Goal: Task Accomplishment & Management: Manage account settings

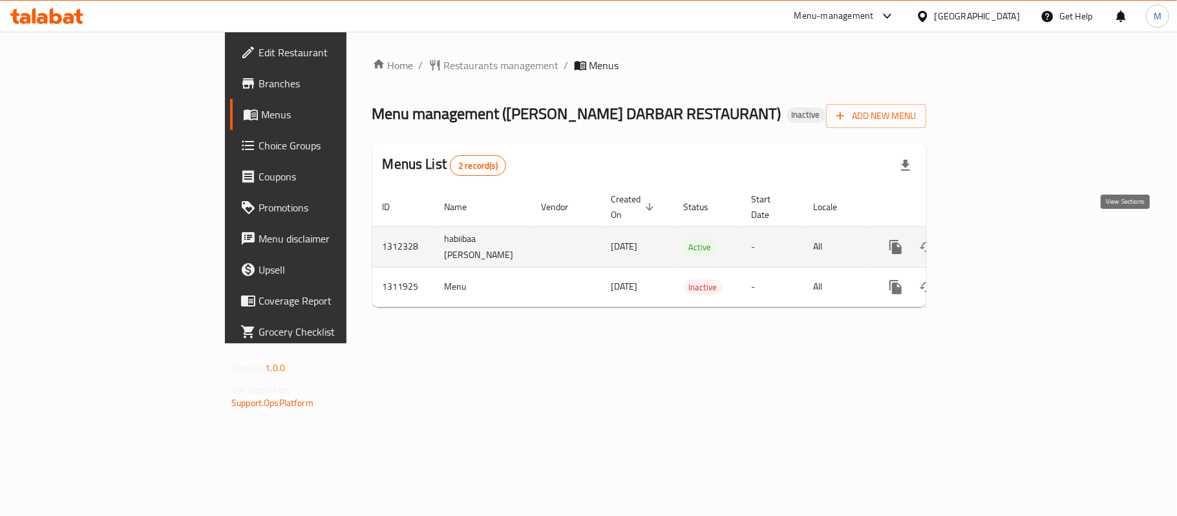
click at [996, 239] on icon "enhanced table" at bounding box center [989, 247] width 16 height 16
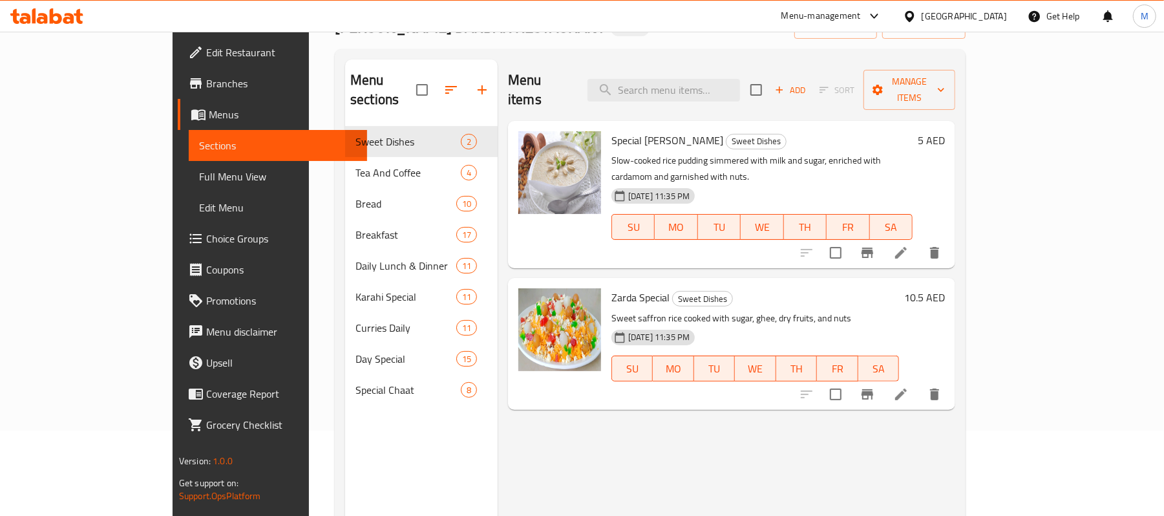
scroll to position [86, 0]
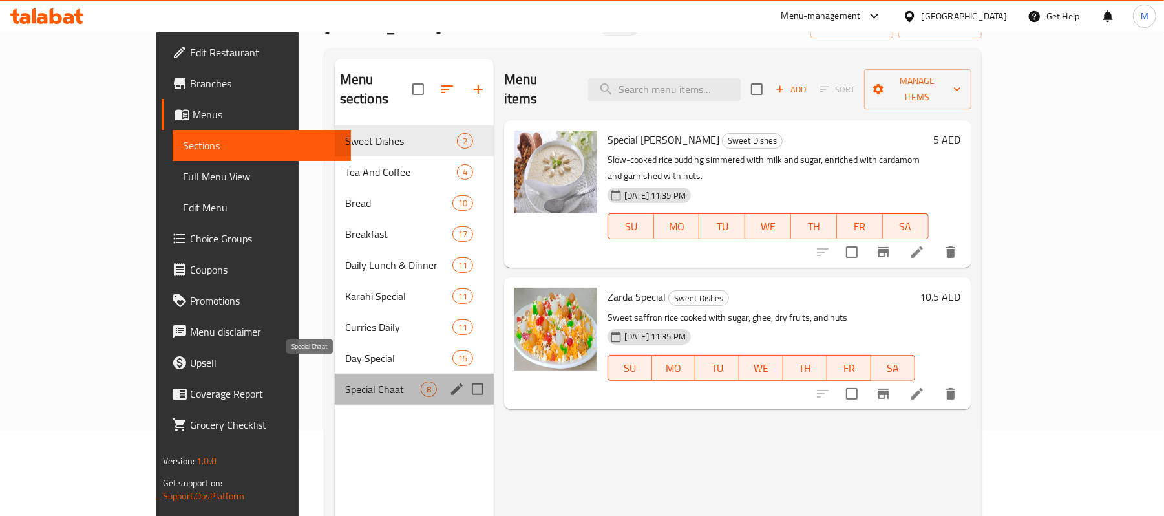
click at [345, 381] on span "Special Chaat" at bounding box center [383, 389] width 76 height 16
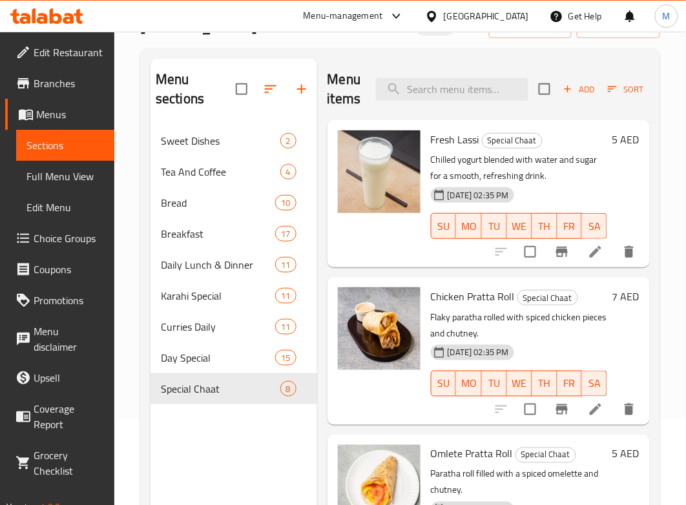
click at [326, 195] on div "Menu items Add Sort Manage items Fresh Lassi Special Chaat Chilled yogurt blend…" at bounding box center [483, 311] width 333 height 505
click at [319, 96] on div "Menu items Add Sort Manage items Fresh Lassi Special Chaat Chilled yogurt blend…" at bounding box center [483, 311] width 333 height 505
click at [344, 256] on div at bounding box center [379, 193] width 93 height 137
click at [412, 93] on input "search" at bounding box center [452, 89] width 153 height 23
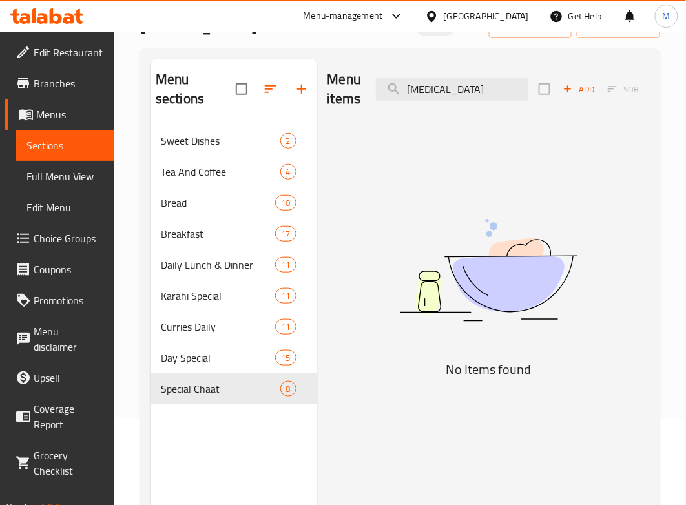
type input "rajm"
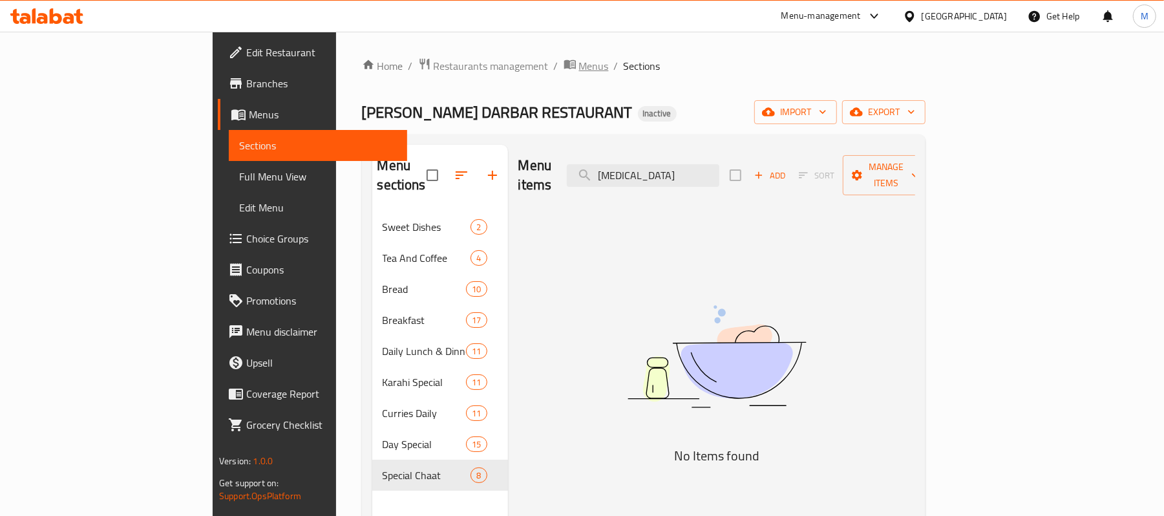
click at [579, 69] on span "Menus" at bounding box center [594, 66] width 30 height 16
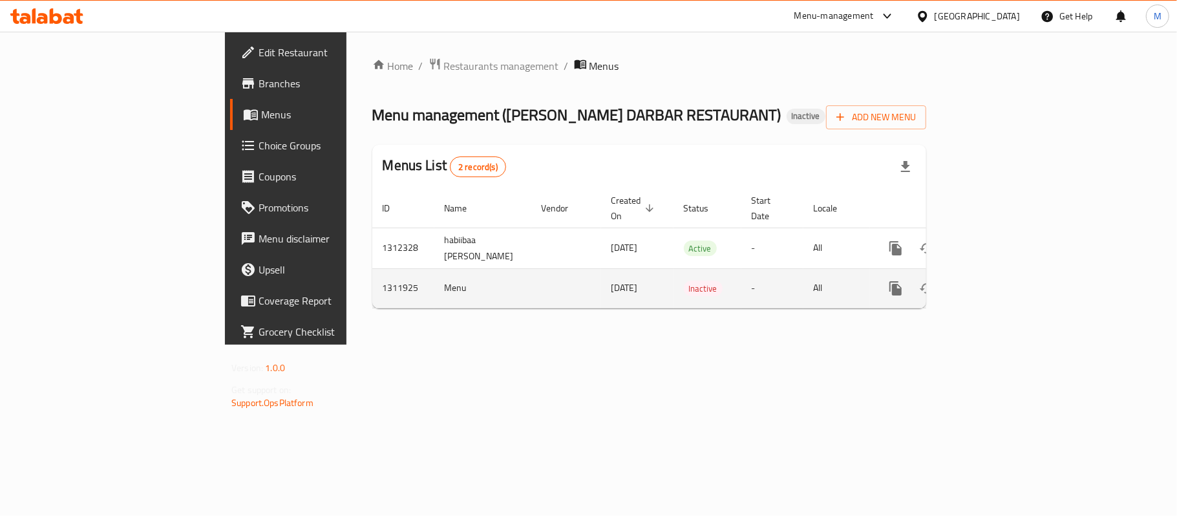
click at [996, 280] on icon "enhanced table" at bounding box center [989, 288] width 16 height 16
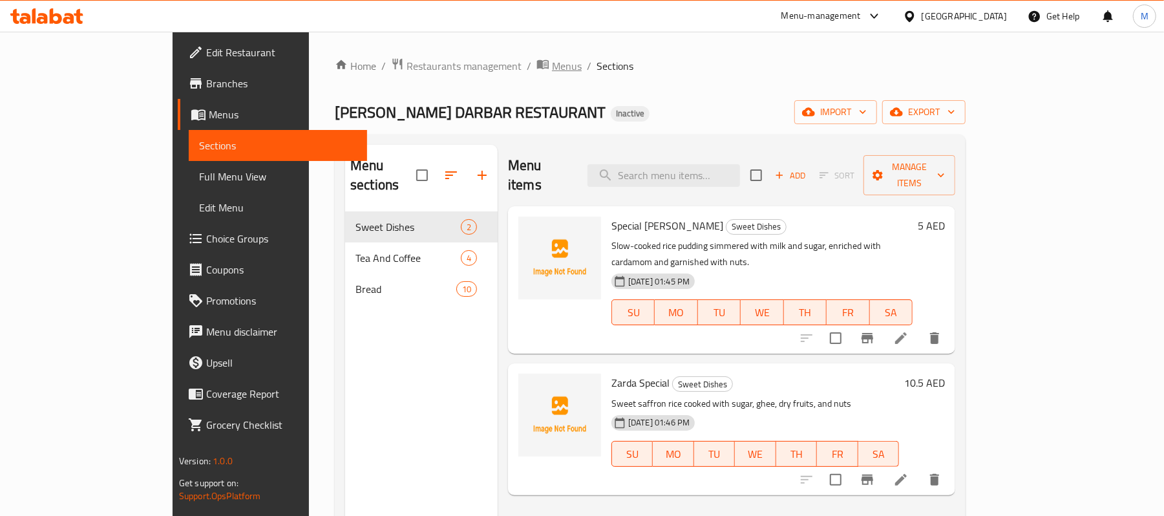
click at [552, 65] on span "Menus" at bounding box center [567, 66] width 30 height 16
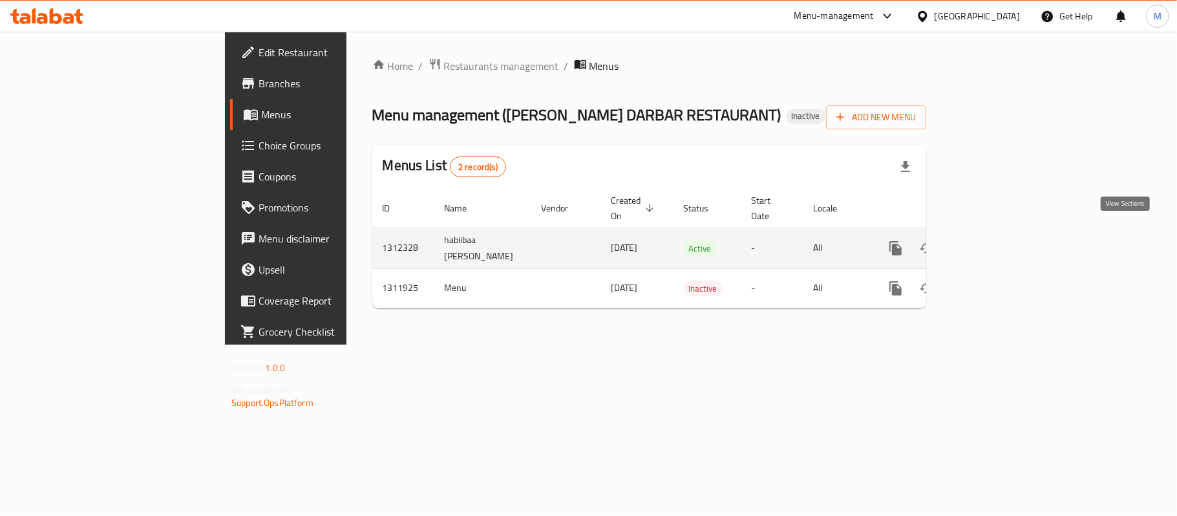
click at [1004, 233] on link "enhanced table" at bounding box center [988, 248] width 31 height 31
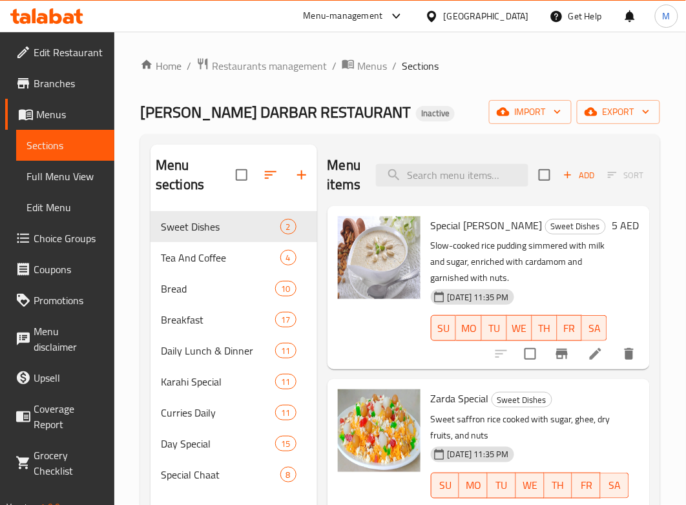
click at [313, 80] on div "Home / Restaurants management / Menus / Sections ANMOL DARBAR RESTAURANT Inacti…" at bounding box center [400, 359] width 520 height 603
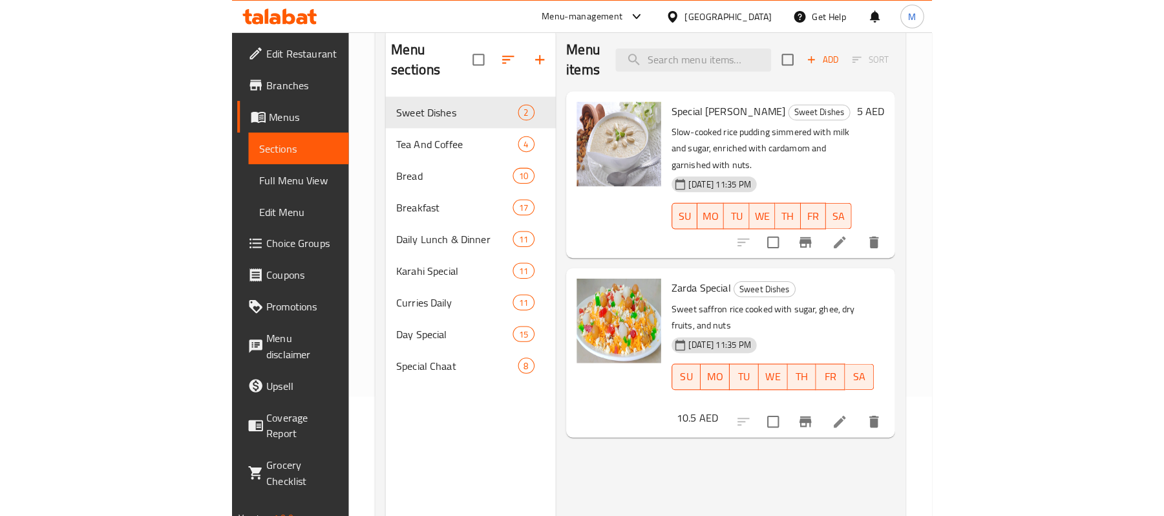
scroll to position [86, 0]
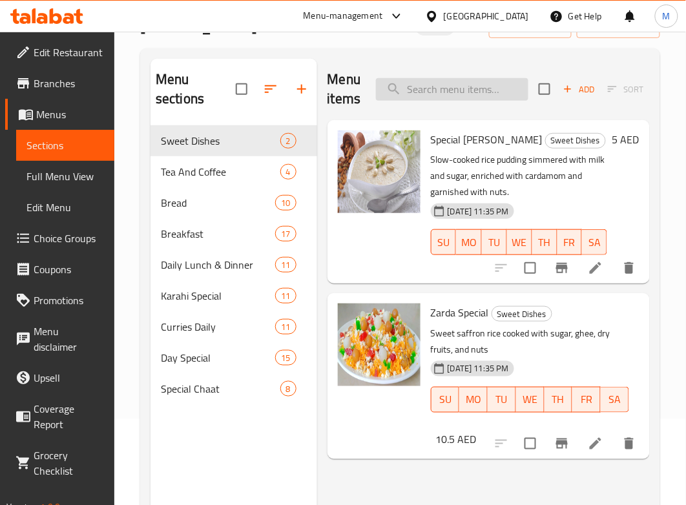
click at [441, 88] on input "search" at bounding box center [452, 89] width 153 height 23
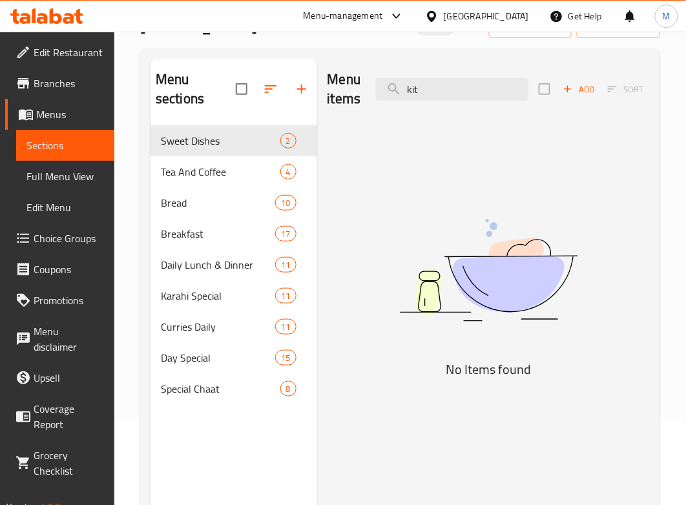
drag, startPoint x: 435, startPoint y: 87, endPoint x: 332, endPoint y: 91, distance: 103.5
click at [333, 91] on div "Menu items kit Add Sort Manage items" at bounding box center [489, 89] width 322 height 61
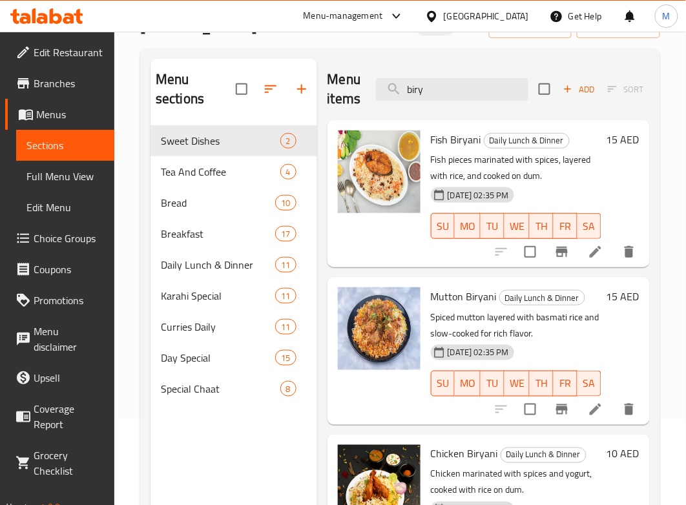
drag, startPoint x: 429, startPoint y: 93, endPoint x: 347, endPoint y: 94, distance: 82.1
click at [348, 94] on div "Menu items biry Add Sort Manage items" at bounding box center [489, 89] width 322 height 61
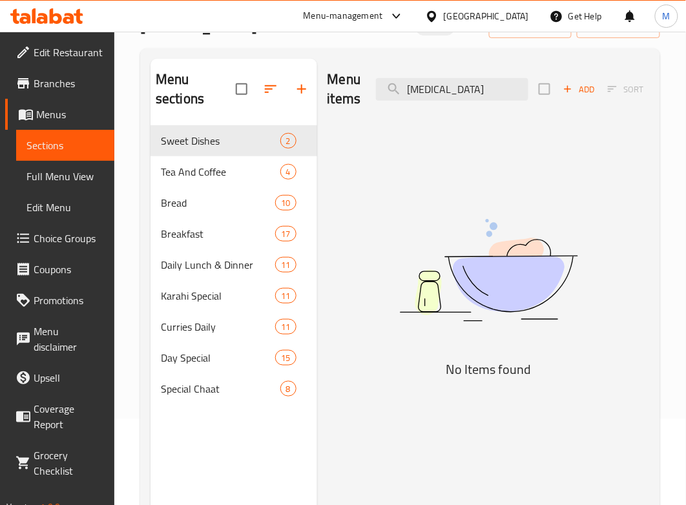
drag, startPoint x: 437, startPoint y: 87, endPoint x: 339, endPoint y: 85, distance: 98.2
click at [349, 84] on div "Menu items rajm Add Sort Manage items" at bounding box center [489, 89] width 322 height 61
type input "7"
drag, startPoint x: 436, startPoint y: 92, endPoint x: 362, endPoint y: 103, distance: 74.6
click at [371, 97] on div "Menu items gul Add Sort Manage items" at bounding box center [489, 89] width 322 height 61
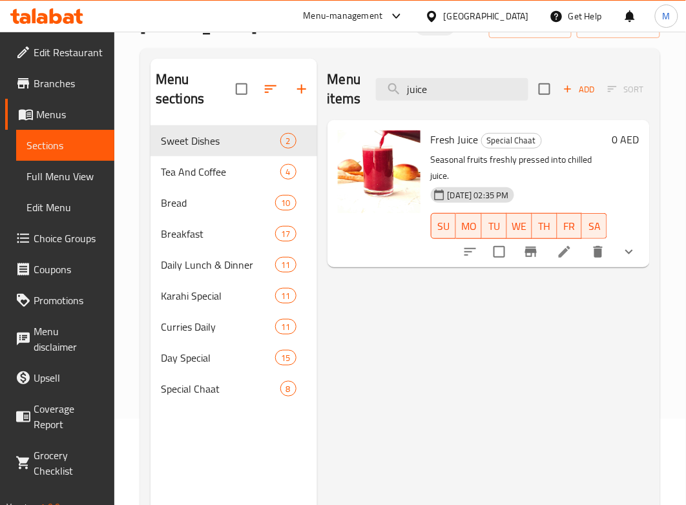
type input "juice"
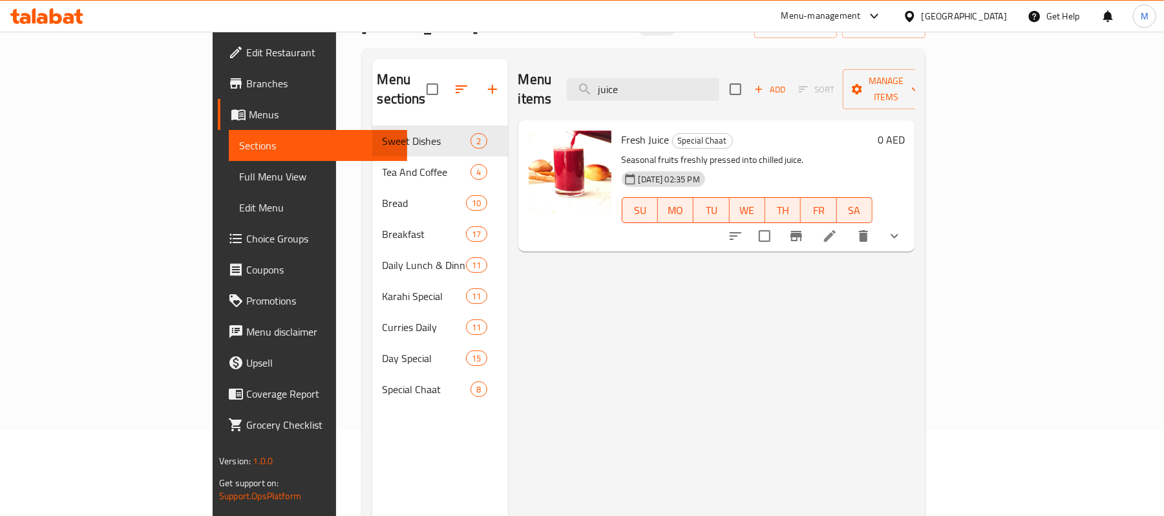
scroll to position [0, 0]
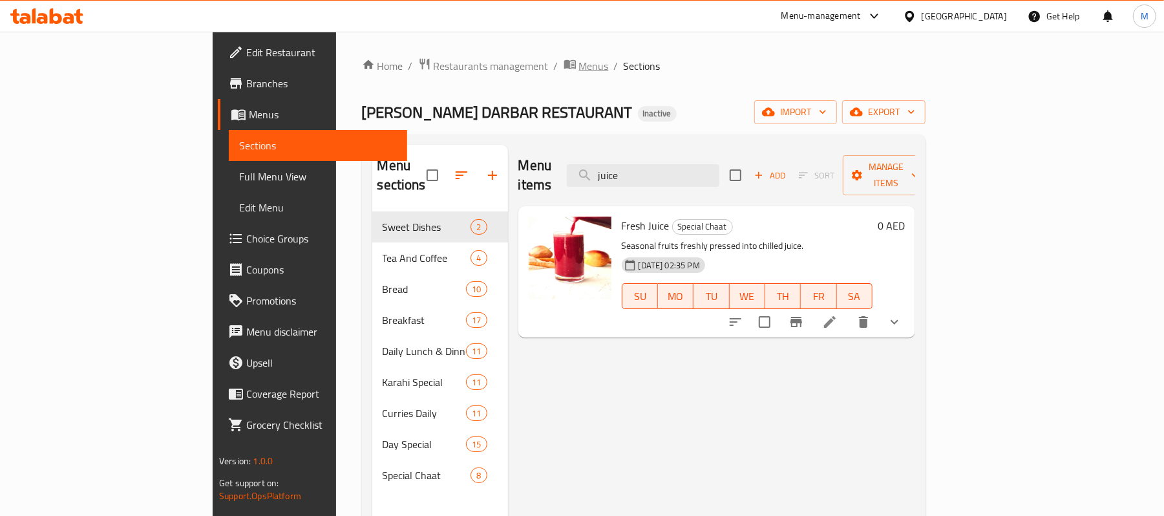
click at [579, 69] on span "Menus" at bounding box center [594, 66] width 30 height 16
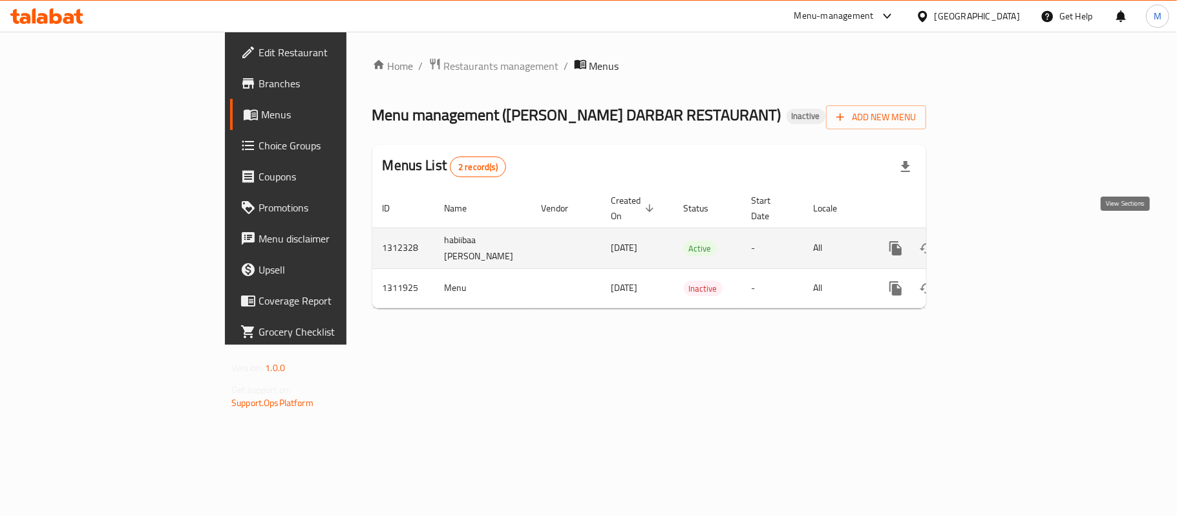
click at [996, 240] on icon "enhanced table" at bounding box center [989, 248] width 16 height 16
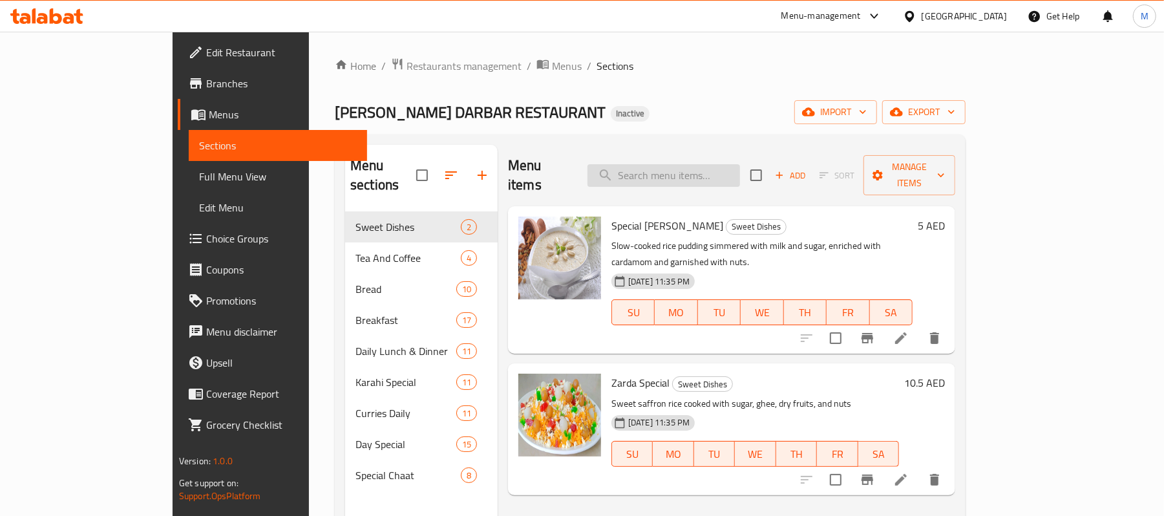
click at [693, 164] on input "search" at bounding box center [663, 175] width 153 height 23
paste input "Paya"
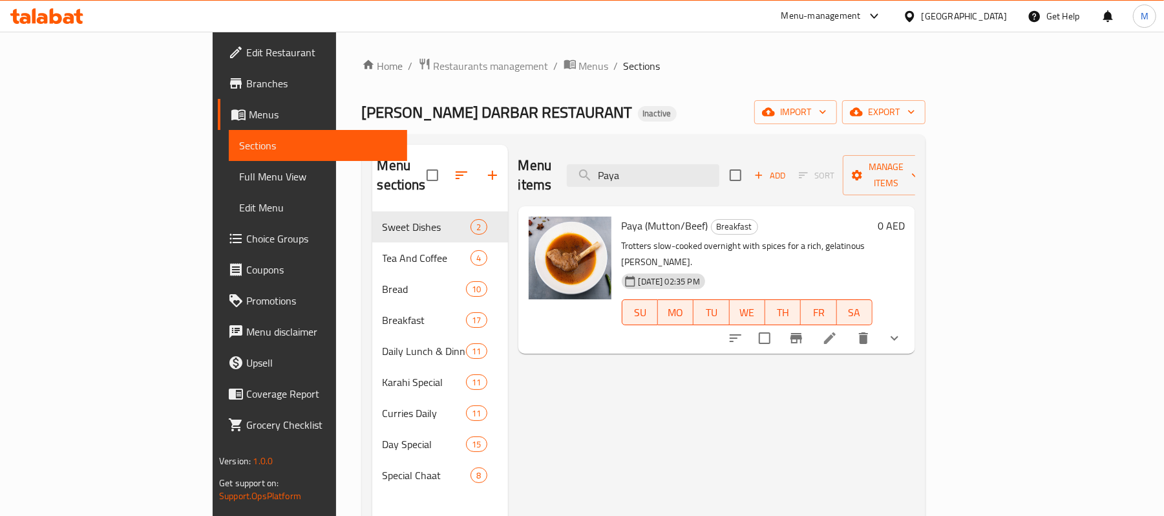
click at [578, 171] on div "Menu items Paya Add Sort Manage items" at bounding box center [716, 175] width 397 height 61
paste input "Fried Egg"
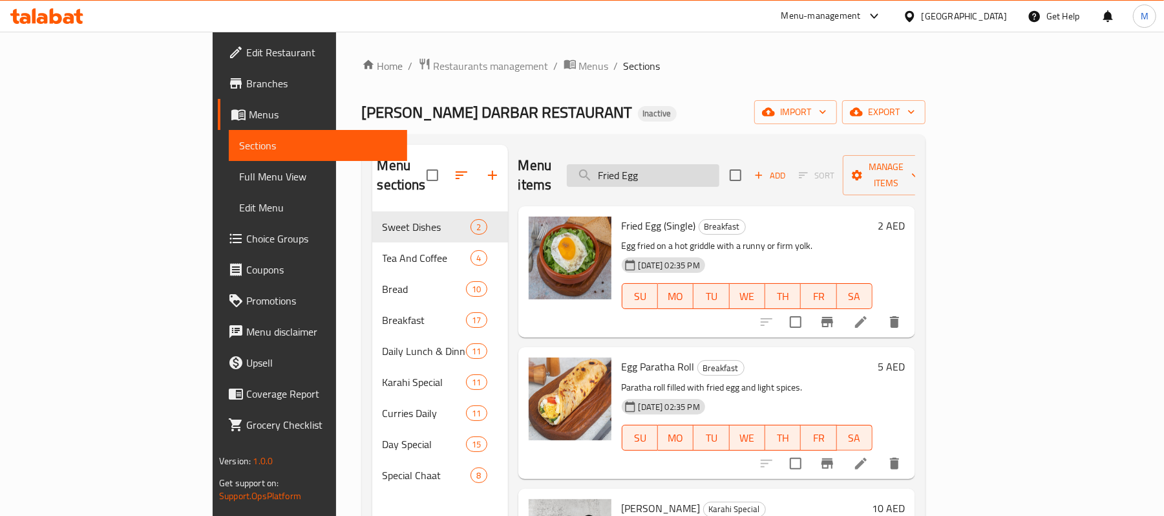
drag, startPoint x: 722, startPoint y: 169, endPoint x: 662, endPoint y: 166, distance: 60.8
click at [642, 172] on div "Menu items Fried Egg Add Sort Manage items" at bounding box center [716, 175] width 397 height 61
paste input "Masar Chawal/Lobia"
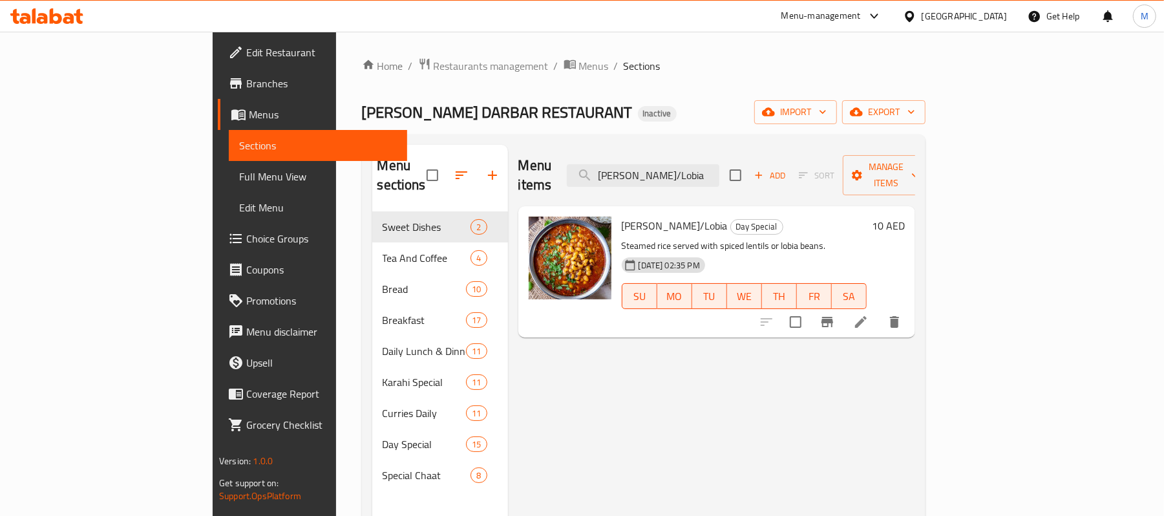
type input "Masar Chawal/Lobia"
click at [579, 63] on span "Menus" at bounding box center [594, 66] width 30 height 16
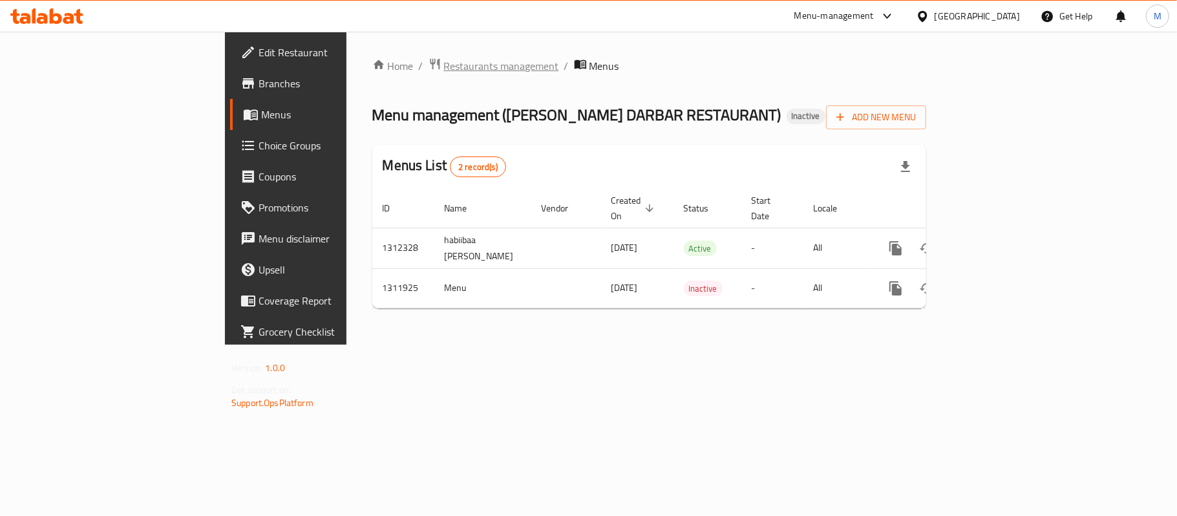
click at [444, 67] on span "Restaurants management" at bounding box center [501, 66] width 115 height 16
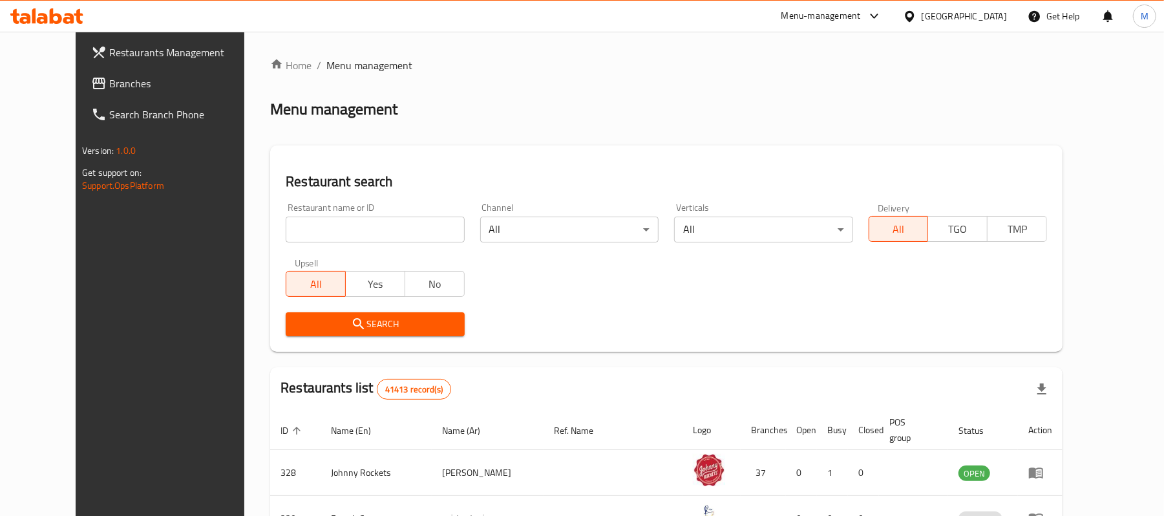
click at [109, 83] on span "Branches" at bounding box center [184, 84] width 151 height 16
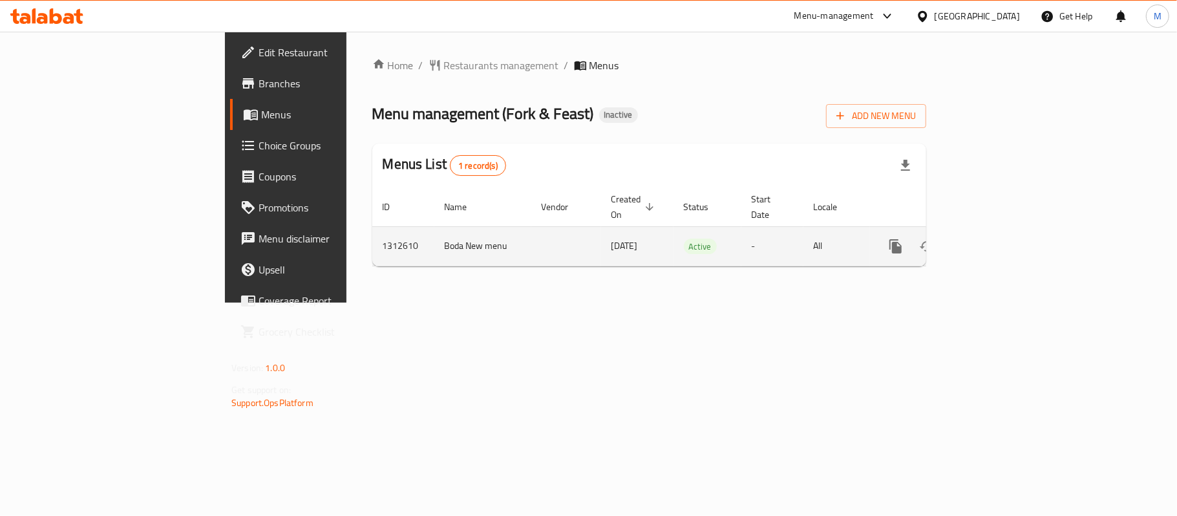
click at [996, 238] on icon "enhanced table" at bounding box center [989, 246] width 16 height 16
click at [1004, 231] on link "enhanced table" at bounding box center [988, 246] width 31 height 31
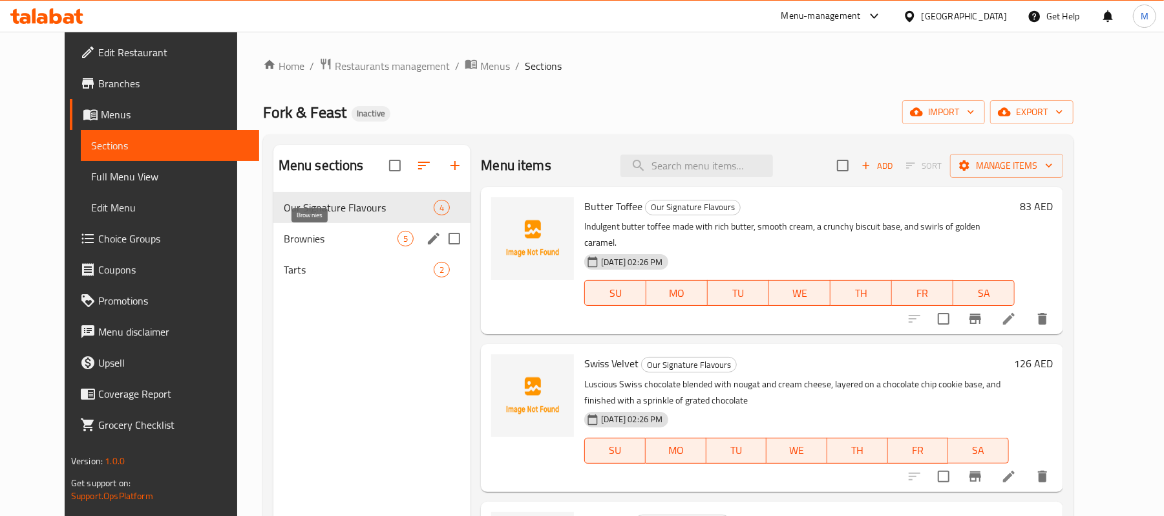
click at [311, 244] on span "Brownies" at bounding box center [341, 239] width 114 height 16
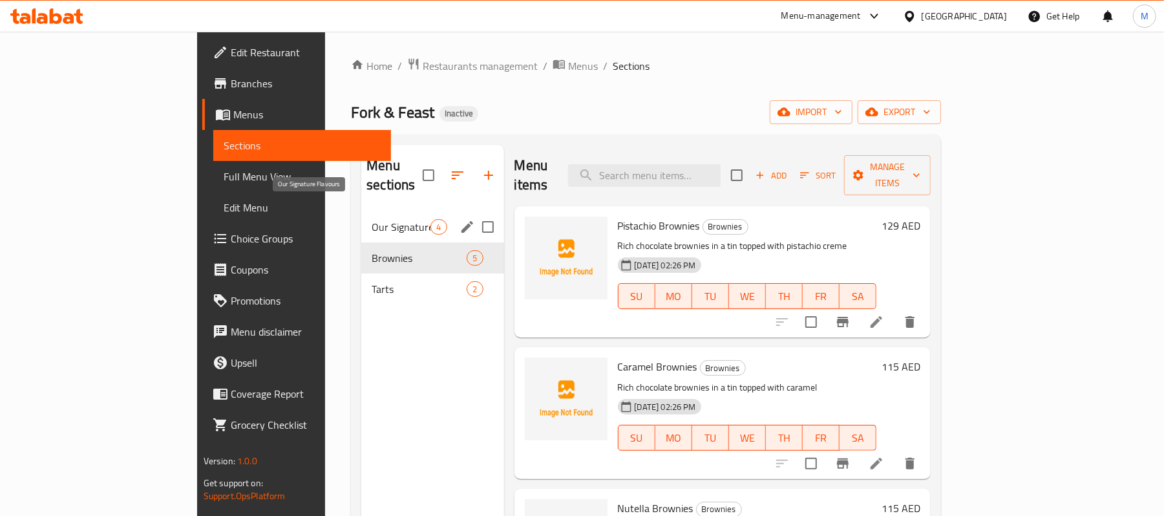
click at [372, 219] on span "Our Signature Flavours" at bounding box center [401, 227] width 59 height 16
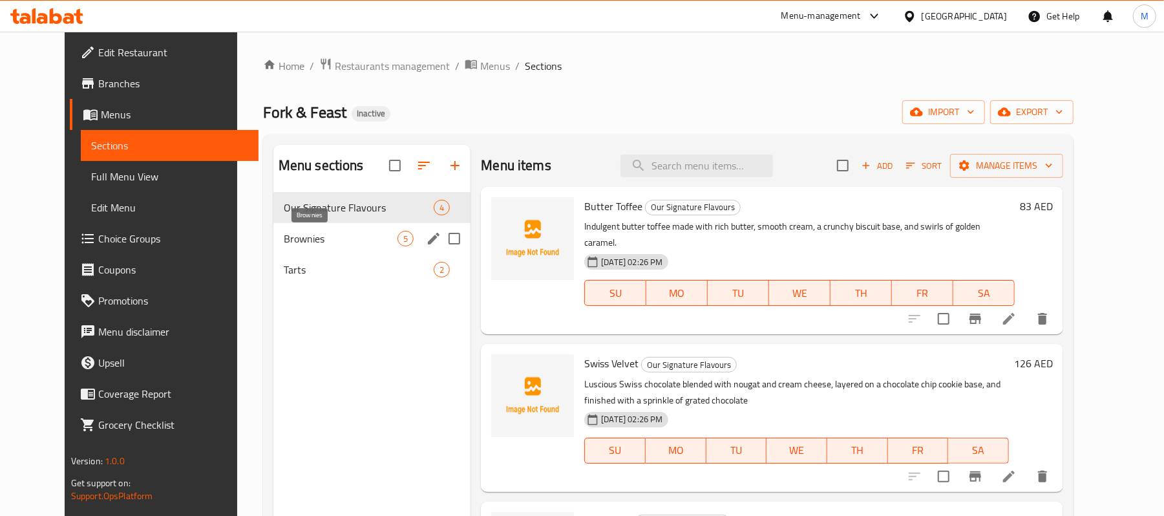
click at [318, 231] on span "Brownies" at bounding box center [341, 239] width 114 height 16
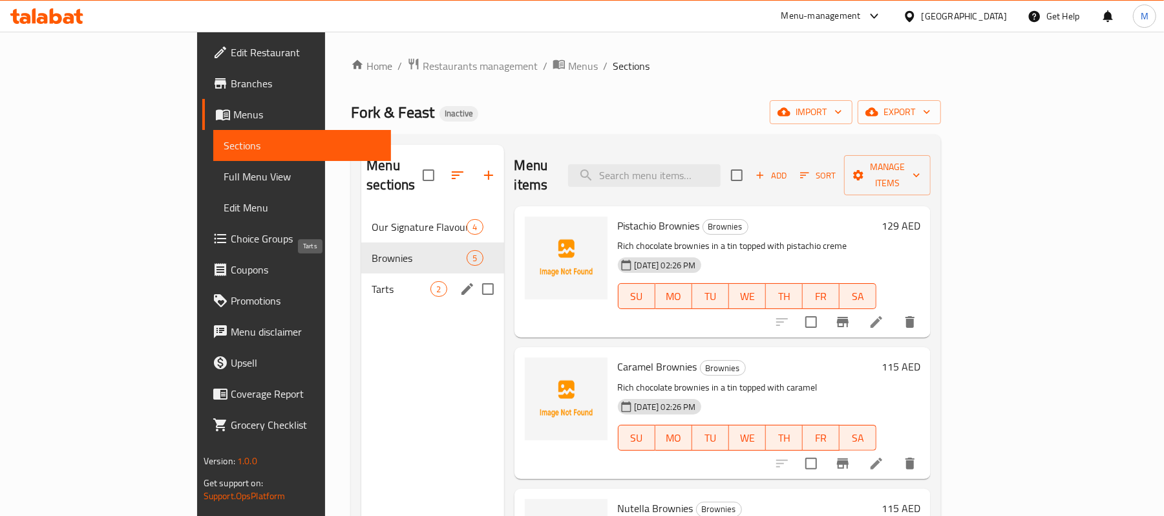
click at [372, 281] on span "Tarts" at bounding box center [401, 289] width 59 height 16
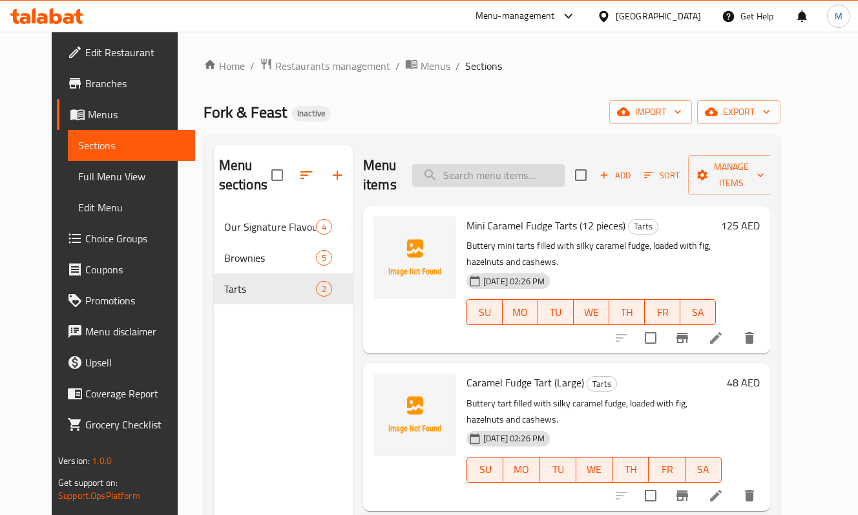
click at [507, 187] on input "search" at bounding box center [488, 175] width 153 height 23
paste input "Lotus Love"
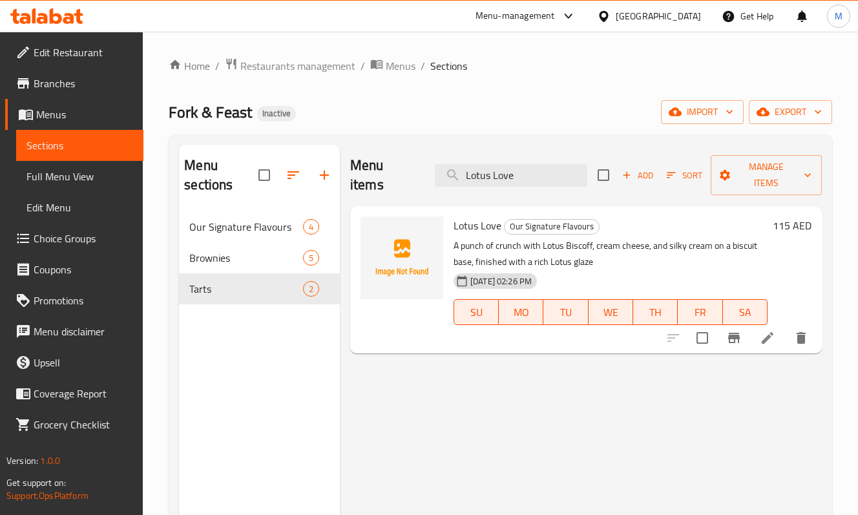
type input "Lotus Love"
click at [758, 340] on li at bounding box center [768, 337] width 36 height 23
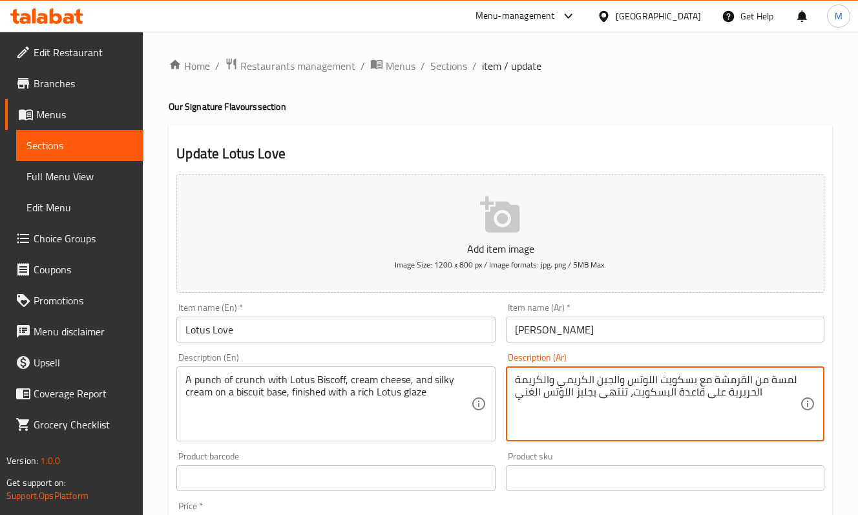
drag, startPoint x: 659, startPoint y: 386, endPoint x: 688, endPoint y: 383, distance: 28.6
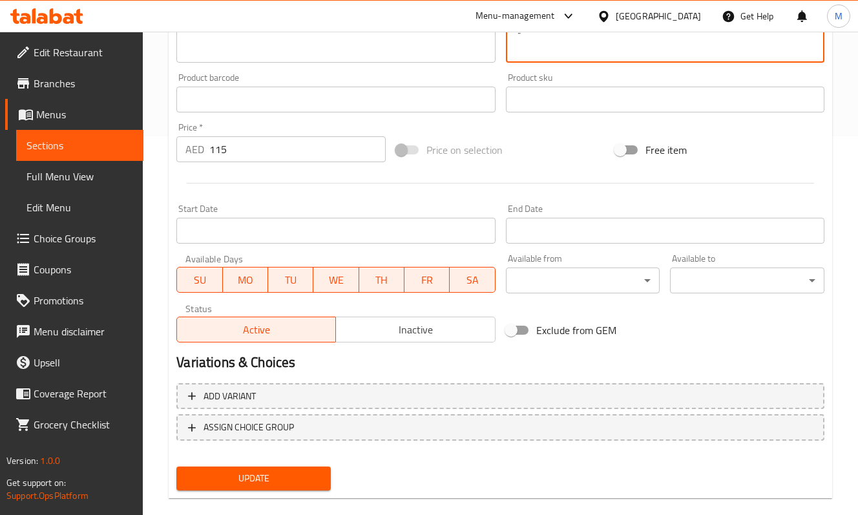
scroll to position [397, 0]
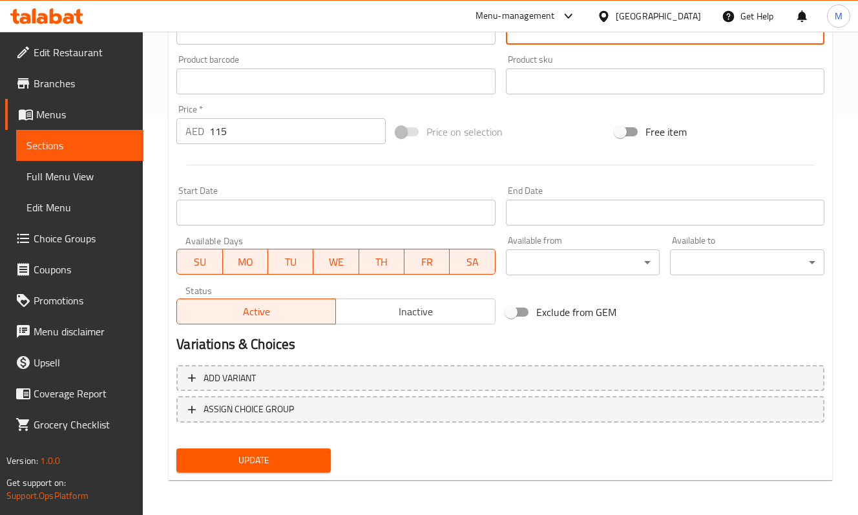
type textarea "لمسة من القرمشة مع بيسكوف اللوتس والجبن الكريمي والكريمة الحريرية على قاعدة الب…"
click at [257, 448] on button "Update" at bounding box center [253, 460] width 154 height 24
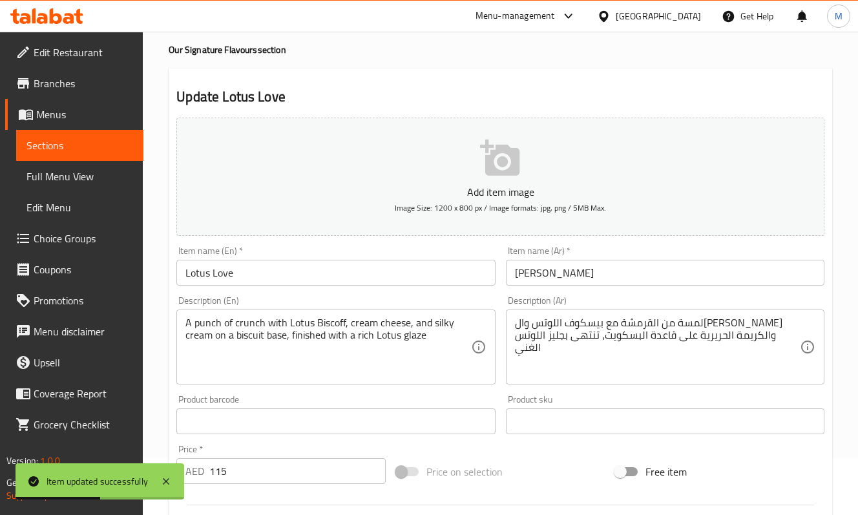
scroll to position [0, 0]
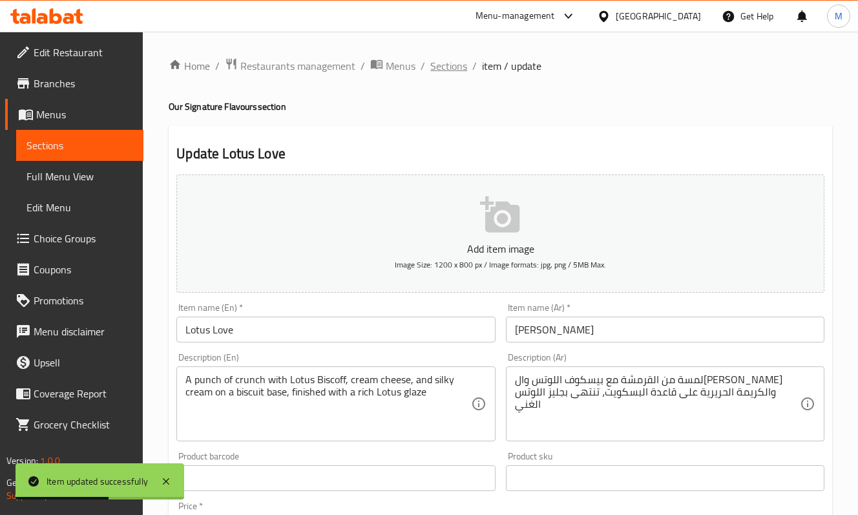
click at [434, 63] on span "Sections" at bounding box center [448, 66] width 37 height 16
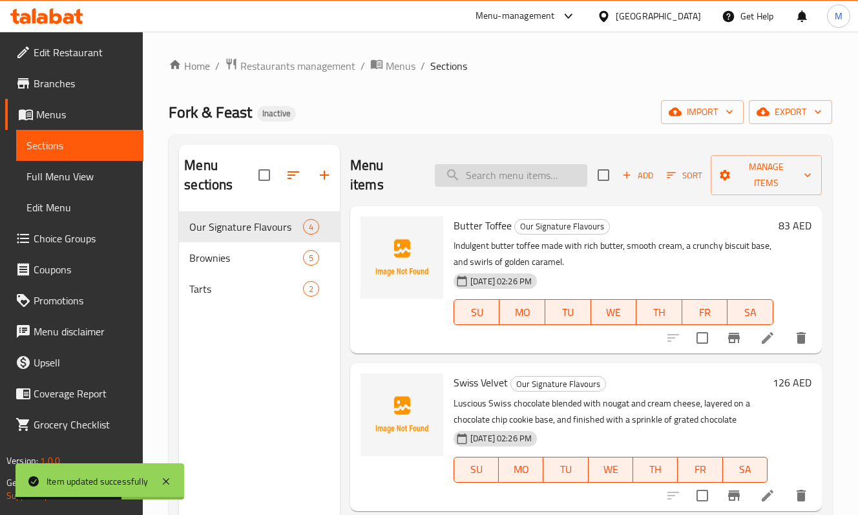
click at [551, 169] on input "search" at bounding box center [511, 175] width 153 height 23
paste input "Nuttylicious Chocolate"
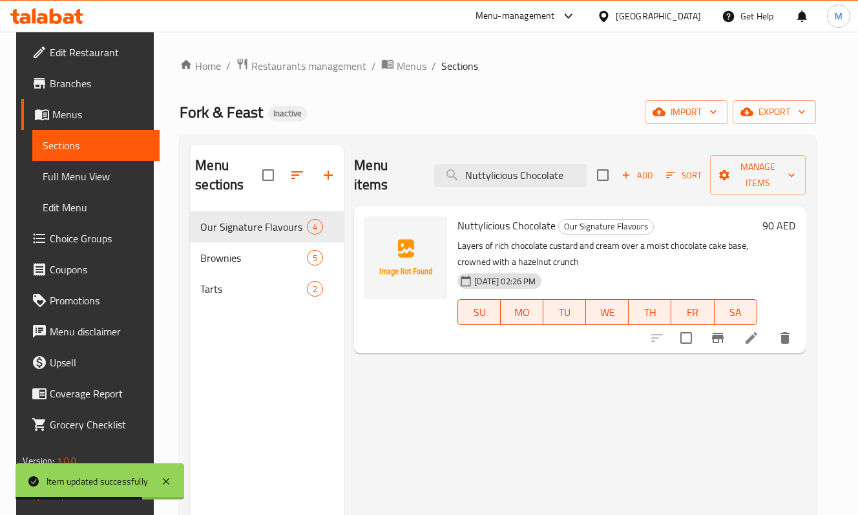
type input "Nuttylicious Chocolate"
click at [759, 337] on icon at bounding box center [752, 338] width 16 height 16
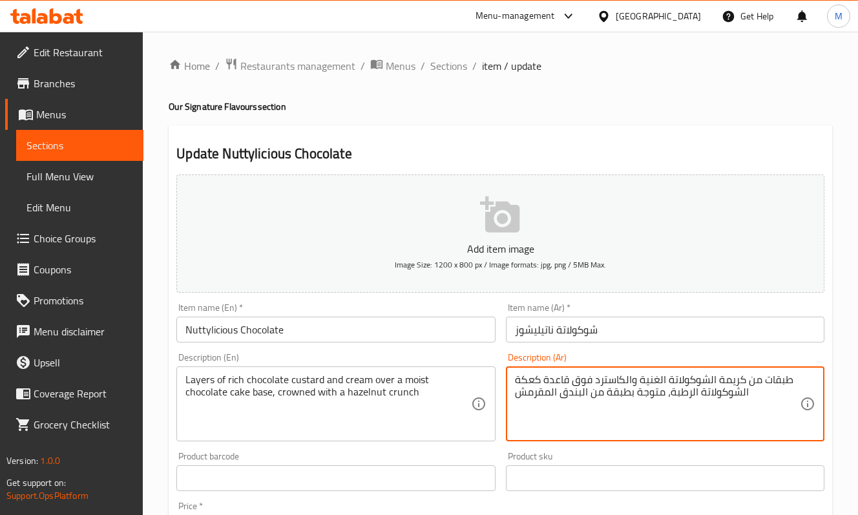
click at [734, 383] on textarea "طبقات من كريمة الشوكولاتة الغنية والكاسترد فوق قاعدة كعكة الشوكولاتة الرطبة، مت…" at bounding box center [657, 404] width 285 height 61
click at [553, 395] on textarea "طبقات من كاسترد وكريمة الشوكولاتة الغنية والكاسترد فوق قاعدة كعكة الشوكولاتة ال…" at bounding box center [657, 404] width 285 height 61
drag, startPoint x: 587, startPoint y: 401, endPoint x: 613, endPoint y: 401, distance: 25.2
click at [613, 401] on textarea "طبقات من كاسترد وكريمة الشوكولاتة الغنية والكاسترد فوق قاعدة كعكة الشوكولاتة ال…" at bounding box center [657, 404] width 285 height 61
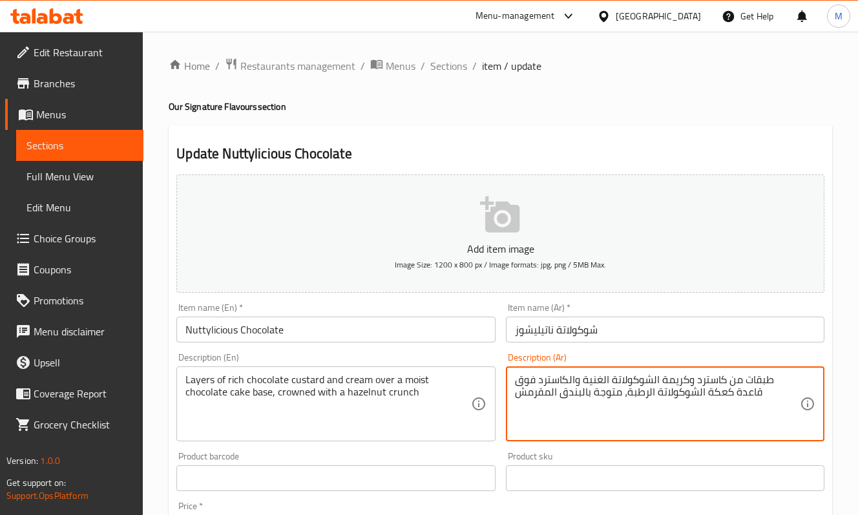
scroll to position [344, 0]
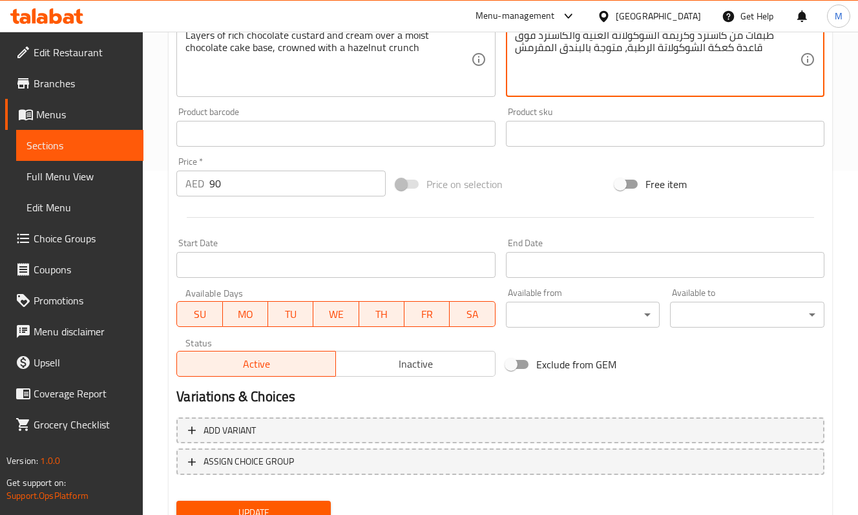
click at [272, 501] on button "Update" at bounding box center [253, 513] width 154 height 24
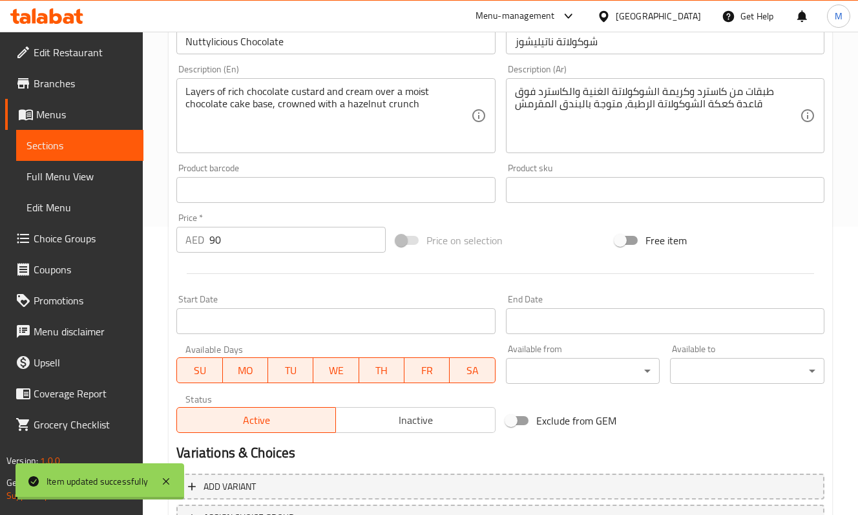
scroll to position [258, 0]
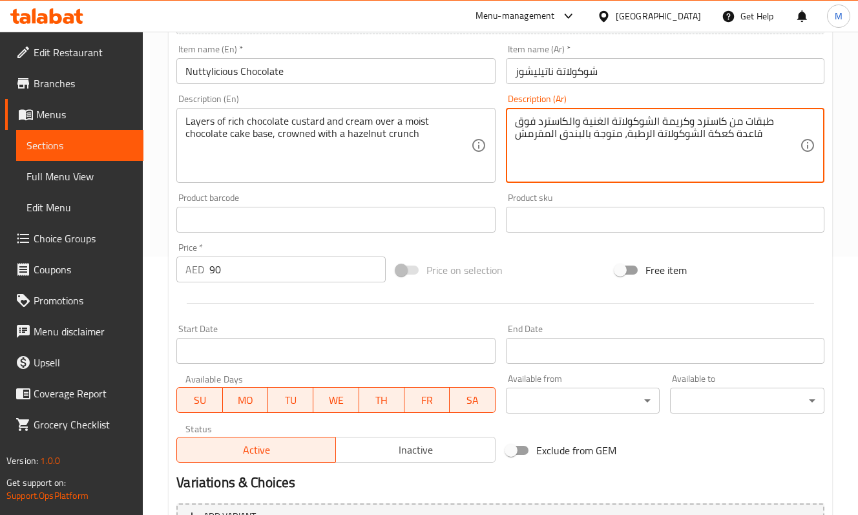
drag, startPoint x: 536, startPoint y: 125, endPoint x: 579, endPoint y: 125, distance: 42.7
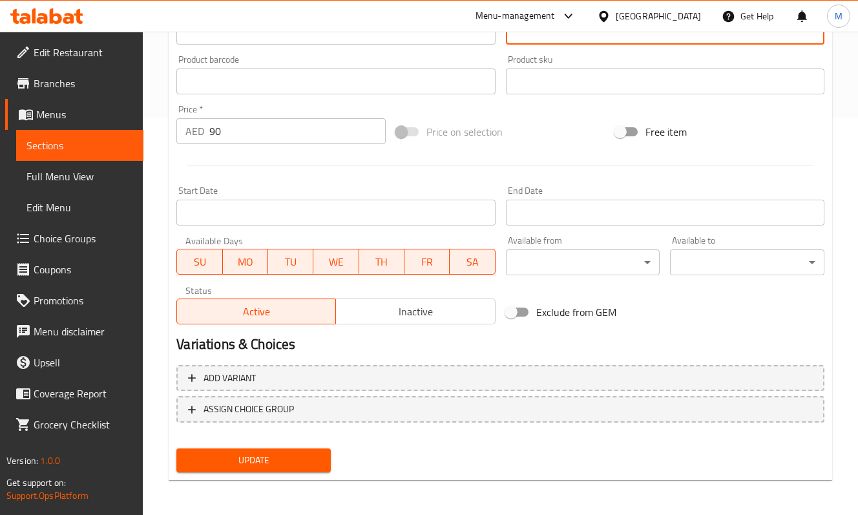
type textarea "طبقات من كاسترد وكريمة الشوكولاتة الغنية فوق قاعدة كعكة الشوكولاتة الرطبة، متوج…"
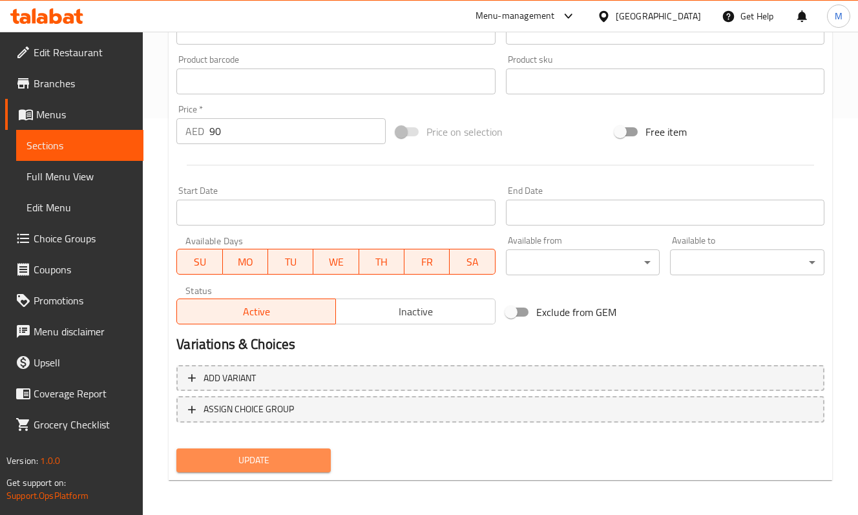
click at [257, 463] on span "Update" at bounding box center [254, 460] width 134 height 16
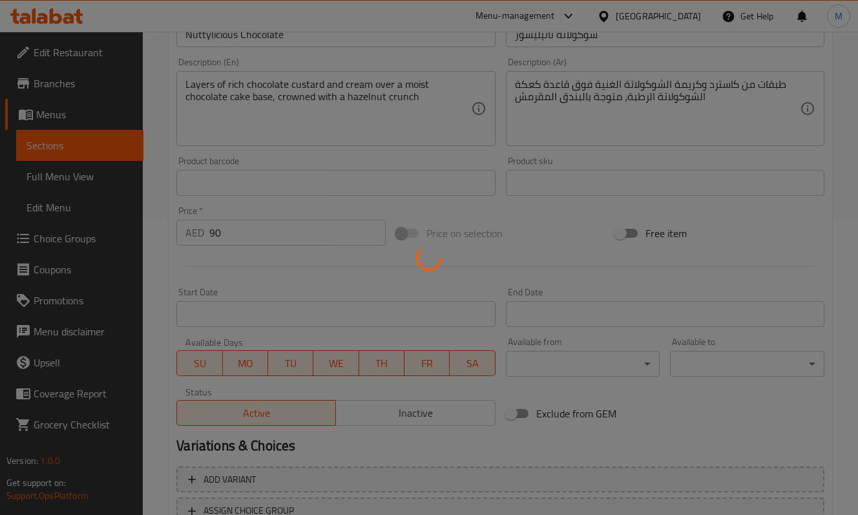
scroll to position [138, 0]
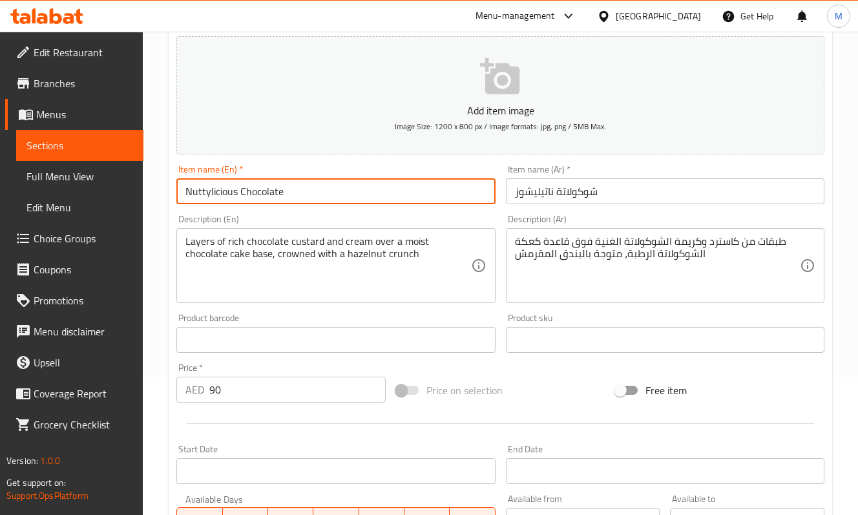
drag, startPoint x: 290, startPoint y: 195, endPoint x: 172, endPoint y: 178, distance: 119.4
click at [172, 178] on div "Item name (En)   * Nuttylicious Chocolate Item name (En) *" at bounding box center [335, 185] width 329 height 50
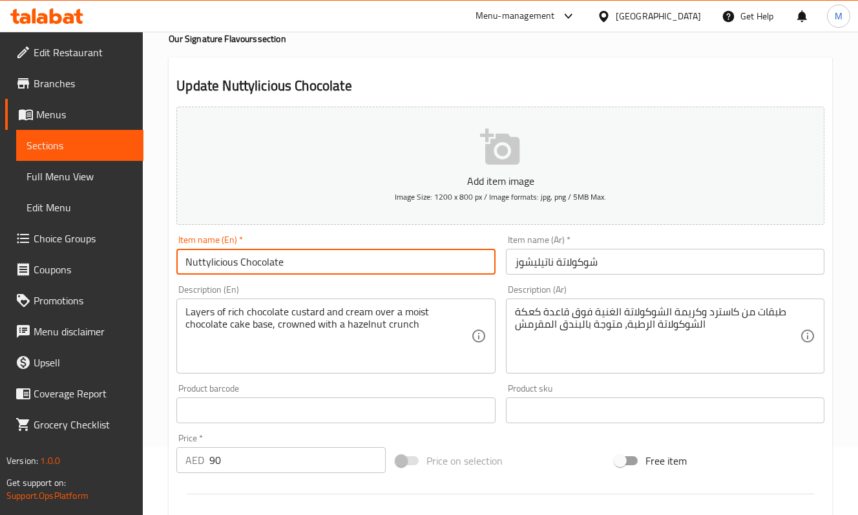
scroll to position [0, 0]
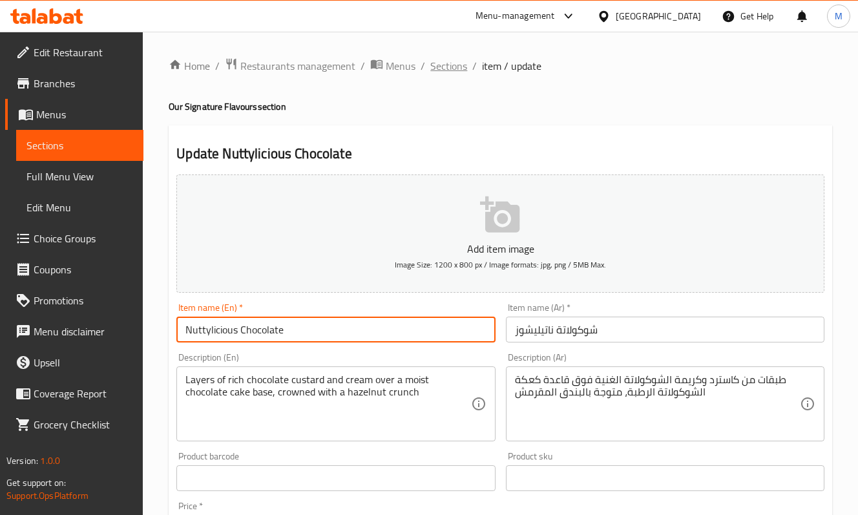
click at [435, 69] on span "Sections" at bounding box center [448, 66] width 37 height 16
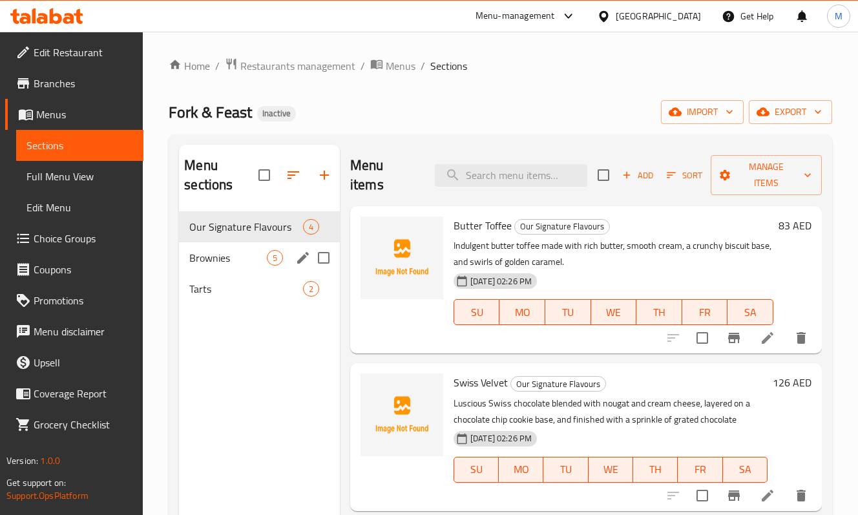
click at [213, 251] on span "Brownies" at bounding box center [228, 258] width 78 height 16
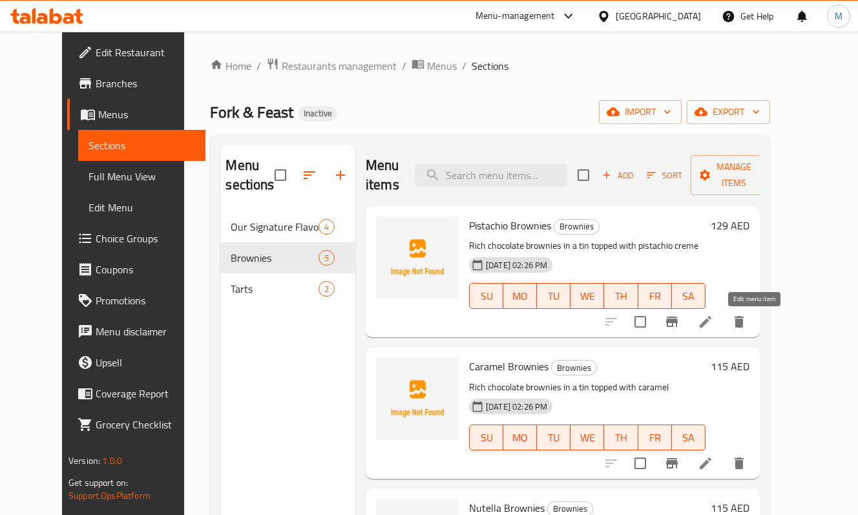
click at [713, 321] on icon at bounding box center [706, 322] width 16 height 16
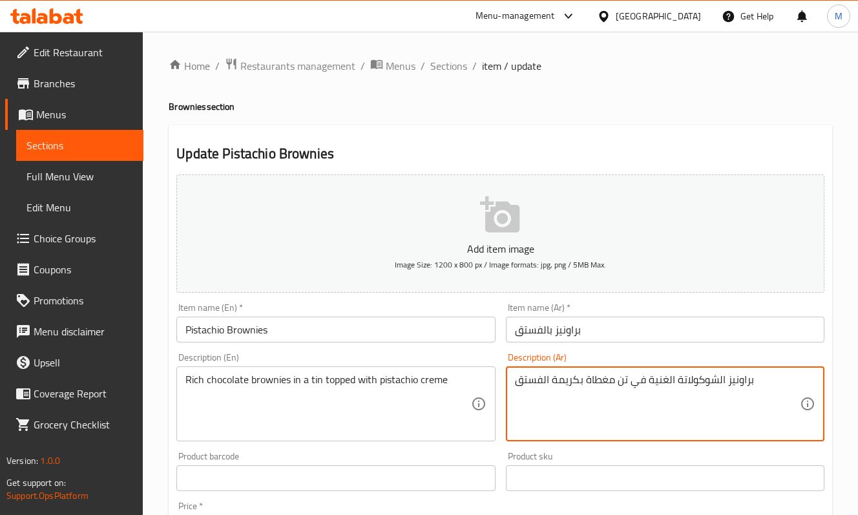
click at [620, 384] on textarea "براونيز الشوكولاتة الغنية في تن مغطاة بكريمة الفستق" at bounding box center [657, 404] width 285 height 61
paste textarea "لب"
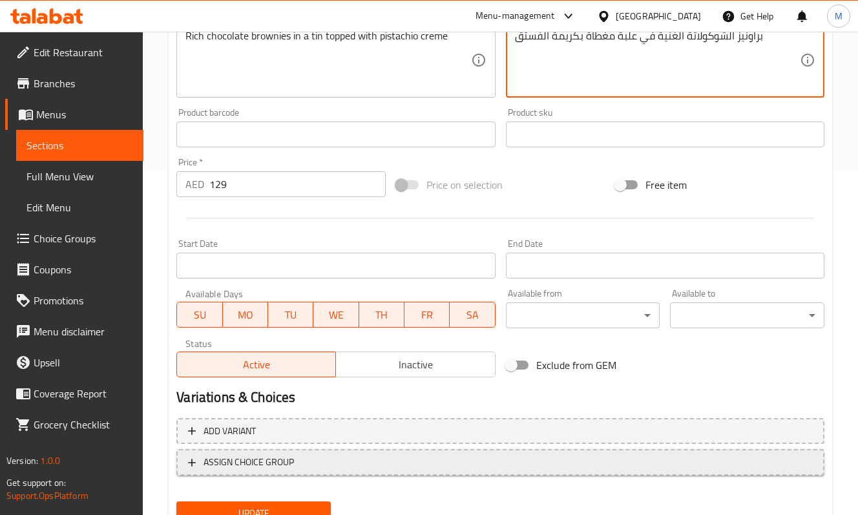
scroll to position [344, 0]
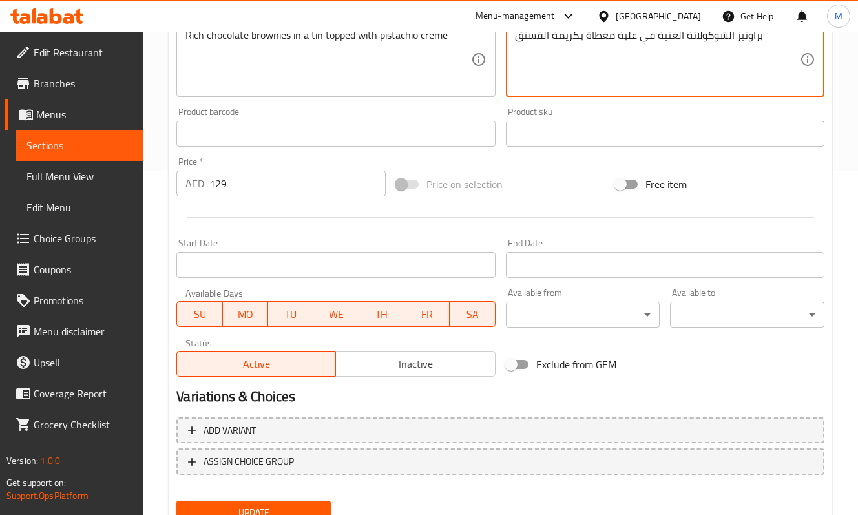
type textarea "براونيز الشوكولاتة الغنية في علبة مغطاة بكريمة الفستق"
click at [277, 507] on span "Update" at bounding box center [254, 513] width 134 height 16
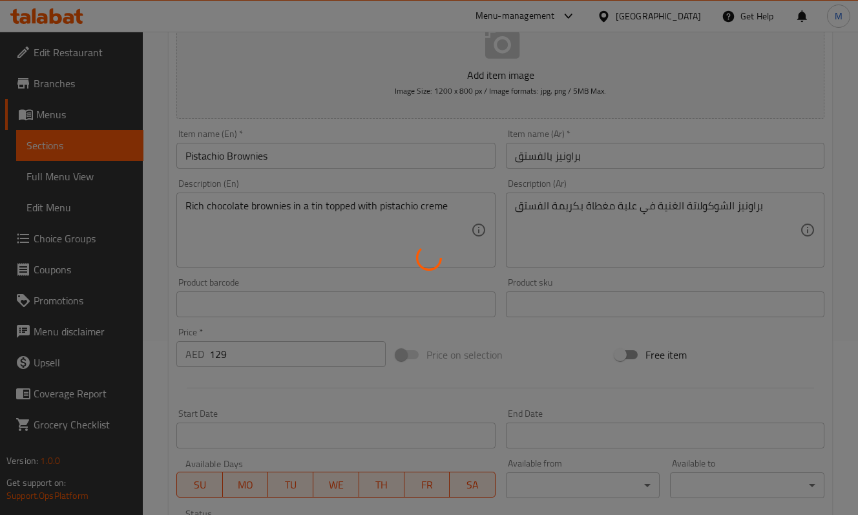
scroll to position [172, 0]
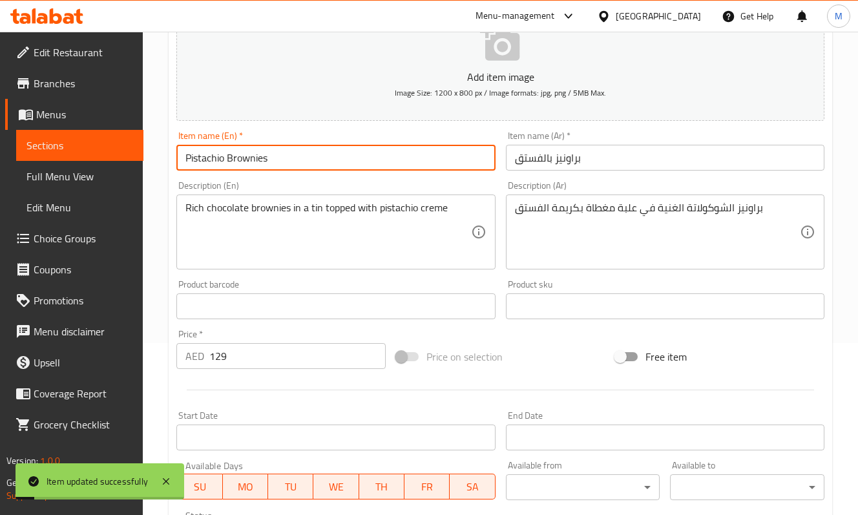
drag, startPoint x: 288, startPoint y: 162, endPoint x: 138, endPoint y: 163, distance: 150.6
click at [138, 163] on div "Edit Restaurant Branches Menus Sections Full Menu View Edit Menu Choice Groups …" at bounding box center [429, 300] width 858 height 881
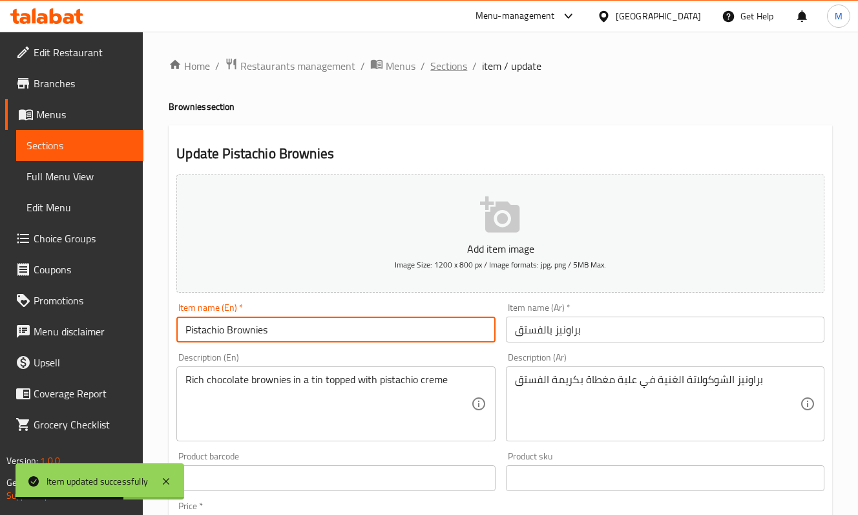
click at [437, 70] on span "Sections" at bounding box center [448, 66] width 37 height 16
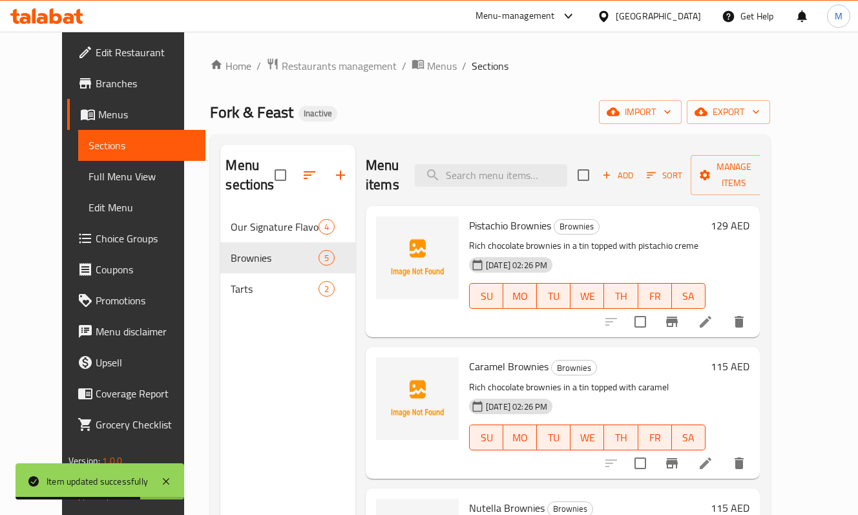
click at [724, 468] on li at bounding box center [706, 463] width 36 height 23
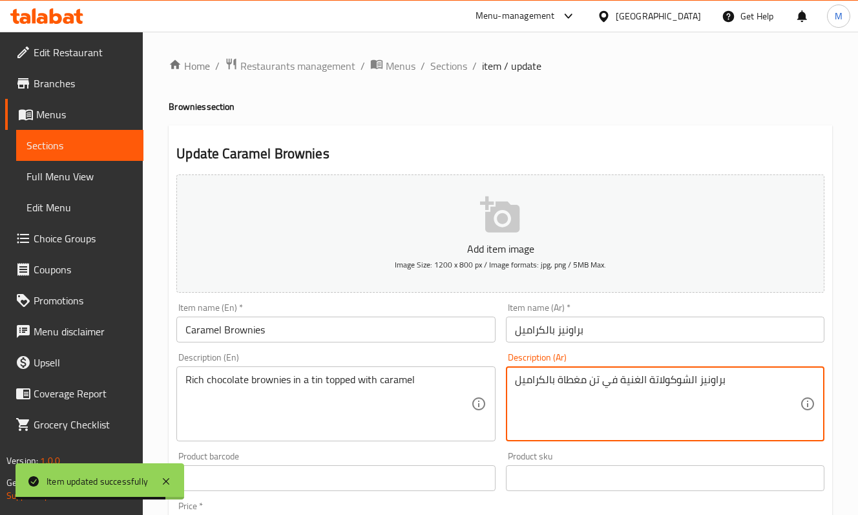
click at [593, 379] on textarea "براونيز الشوكولاتة الغنية في تن مغطاة بالكراميل" at bounding box center [657, 404] width 285 height 61
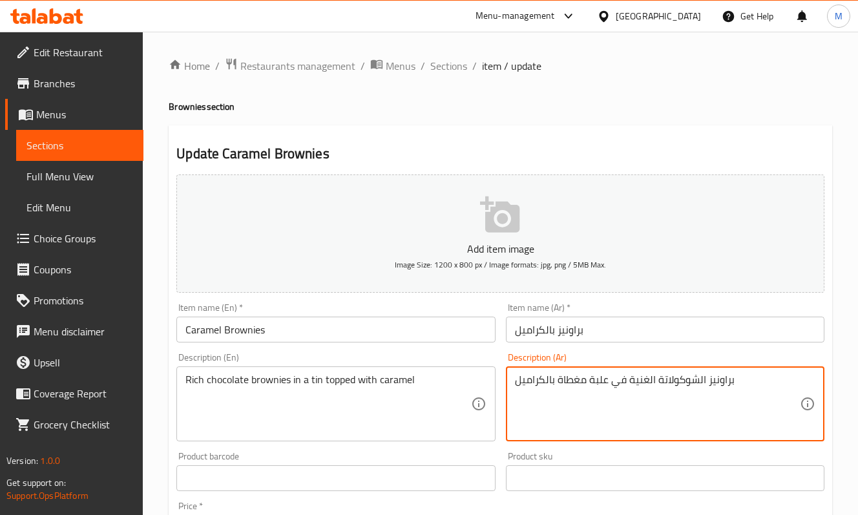
click at [603, 379] on textarea "براونيز الشوكولاتة الغنية في علبة مغطاة بالكراميل" at bounding box center [657, 404] width 285 height 61
type textarea "براونيز الشوكولاتة الغنية في علبة مغطاة بالكراميل"
click at [473, 446] on div "Description (En) Rich chocolate brownies in a tin topped with caramel Descripti…" at bounding box center [335, 397] width 329 height 99
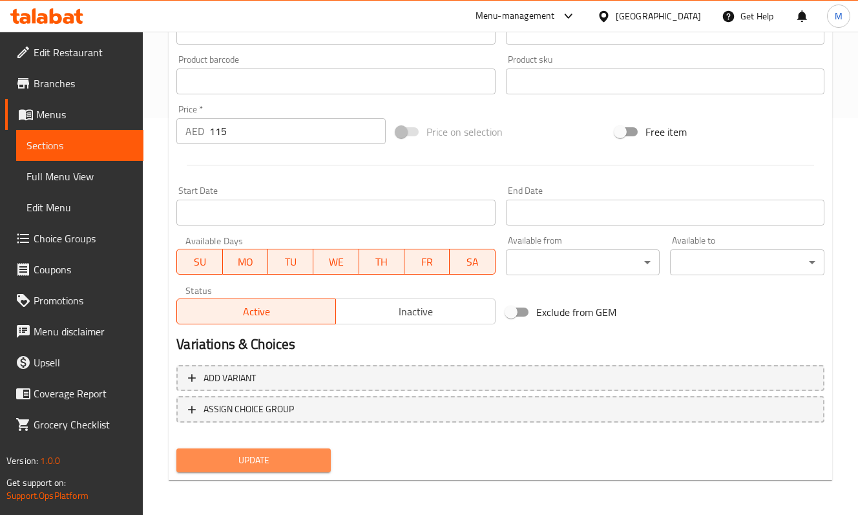
click at [269, 453] on span "Update" at bounding box center [254, 460] width 134 height 16
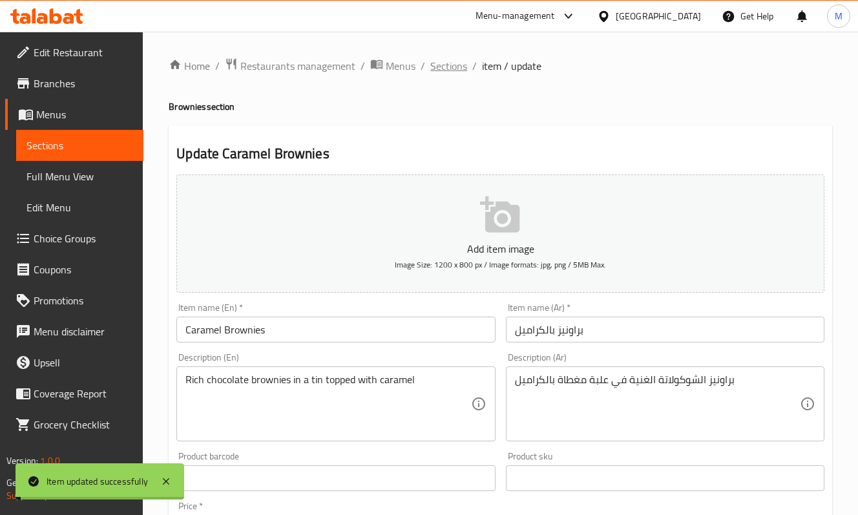
click at [437, 74] on span "Sections" at bounding box center [448, 66] width 37 height 16
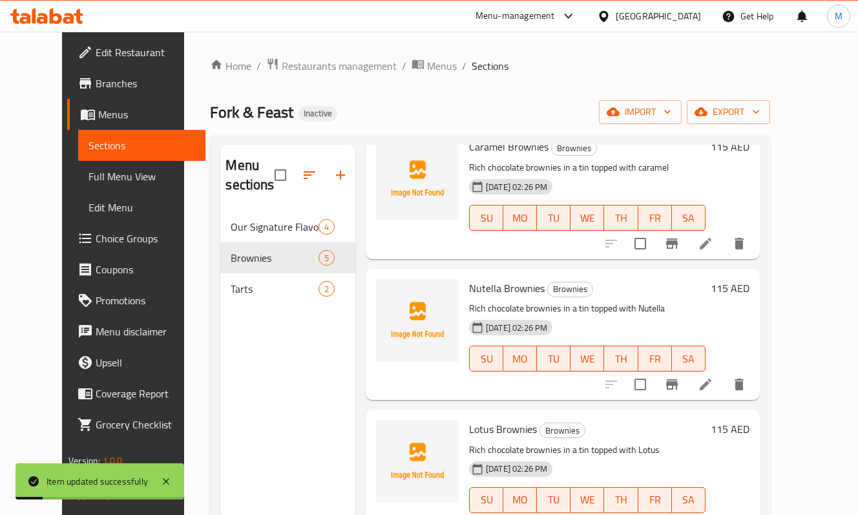
scroll to position [242, 0]
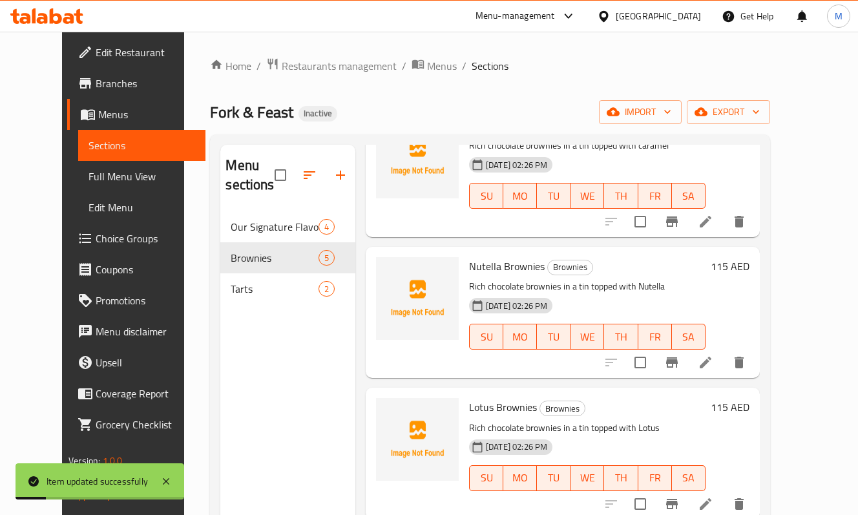
click at [713, 363] on icon at bounding box center [706, 363] width 16 height 16
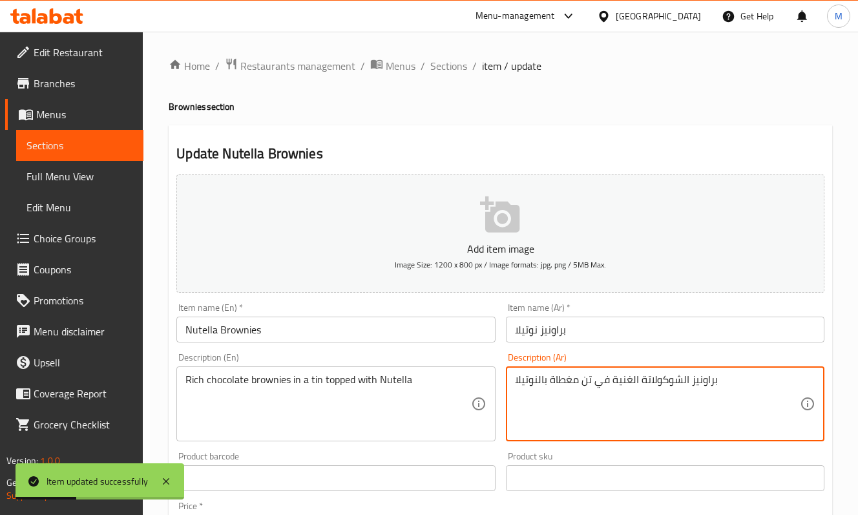
click at [584, 381] on textarea "براونيز الشوكولاتة الغنية في تن مغطاة بالنوتيلا" at bounding box center [657, 404] width 285 height 61
paste textarea "لبة"
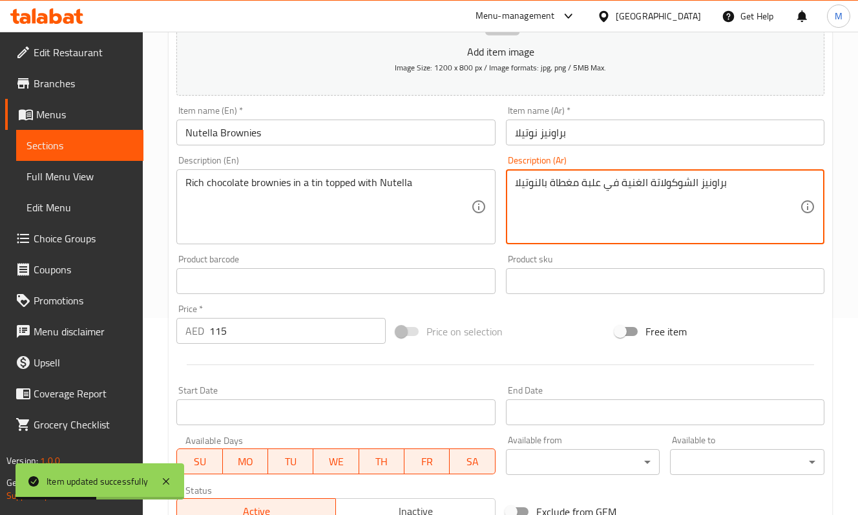
scroll to position [344, 0]
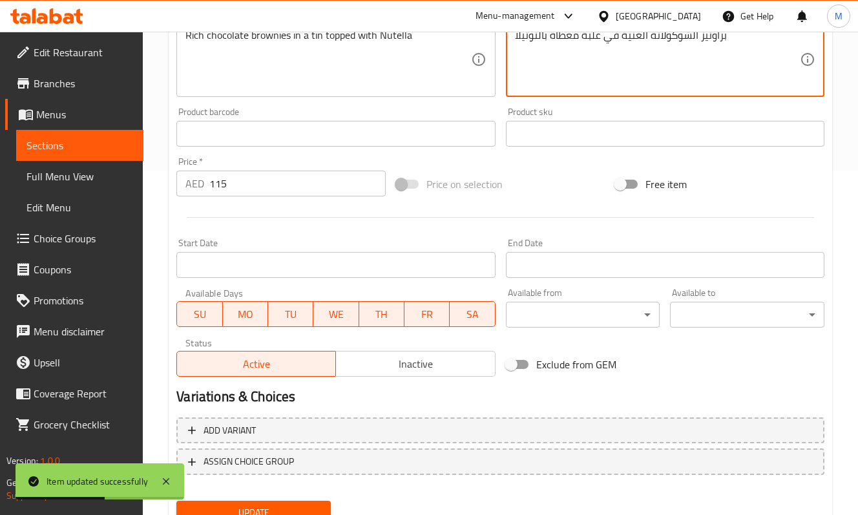
type textarea "براونيز الشوكولاتة الغنية في علبة مغطاة بالنوتيلا"
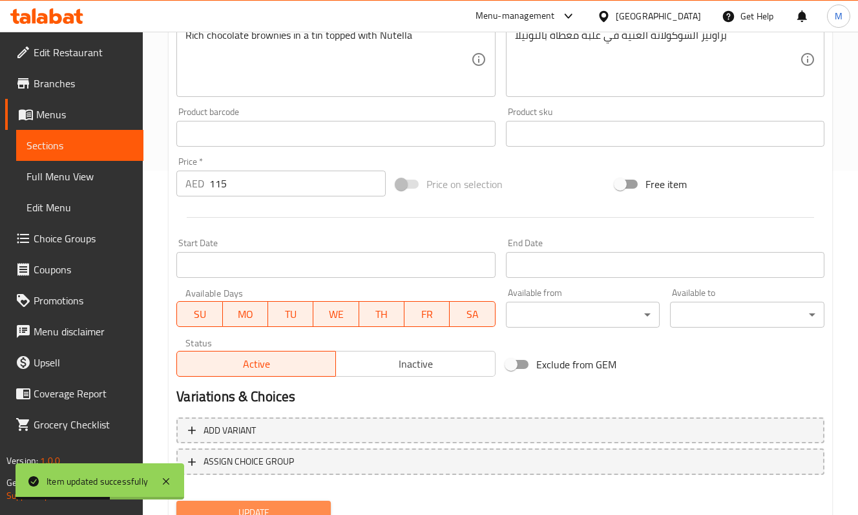
click at [270, 502] on button "Update" at bounding box center [253, 513] width 154 height 24
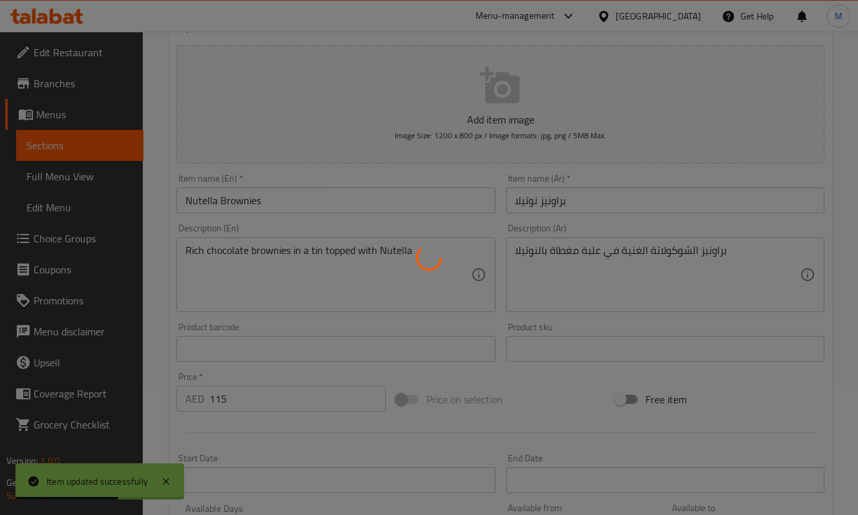
scroll to position [0, 0]
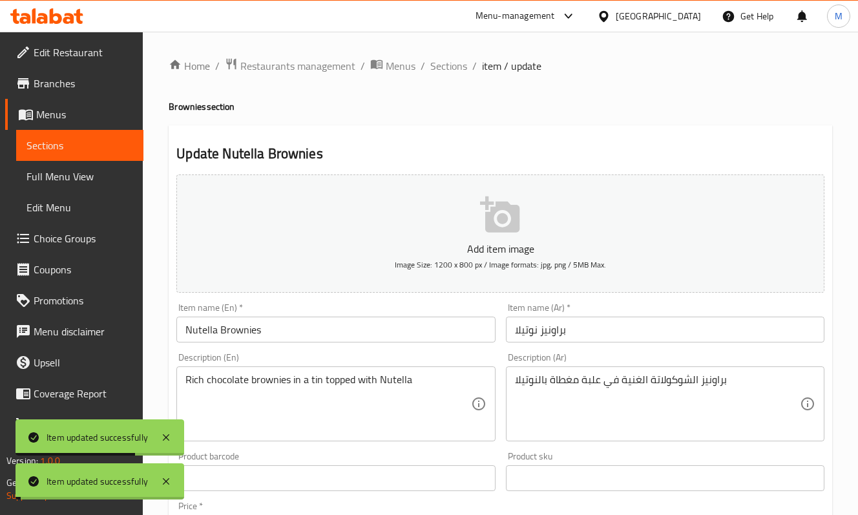
click at [435, 65] on span "Sections" at bounding box center [448, 66] width 37 height 16
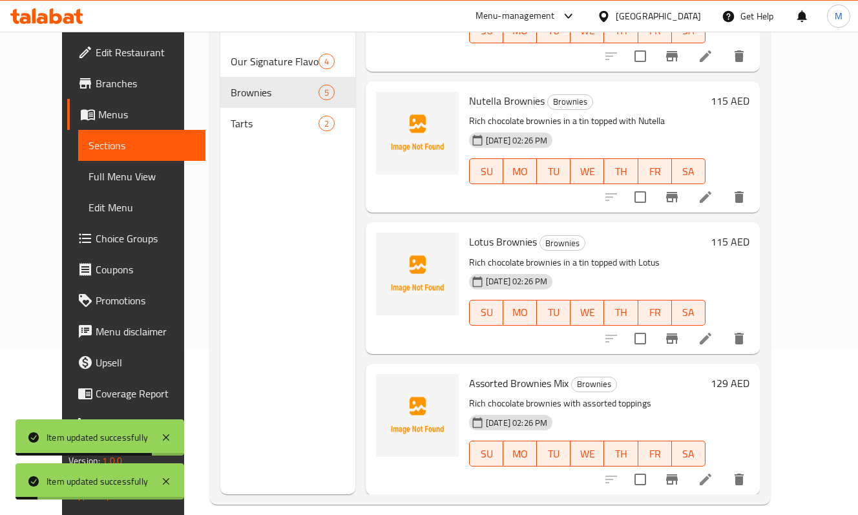
scroll to position [172, 0]
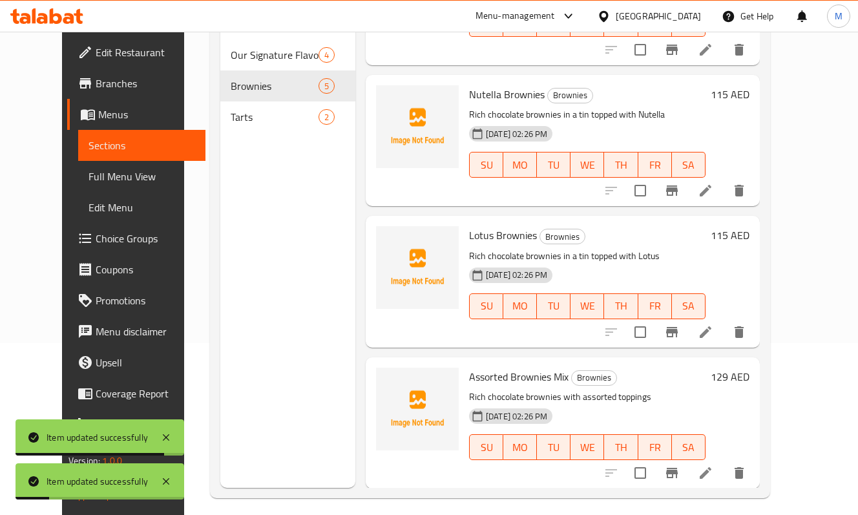
click at [724, 341] on li at bounding box center [706, 332] width 36 height 23
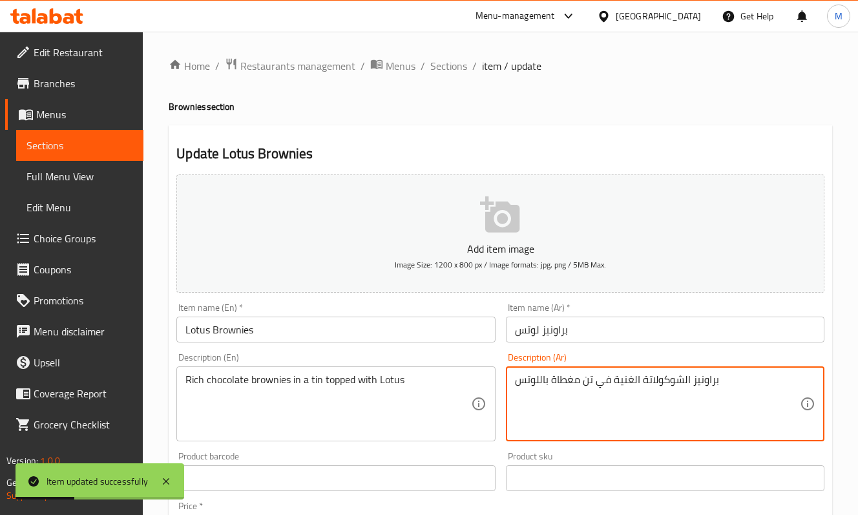
click at [589, 383] on textarea "براونيز الشوكولاتة الغنية في تن مغطاة باللوتس" at bounding box center [657, 404] width 285 height 61
paste textarea "لبة"
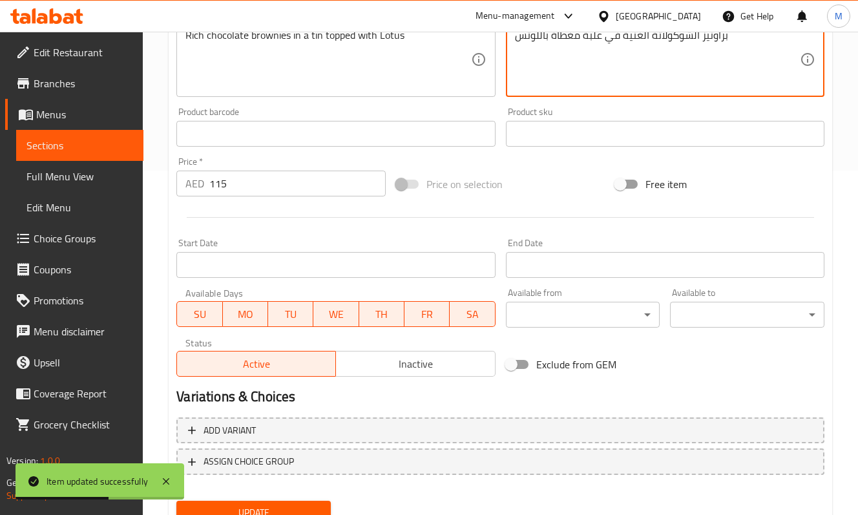
type textarea "براونيز الشوكولاتة الغنية في علبة مغطاة باللوتس"
click at [268, 501] on button "Update" at bounding box center [253, 513] width 154 height 24
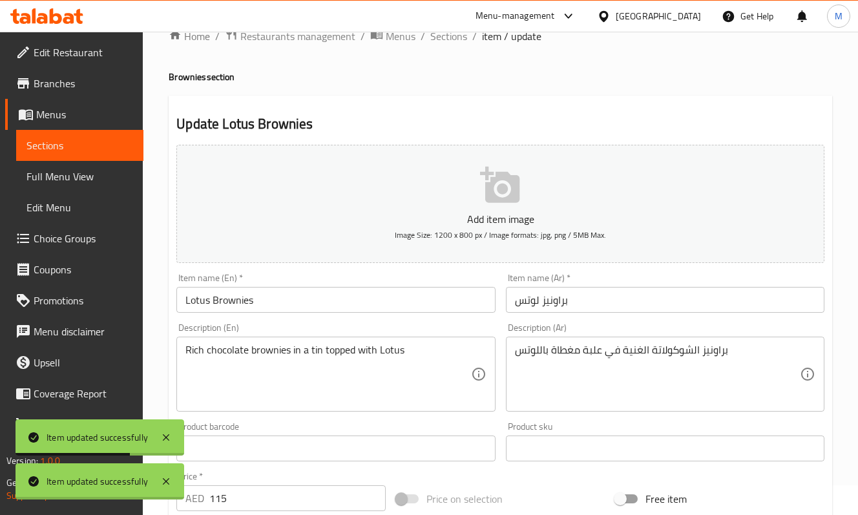
scroll to position [0, 0]
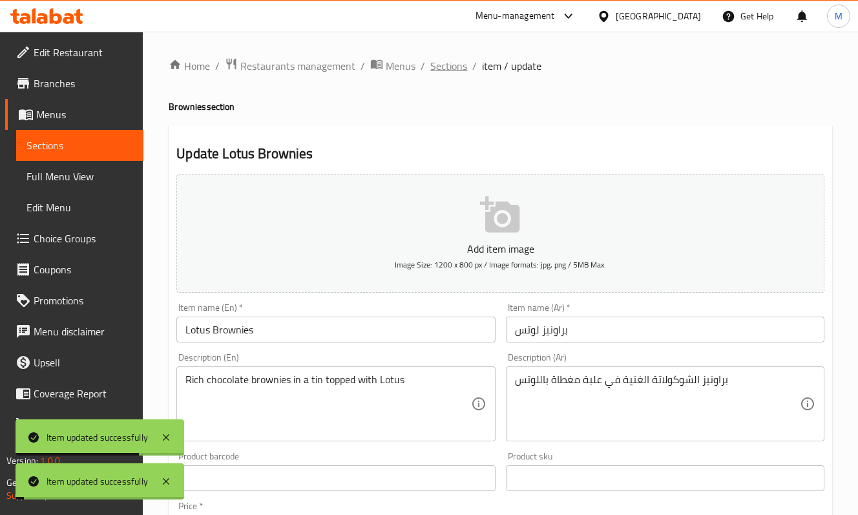
click at [432, 71] on span "Sections" at bounding box center [448, 66] width 37 height 16
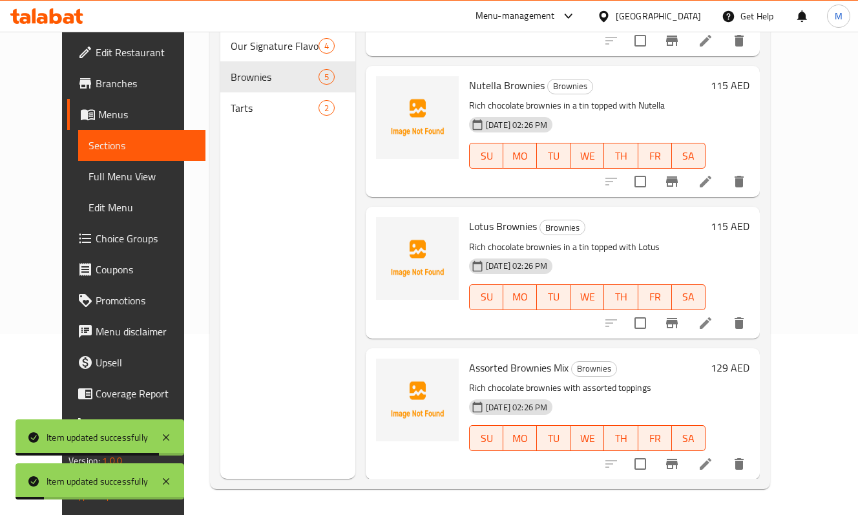
scroll to position [182, 0]
click at [712, 468] on icon at bounding box center [706, 464] width 12 height 12
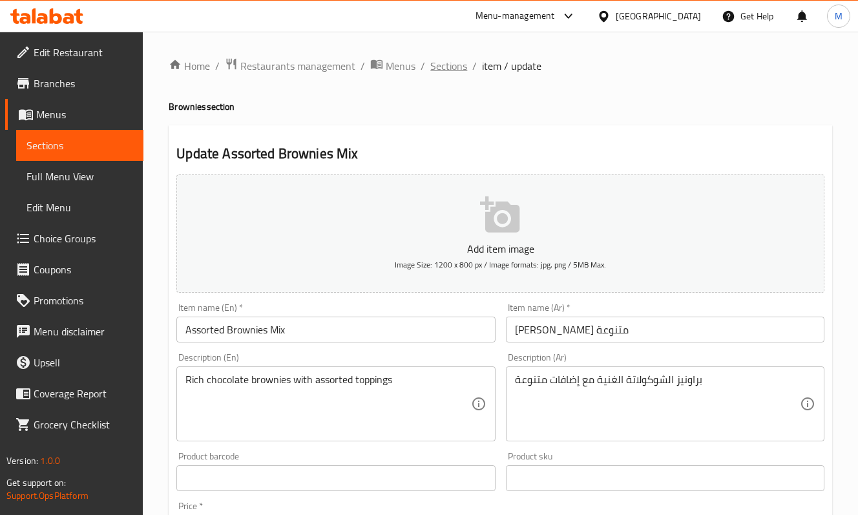
click at [447, 69] on span "Sections" at bounding box center [448, 66] width 37 height 16
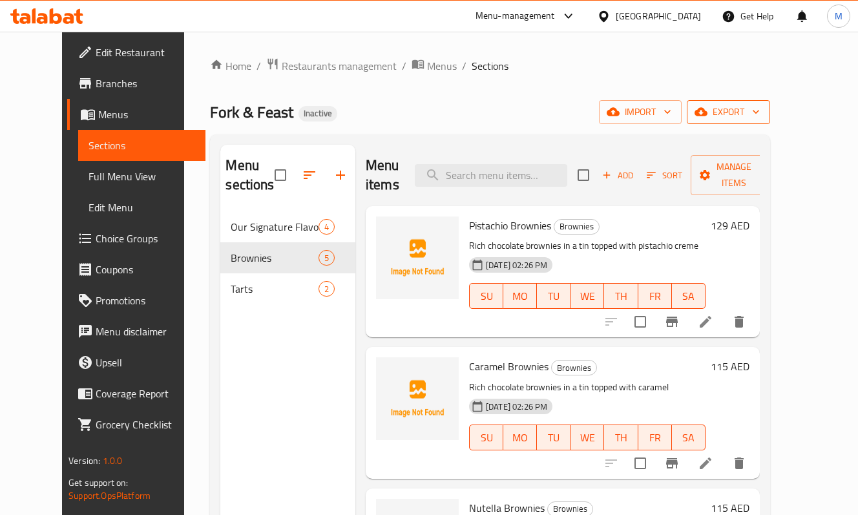
click at [753, 114] on button "export" at bounding box center [728, 112] width 83 height 24
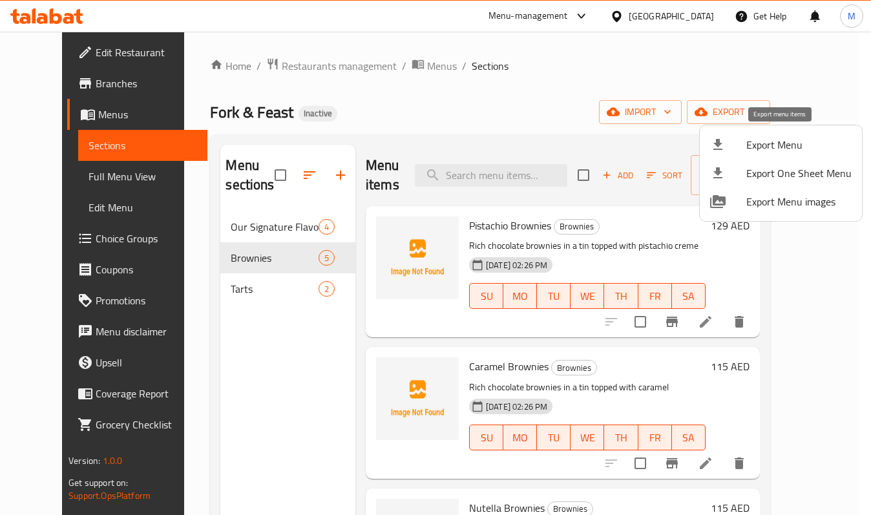
click at [735, 147] on div at bounding box center [728, 145] width 36 height 16
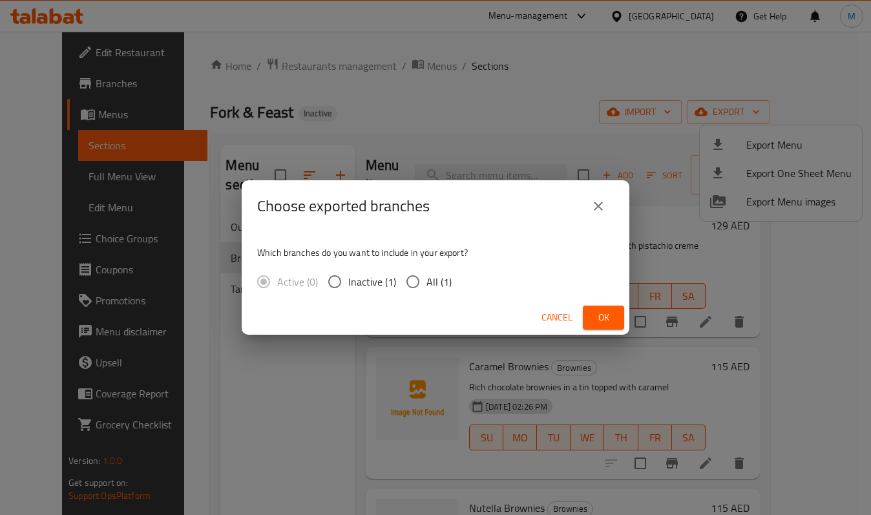
click at [435, 282] on span "All (1)" at bounding box center [439, 282] width 25 height 16
click at [427, 282] on input "All (1)" at bounding box center [412, 281] width 27 height 27
radio input "true"
click at [607, 317] on span "Ok" at bounding box center [603, 318] width 21 height 16
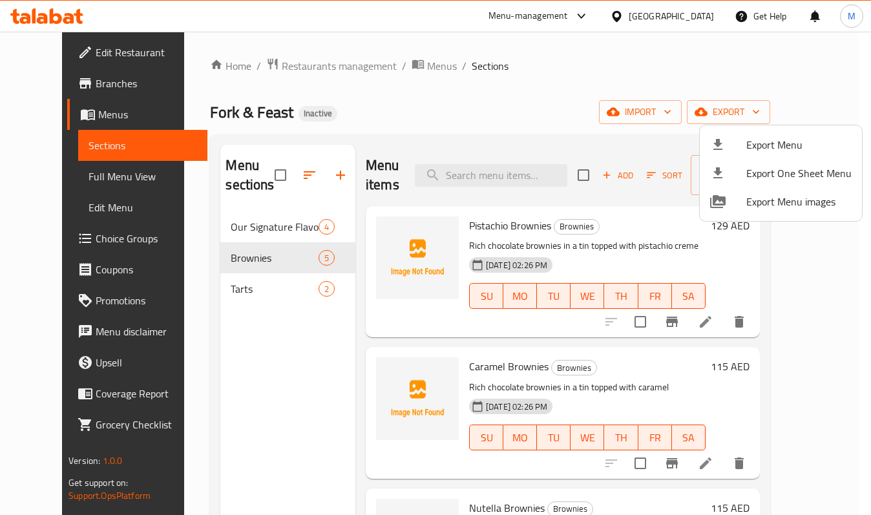
click at [722, 63] on div at bounding box center [435, 257] width 871 height 515
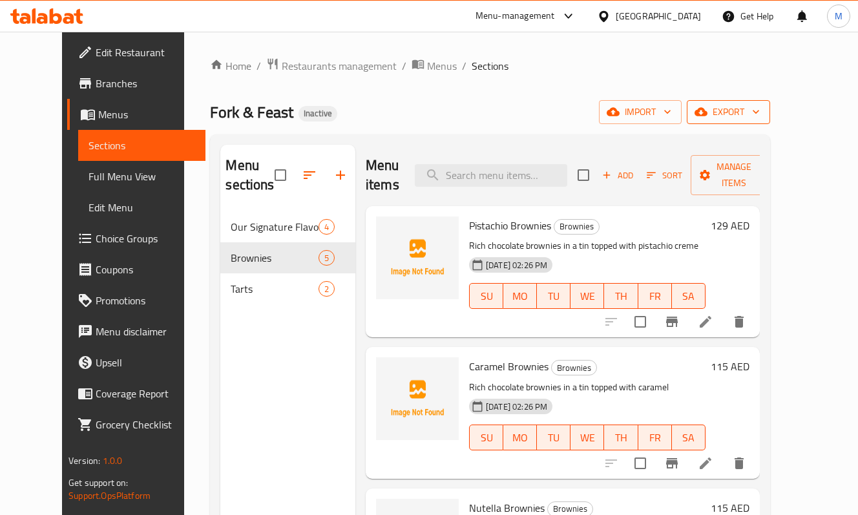
click at [760, 109] on span "export" at bounding box center [728, 112] width 63 height 16
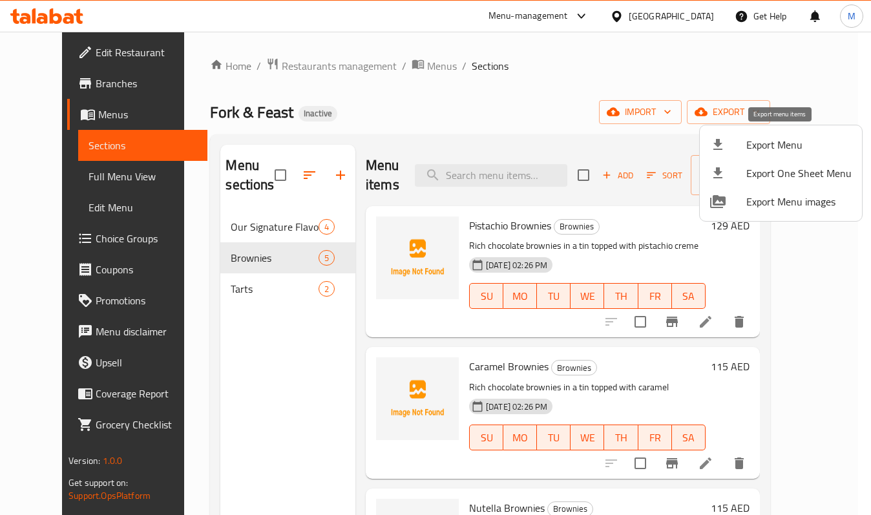
click at [748, 143] on span "Export Menu" at bounding box center [798, 145] width 105 height 16
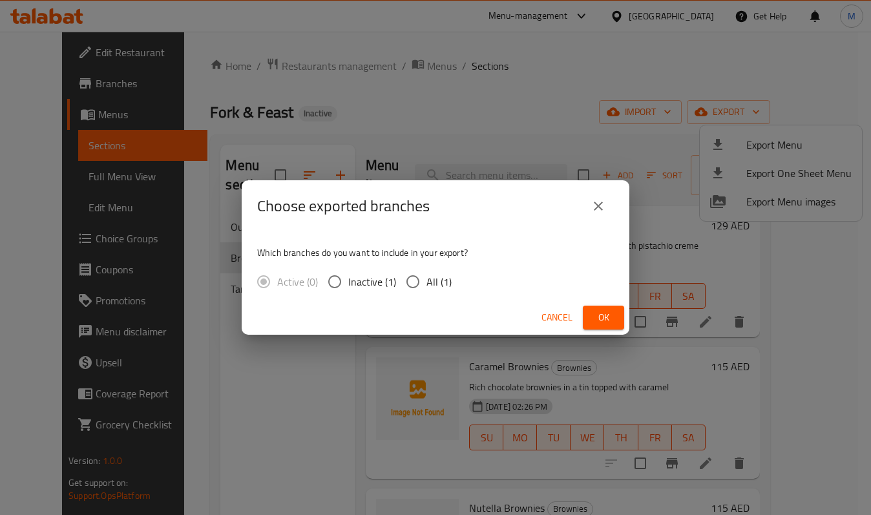
click at [438, 284] on span "All (1)" at bounding box center [439, 282] width 25 height 16
click at [427, 284] on input "All (1)" at bounding box center [412, 281] width 27 height 27
radio input "true"
drag, startPoint x: 610, startPoint y: 319, endPoint x: 733, endPoint y: 119, distance: 234.4
click at [609, 319] on span "Ok" at bounding box center [603, 318] width 21 height 16
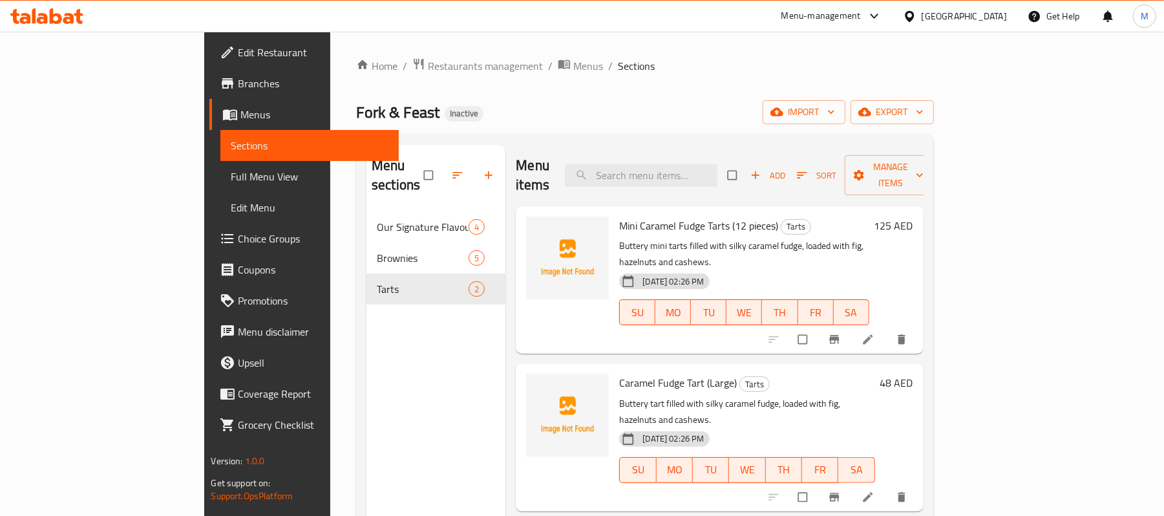
click at [231, 171] on span "Full Menu View" at bounding box center [310, 177] width 158 height 16
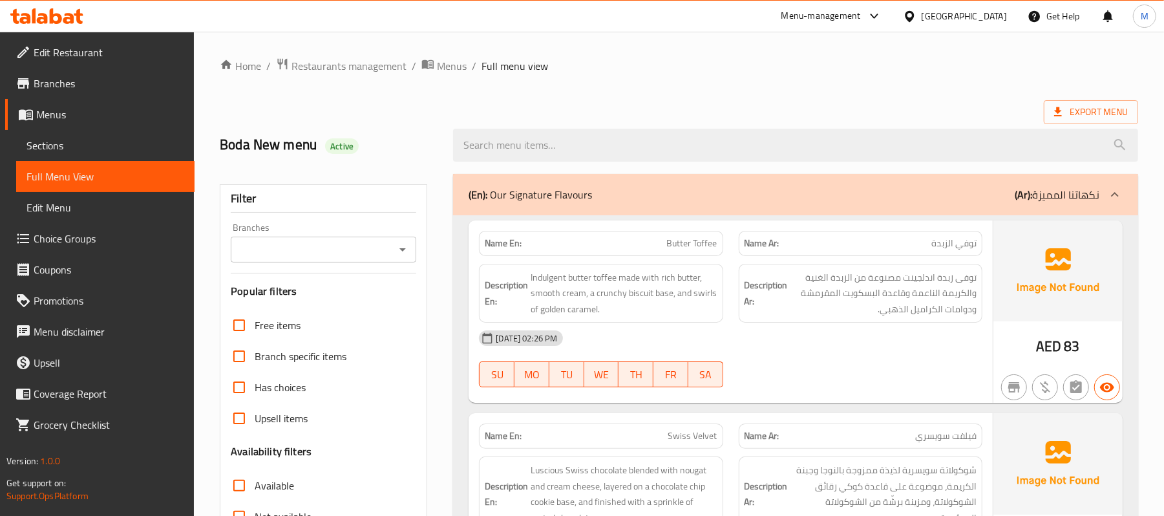
scroll to position [258, 0]
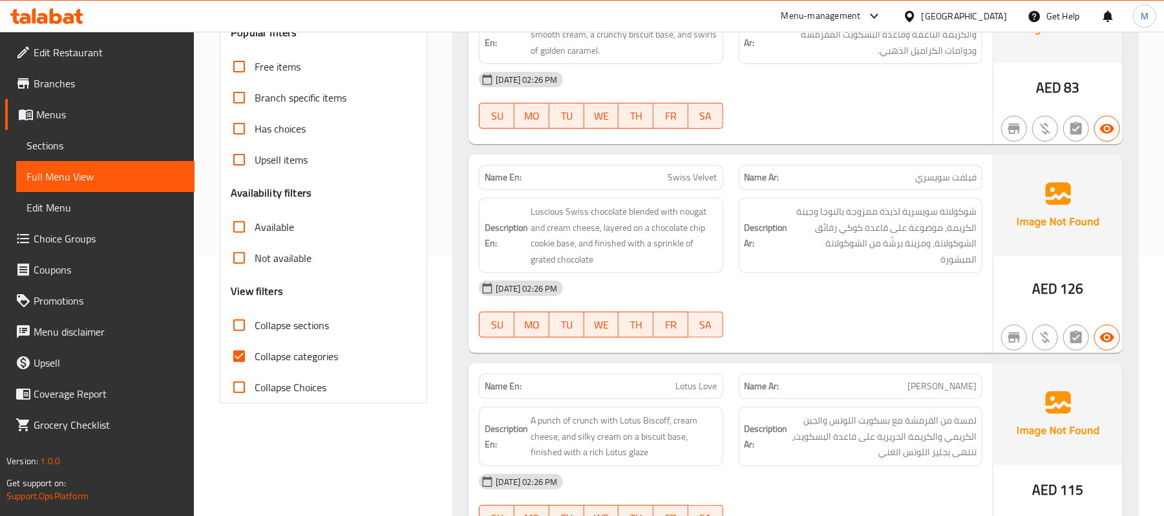
click at [288, 350] on span "Collapse categories" at bounding box center [296, 356] width 83 height 16
click at [255, 350] on input "Collapse categories" at bounding box center [239, 356] width 31 height 31
checkbox input "false"
click at [279, 132] on span "Has choices" at bounding box center [280, 129] width 51 height 16
click at [255, 132] on input "Has choices" at bounding box center [239, 128] width 31 height 31
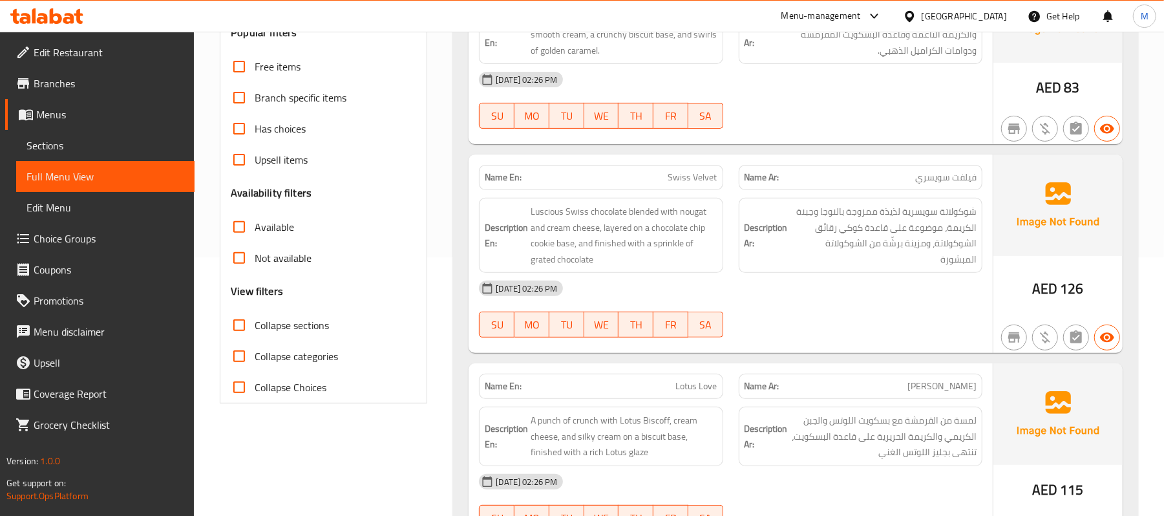
scroll to position [173, 0]
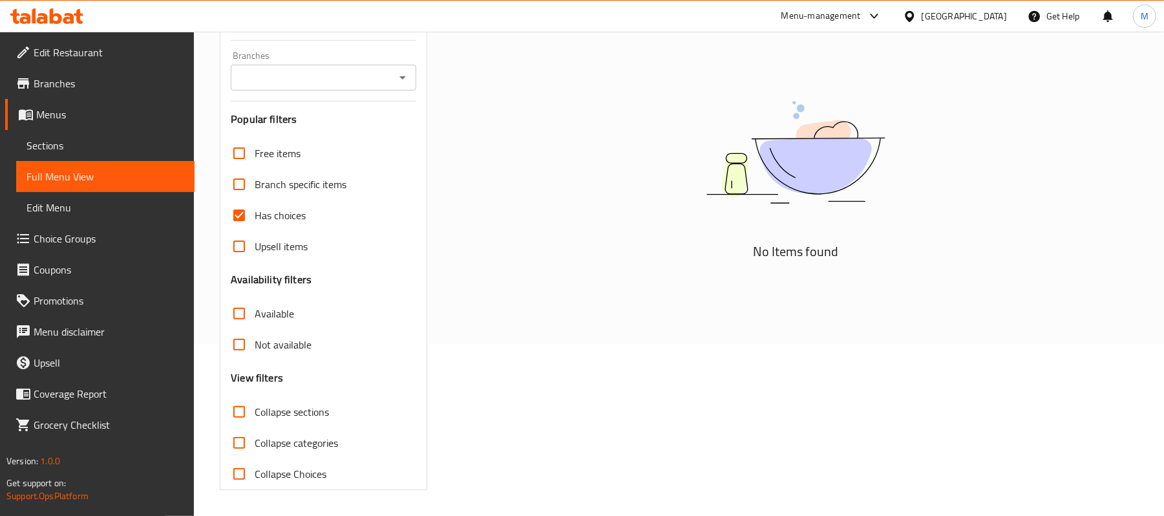
click at [251, 211] on input "Has choices" at bounding box center [239, 215] width 31 height 31
checkbox input "false"
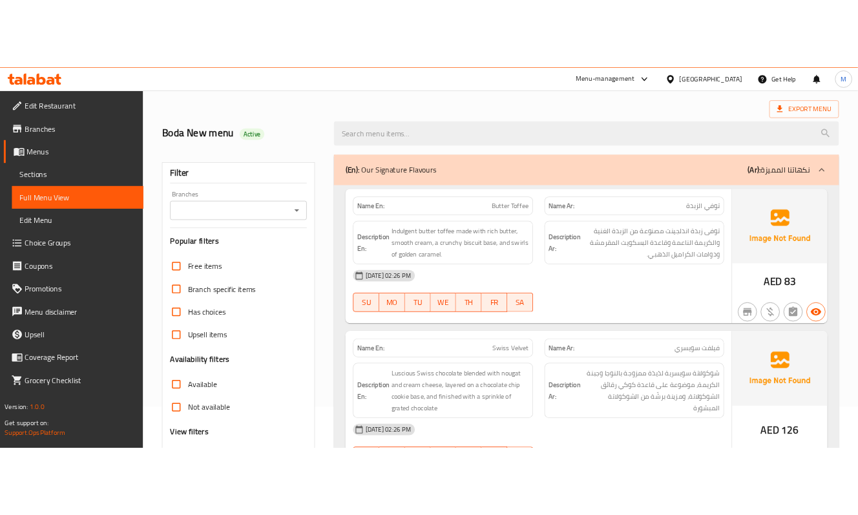
scroll to position [86, 0]
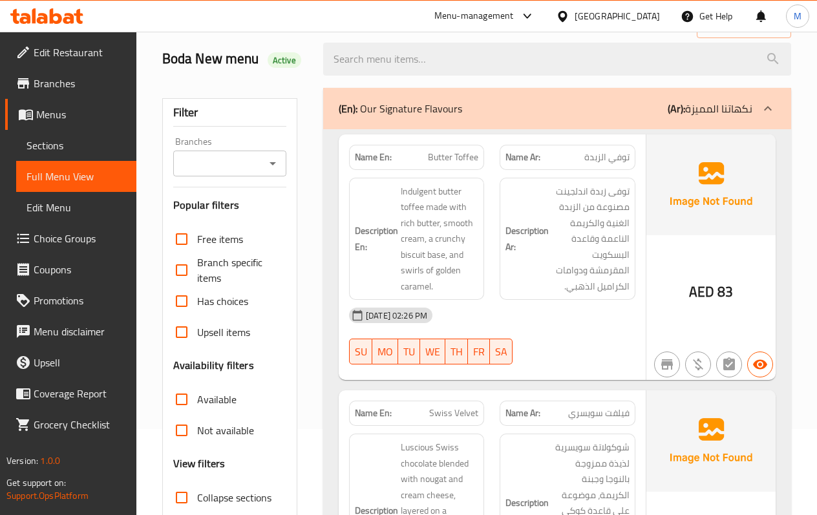
drag, startPoint x: 303, startPoint y: 74, endPoint x: 243, endPoint y: 89, distance: 61.9
click at [303, 74] on div "Boda New menu Active" at bounding box center [234, 59] width 161 height 58
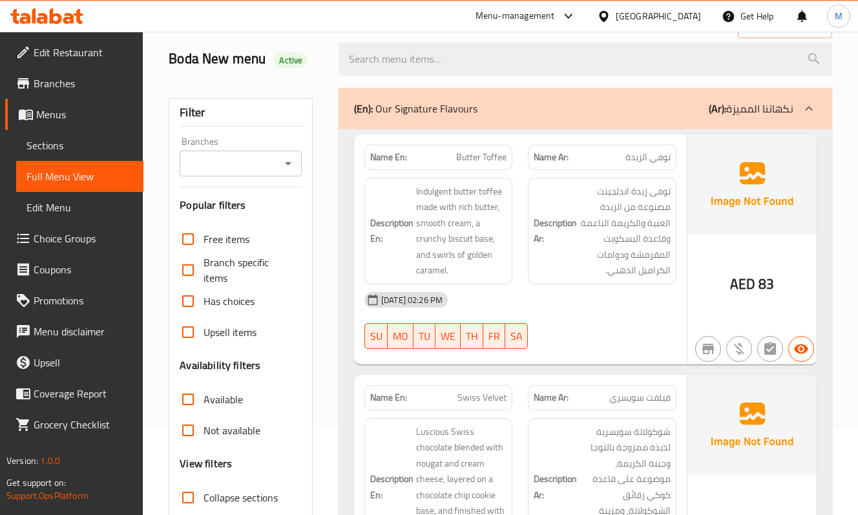
click at [654, 286] on div "17-09-2025 02:26 PM" at bounding box center [521, 299] width 328 height 31
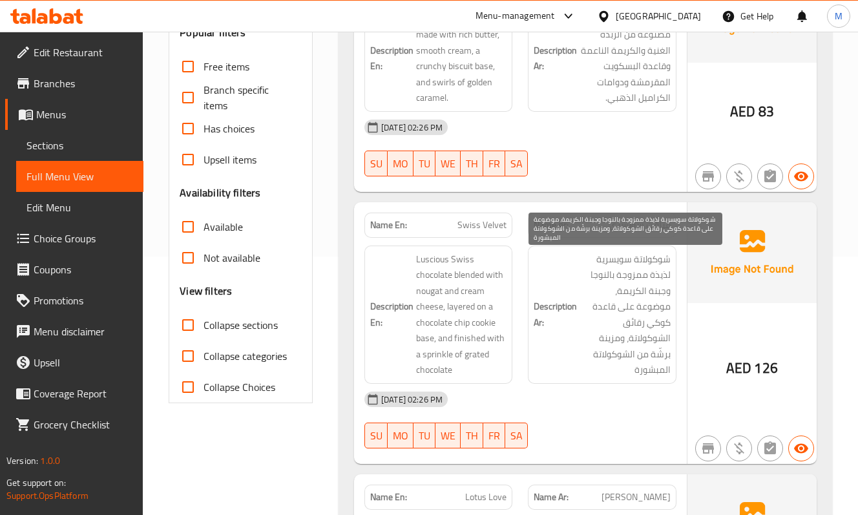
scroll to position [344, 0]
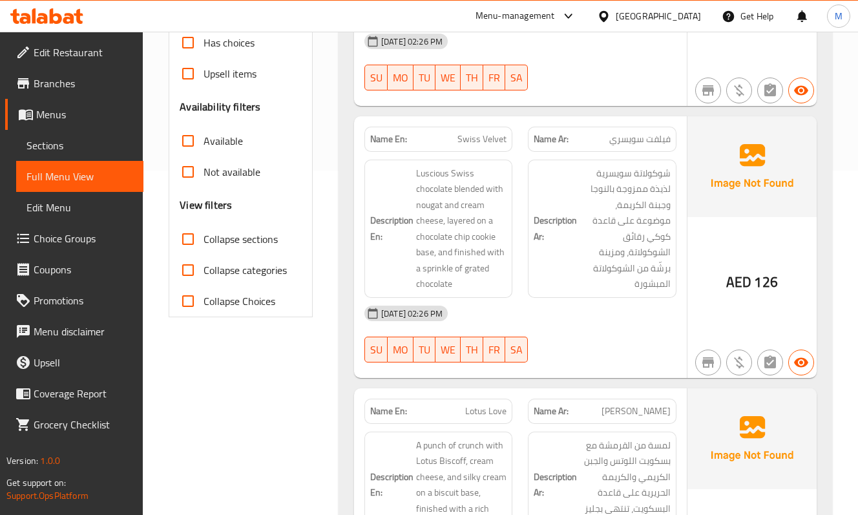
click at [520, 226] on div "Description Ar: شوكولاتة سويسرية لذيذة ممزوجة بالنوجا وجبنة الكريمة، موضوعة على…" at bounding box center [601, 229] width 163 height 154
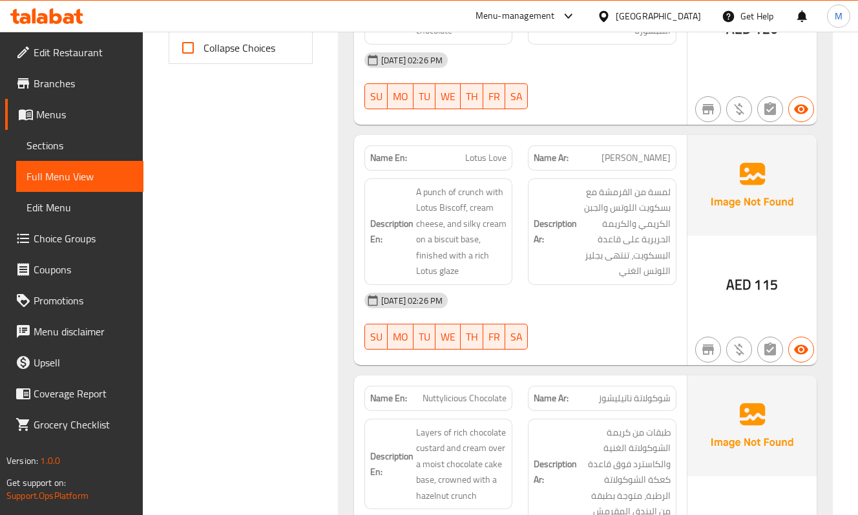
scroll to position [603, 0]
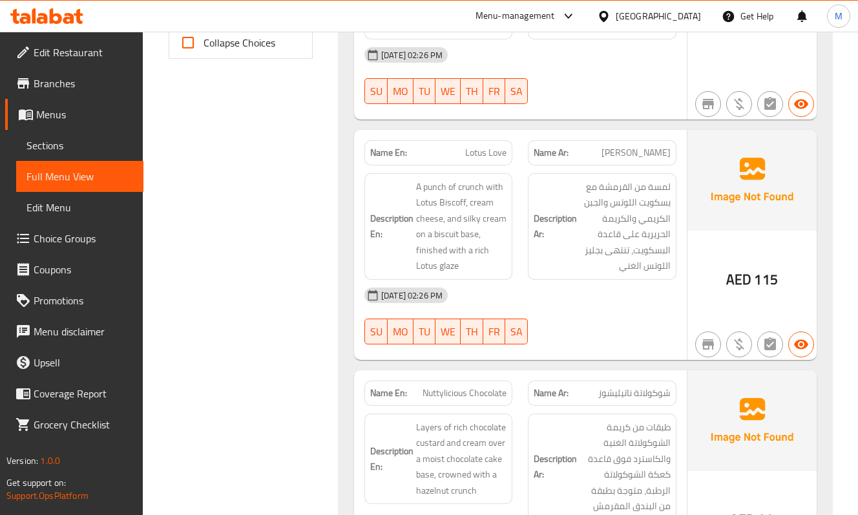
click at [564, 272] on h6 "Description Ar: لمسة من القرمشة مع بسكويت اللوتس والجبن الكريمي والكريمة الحرير…" at bounding box center [602, 226] width 136 height 95
click at [533, 257] on div "Description Ar: لمسة من القرمشة مع بسكويت اللوتس والجبن الكريمي والكريمة الحرير…" at bounding box center [602, 226] width 148 height 107
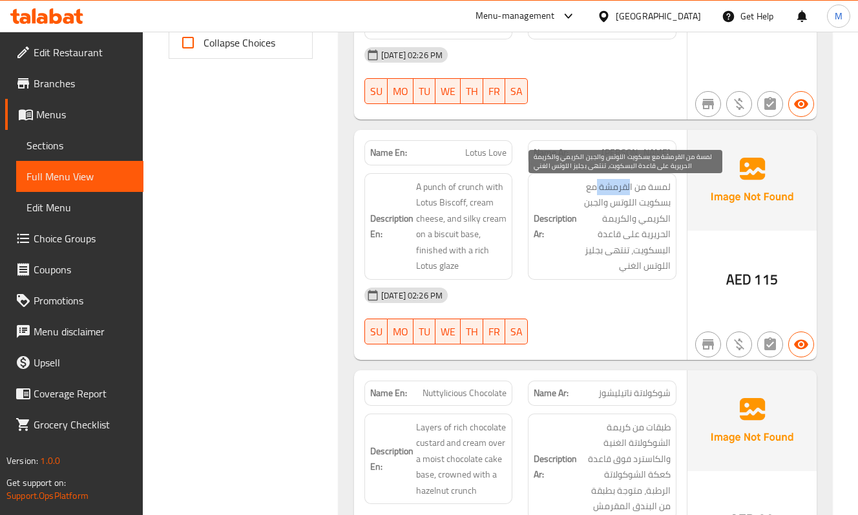
drag, startPoint x: 597, startPoint y: 190, endPoint x: 629, endPoint y: 195, distance: 32.7
click at [629, 195] on span "لمسة من القرمشة مع بسكويت اللوتس والجبن الكريمي والكريمة الحريرية على قاعدة الب…" at bounding box center [625, 226] width 90 height 95
click at [611, 207] on span "لمسة من القرمشة مع بسكويت اللوتس والجبن الكريمي والكريمة الحريرية على قاعدة الب…" at bounding box center [625, 226] width 90 height 95
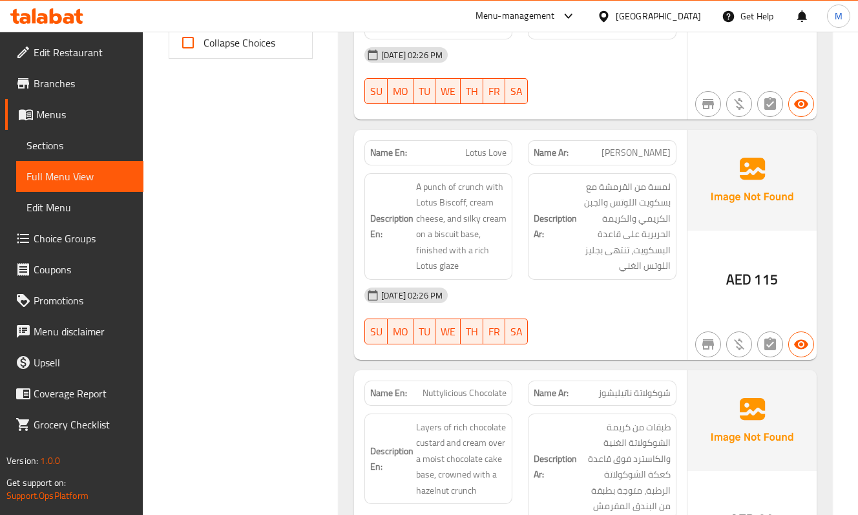
click at [490, 158] on span "Lotus Love" at bounding box center [485, 153] width 41 height 14
copy span "Lotus Love"
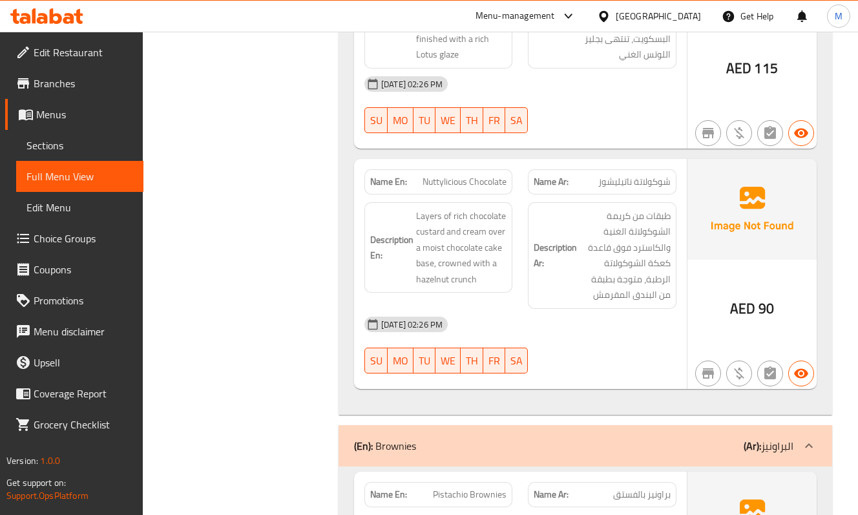
scroll to position [861, 0]
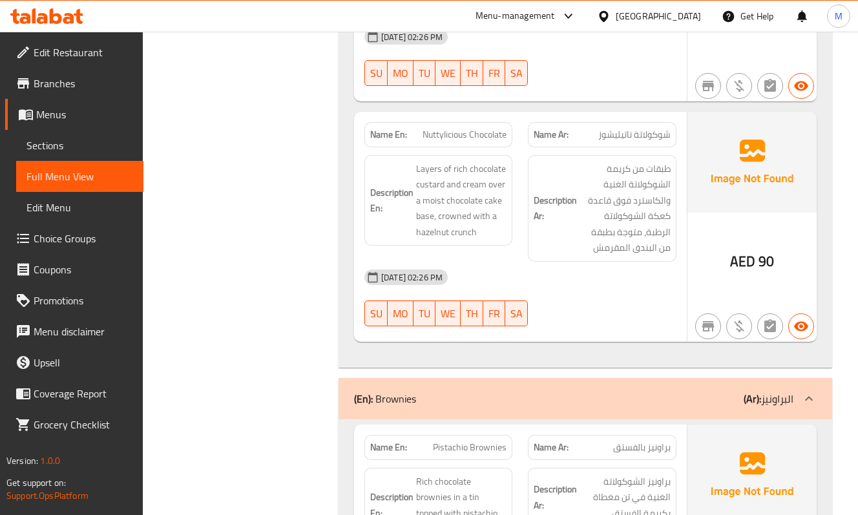
click at [538, 280] on div "[DATE] 02:26 PM" at bounding box center [521, 277] width 328 height 31
click at [500, 138] on span "Nuttylicious Chocolate" at bounding box center [465, 135] width 84 height 14
copy span "Nuttylicious Chocolate"
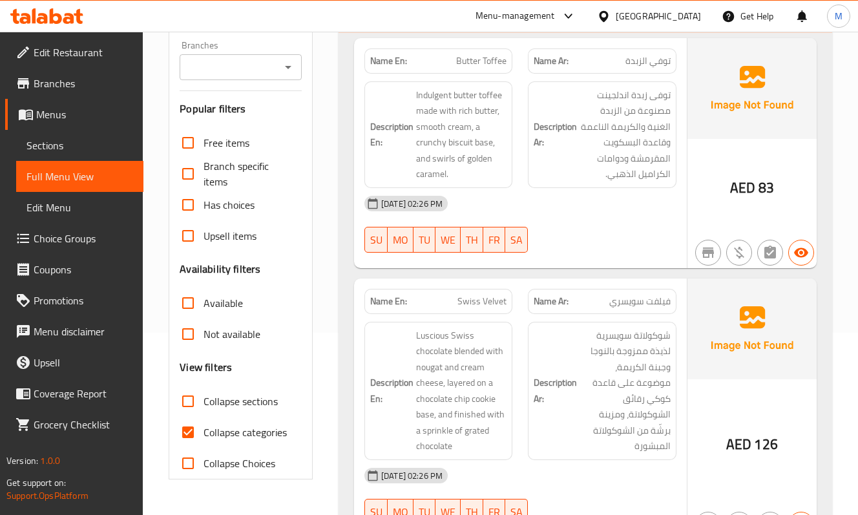
scroll to position [344, 0]
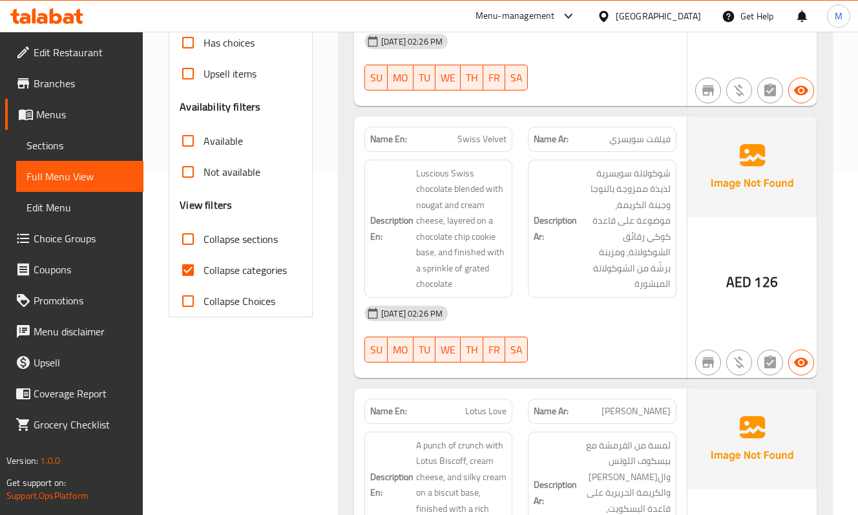
click at [235, 273] on span "Collapse categories" at bounding box center [245, 270] width 83 height 16
click at [204, 273] on input "Collapse categories" at bounding box center [188, 270] width 31 height 31
checkbox input "false"
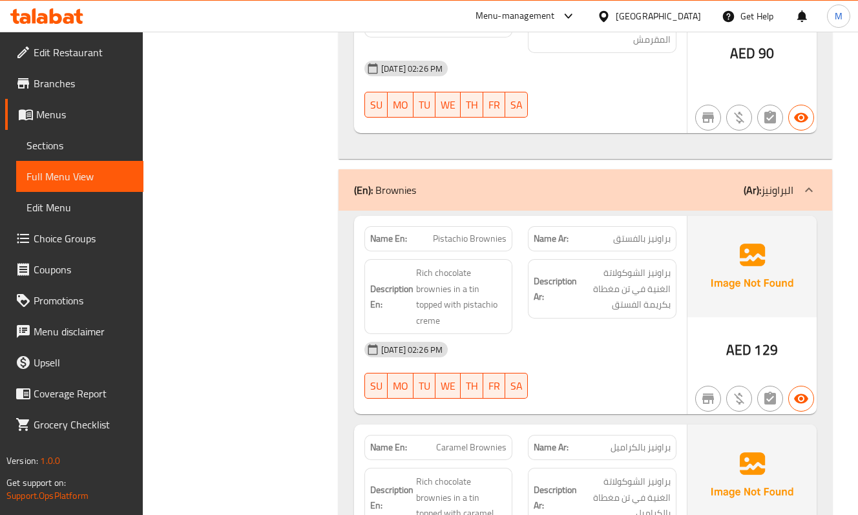
scroll to position [1086, 0]
click at [570, 298] on h6 "Description Ar: براونيز الشوكولاتة الغنية في تن مغطاة بكريمة الفستق" at bounding box center [602, 288] width 136 height 48
click at [447, 275] on span "Rich chocolate brownies in a tin topped with pistachio creme" at bounding box center [461, 295] width 90 height 63
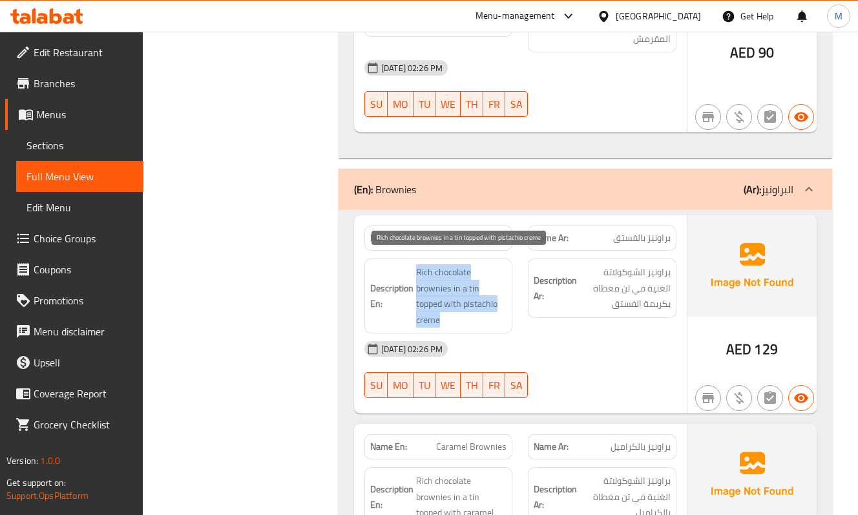
click at [447, 275] on span "Rich chocolate brownies in a tin topped with pistachio creme" at bounding box center [461, 295] width 90 height 63
copy span "Rich chocolate brownies in a tin topped with pistachio creme"
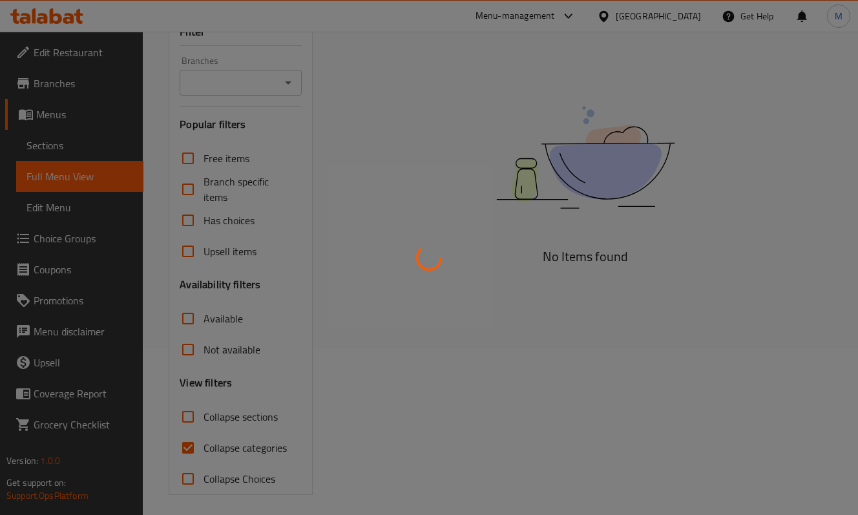
scroll to position [172, 0]
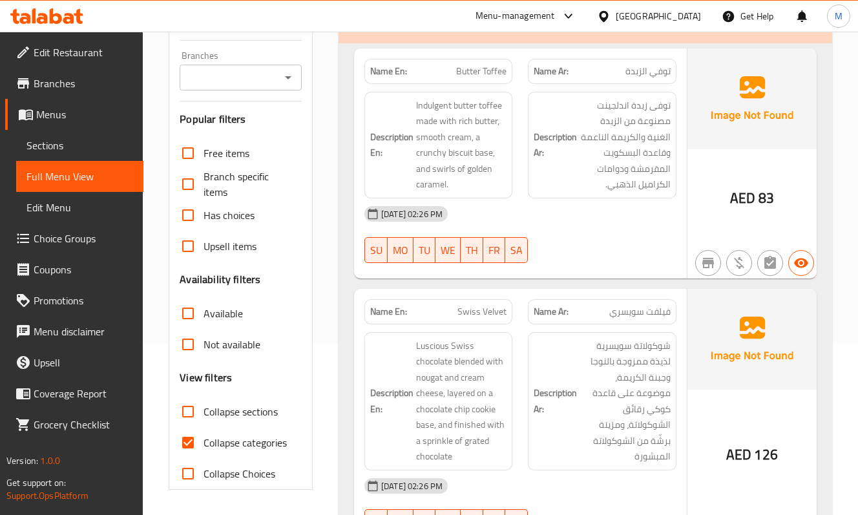
click at [191, 446] on input "Collapse categories" at bounding box center [188, 442] width 31 height 31
checkbox input "false"
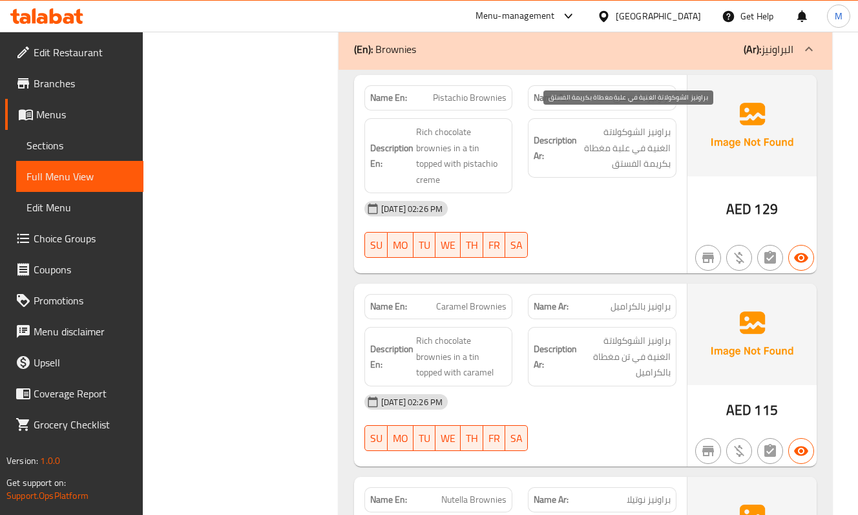
scroll to position [1228, 0]
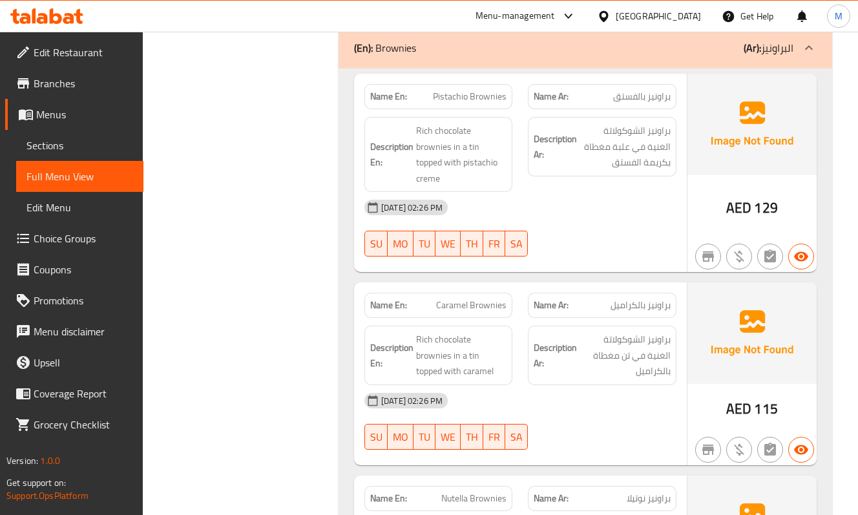
click at [572, 332] on h6 "Description Ar: براونيز الشوكولاتة الغنية في تن مغطاة بالكراميل" at bounding box center [602, 356] width 136 height 48
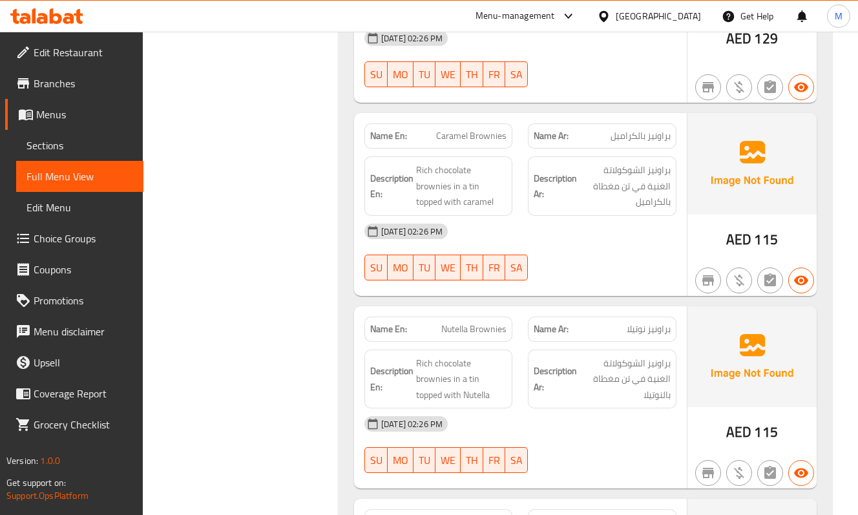
scroll to position [1314, 0]
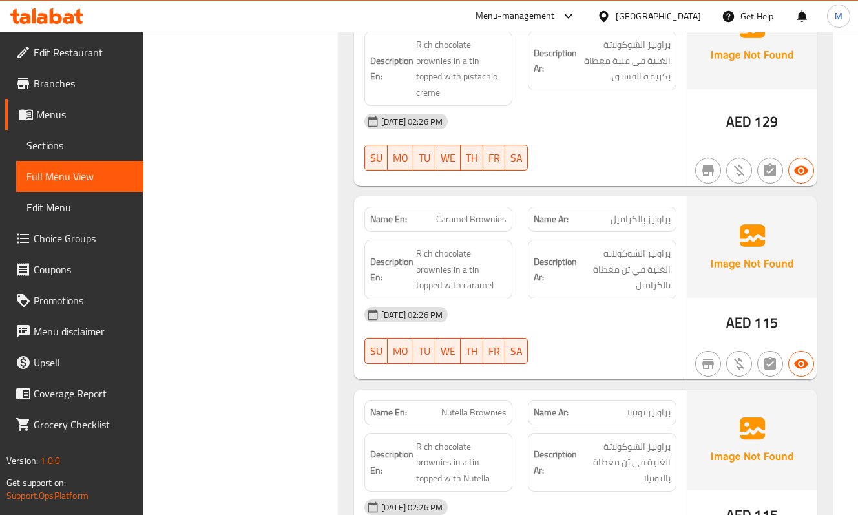
click at [471, 220] on div "Name En: [PERSON_NAME]" at bounding box center [438, 219] width 148 height 25
click at [473, 213] on span "Caramel Brownies" at bounding box center [471, 220] width 70 height 14
copy span "Caramel Brownies"
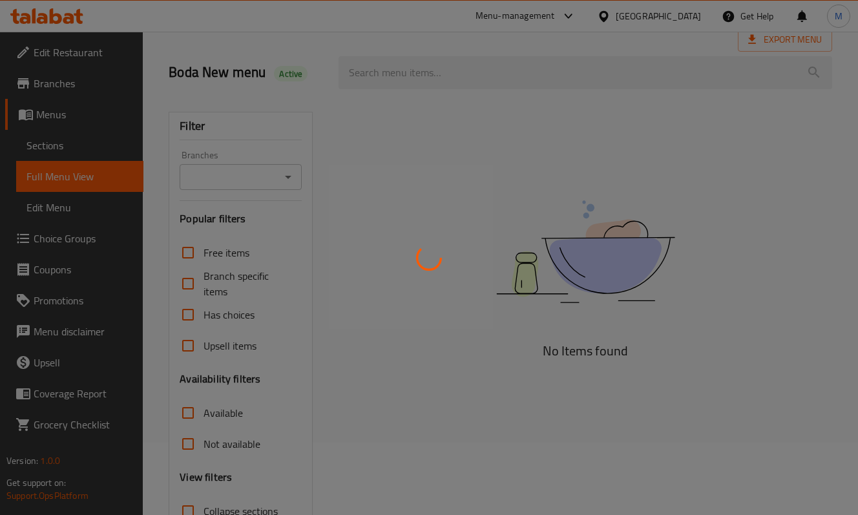
scroll to position [172, 0]
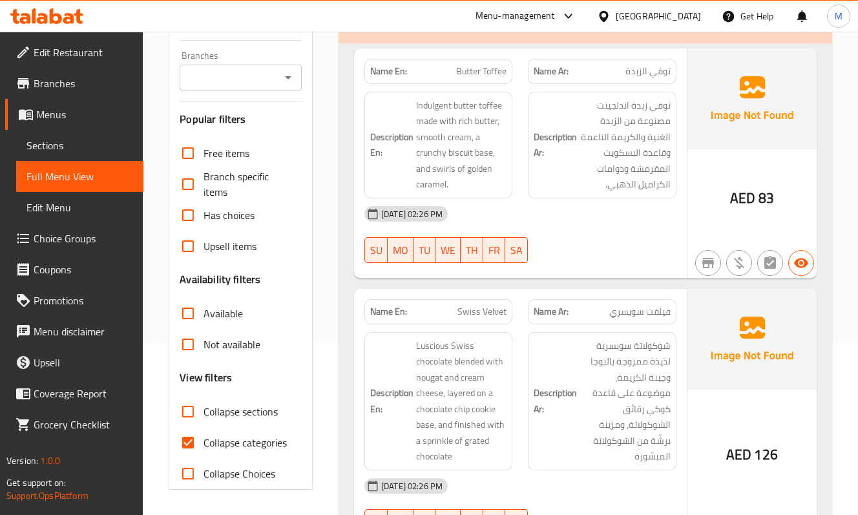
click at [189, 443] on input "Collapse categories" at bounding box center [188, 442] width 31 height 31
checkbox input "false"
click at [482, 345] on span "Luscious Swiss chocolate blended with nougat and cream cheese, layered on a cho…" at bounding box center [461, 401] width 90 height 127
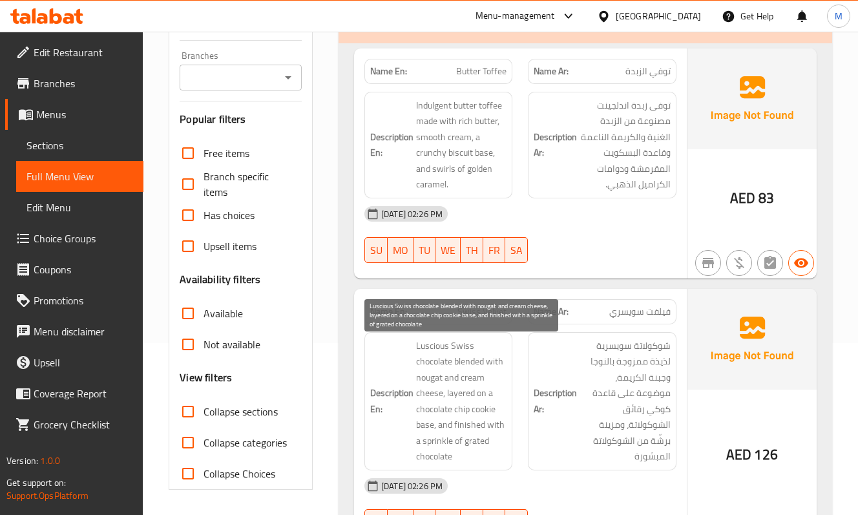
scroll to position [1265, 0]
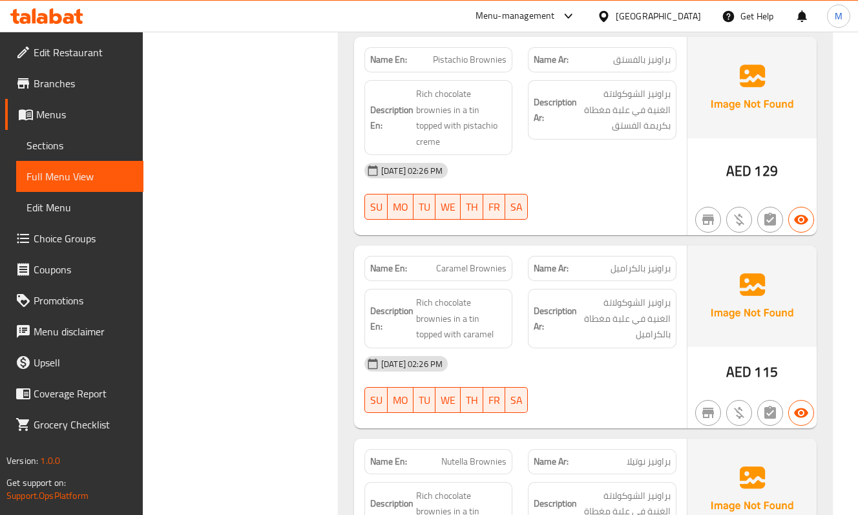
click at [571, 337] on div "Description Ar: براونيز الشوكولاتة الغنية في علبة مغطاة بالكراميل" at bounding box center [602, 318] width 148 height 59
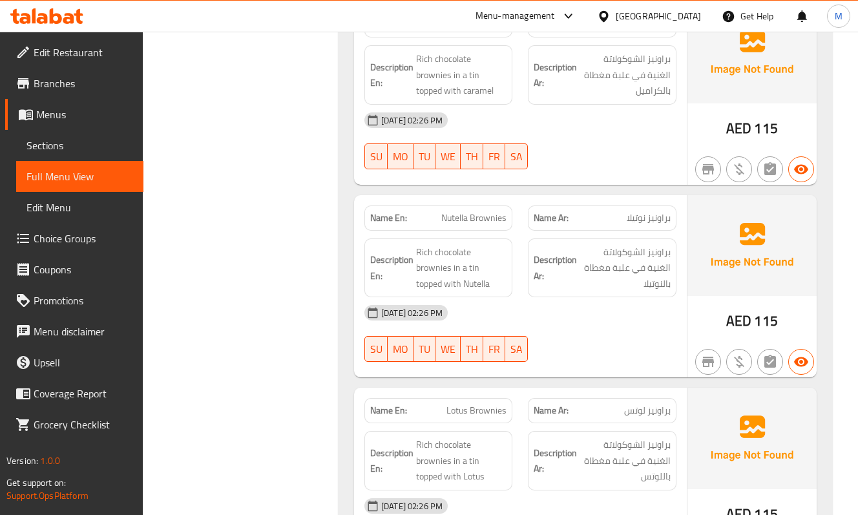
scroll to position [1523, 0]
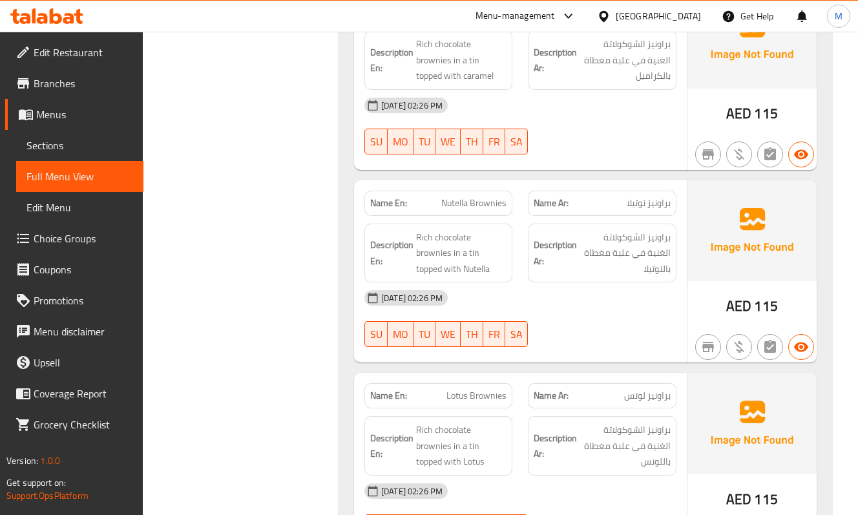
click at [577, 295] on div "[DATE] 02:26 PM" at bounding box center [521, 297] width 328 height 31
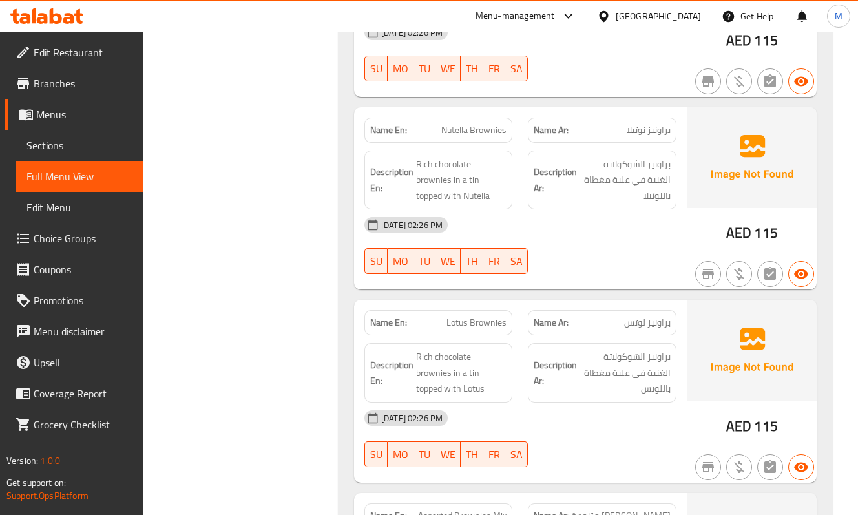
scroll to position [1696, 0]
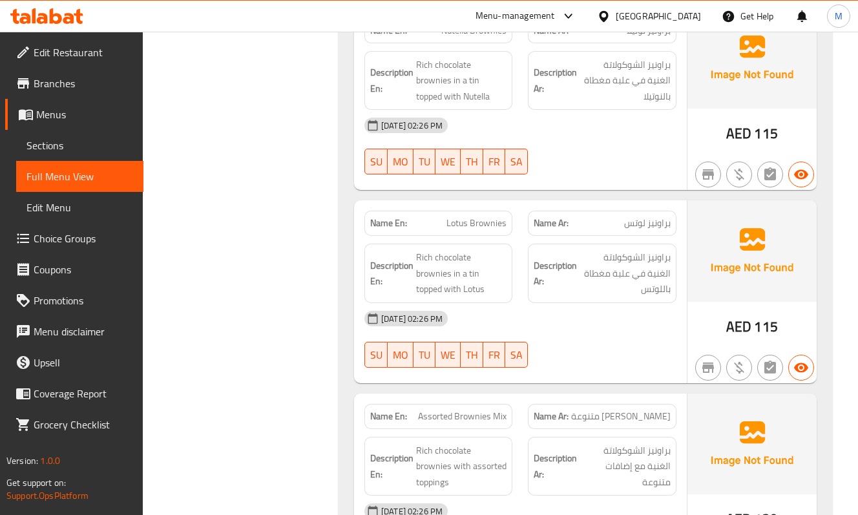
click at [616, 269] on span "براونيز الشوكولاتة الغنية في علبة مغطاة باللوتس" at bounding box center [625, 273] width 90 height 48
click at [497, 249] on span "Rich chocolate brownies in a tin topped with Lotus" at bounding box center [461, 273] width 90 height 48
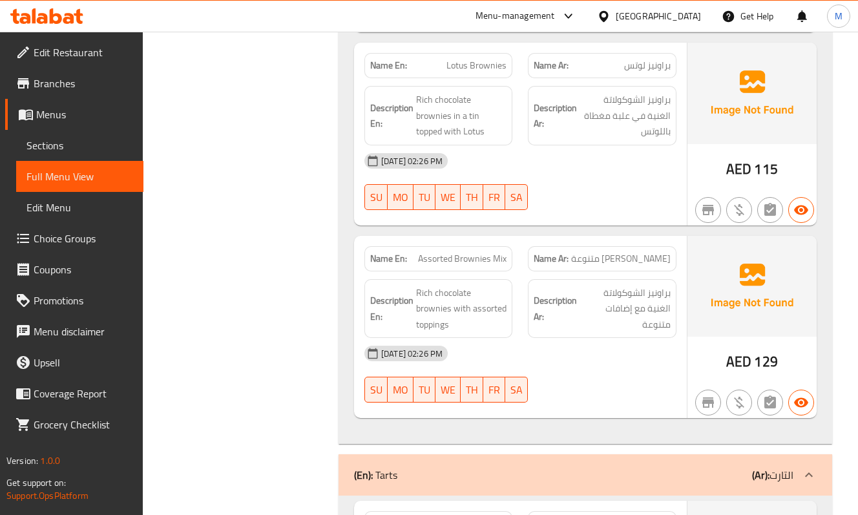
scroll to position [1868, 0]
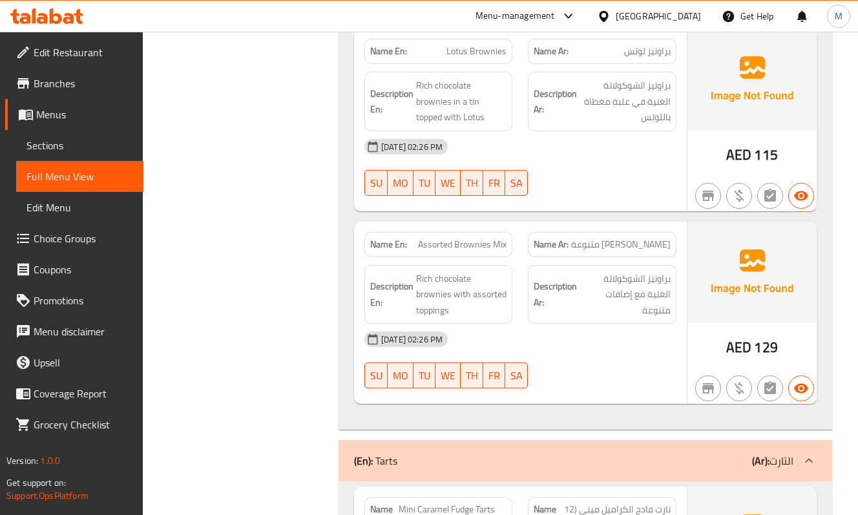
click at [580, 362] on div "17-09-2025 02:26 PM SU MO TU WE TH FR SA" at bounding box center [521, 360] width 328 height 72
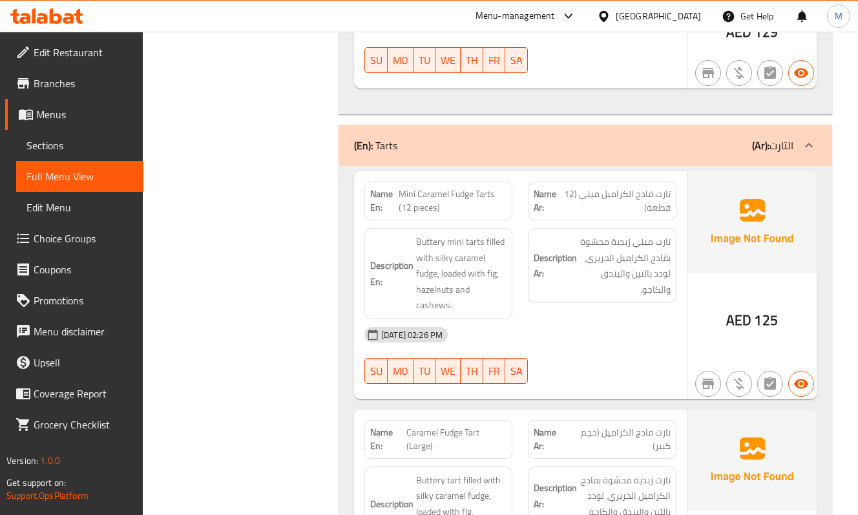
scroll to position [2213, 0]
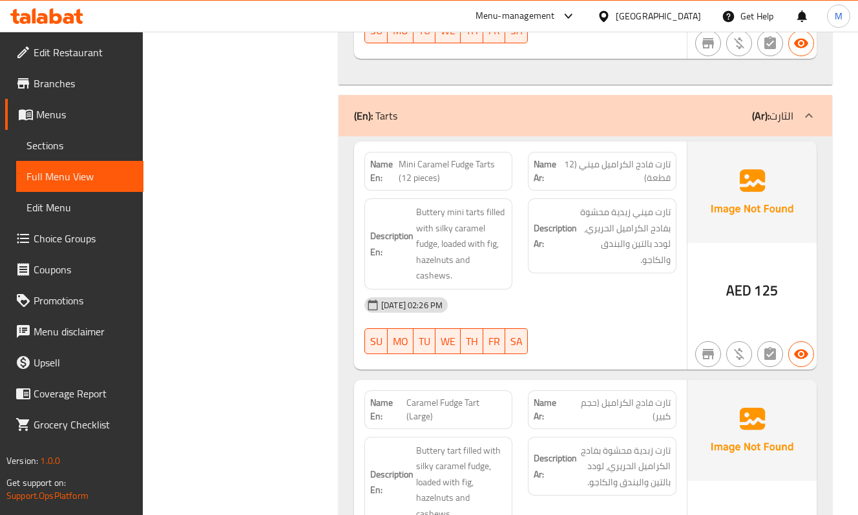
click at [590, 322] on div "17-09-2025 02:26 PM SU MO TU WE TH FR SA" at bounding box center [521, 326] width 328 height 72
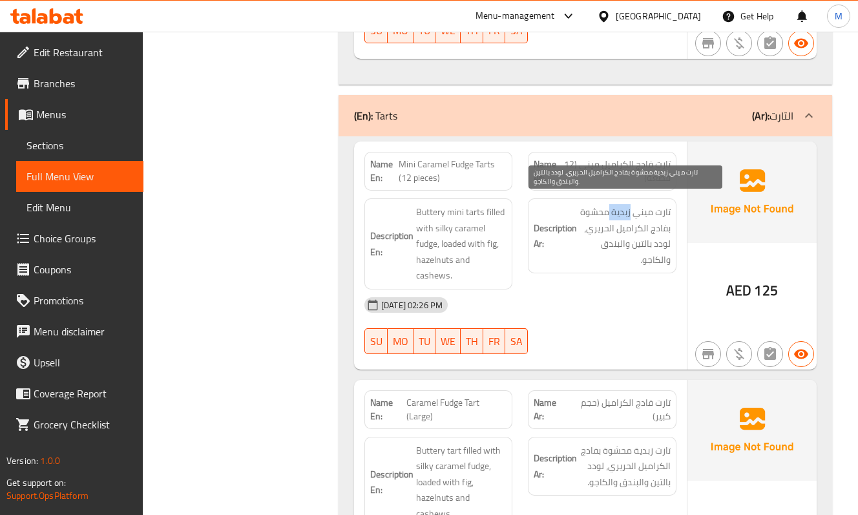
drag, startPoint x: 610, startPoint y: 207, endPoint x: 631, endPoint y: 207, distance: 20.7
click at [631, 207] on span "تارت ميني زبدية محشوة بفادج الكراميل الحريري، لودد بالتين والبندق والكاجو." at bounding box center [625, 235] width 90 height 63
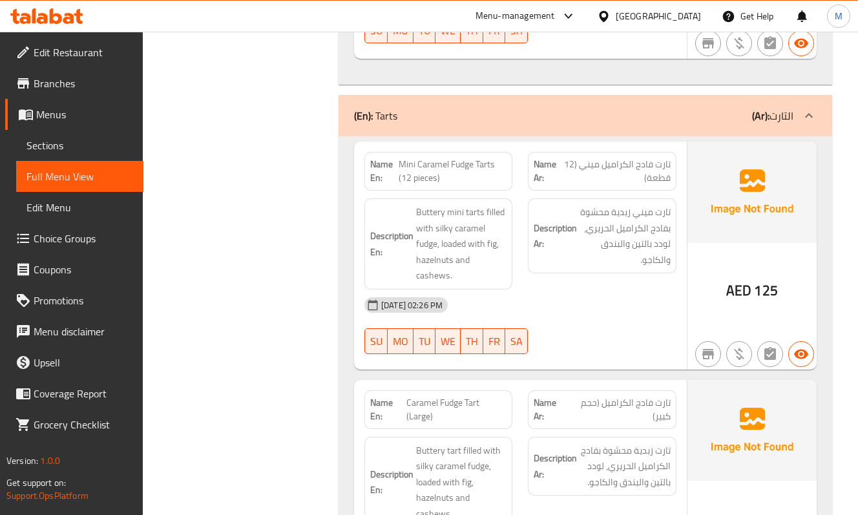
click at [587, 301] on div "17-09-2025 02:26 PM SU MO TU WE TH FR SA" at bounding box center [521, 326] width 328 height 72
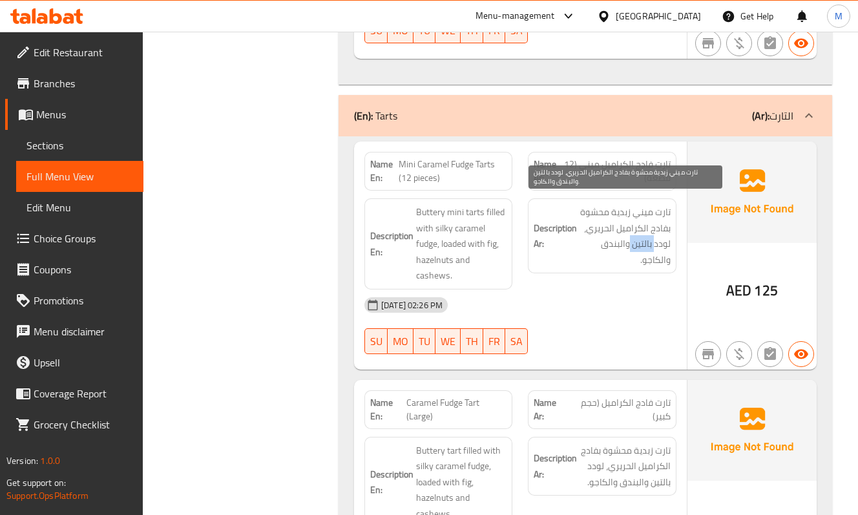
drag, startPoint x: 627, startPoint y: 234, endPoint x: 653, endPoint y: 238, distance: 26.2
click at [653, 238] on span "تارت ميني زبدية محشوة بفادج الكراميل الحريري، لودد بالتين والبندق والكاجو." at bounding box center [625, 235] width 90 height 63
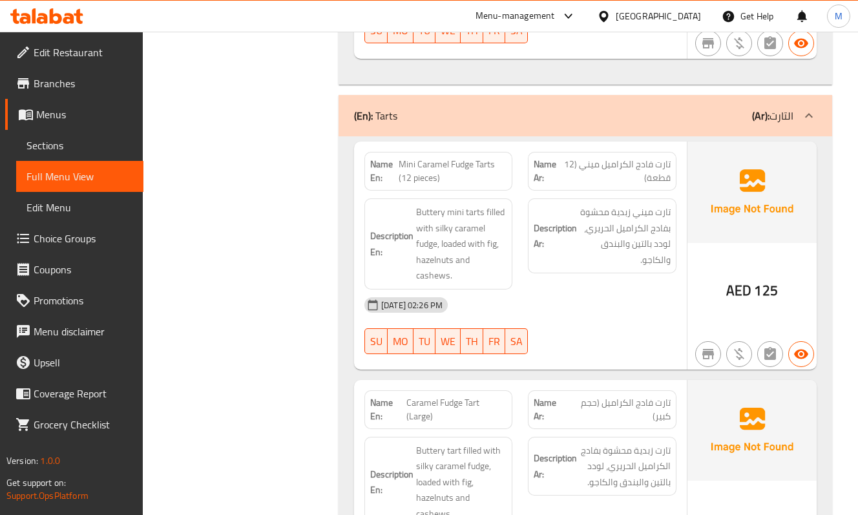
click at [608, 262] on div "Description Ar: تارت ميني زبدية محشوة بفادج الكراميل الحريري، لودد بالتين والبن…" at bounding box center [602, 235] width 148 height 75
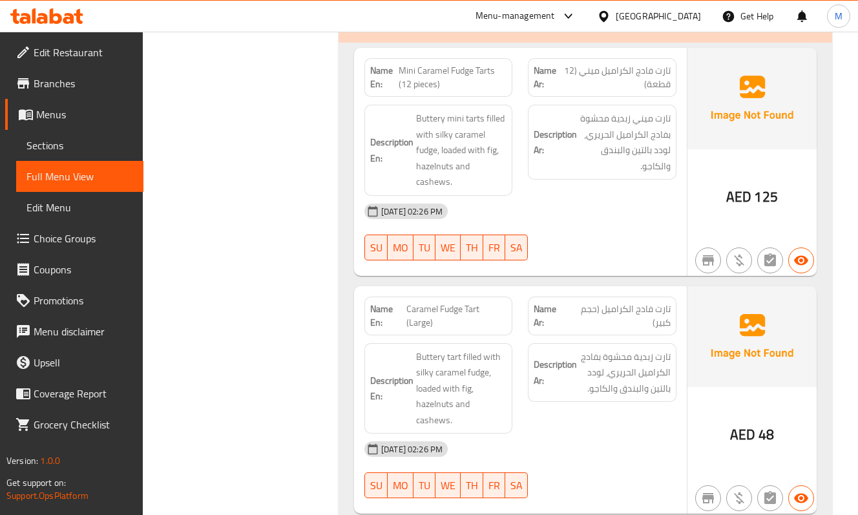
scroll to position [2319, 0]
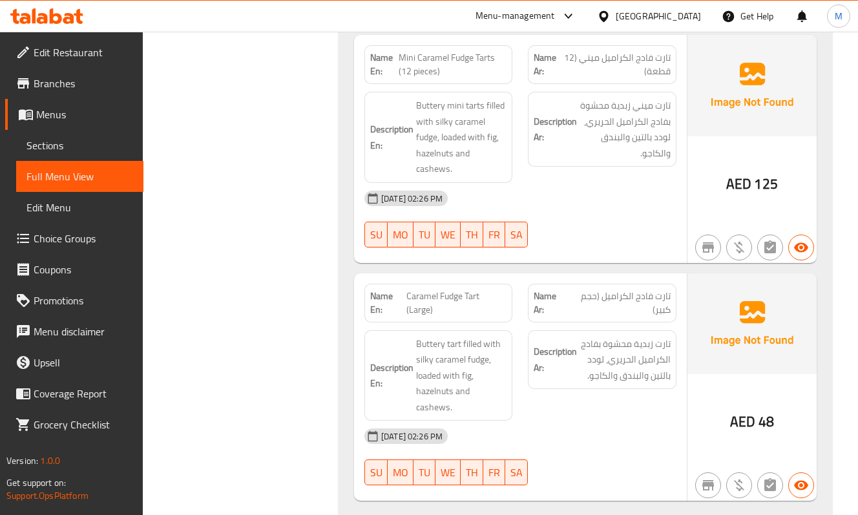
click at [523, 324] on div "Description Ar: تارت زبدية محشوة بفادج الكراميل الحريري، لودد بالتين والبندق وا…" at bounding box center [601, 375] width 163 height 107
click at [632, 421] on div "[DATE] 02:26 PM" at bounding box center [521, 436] width 328 height 31
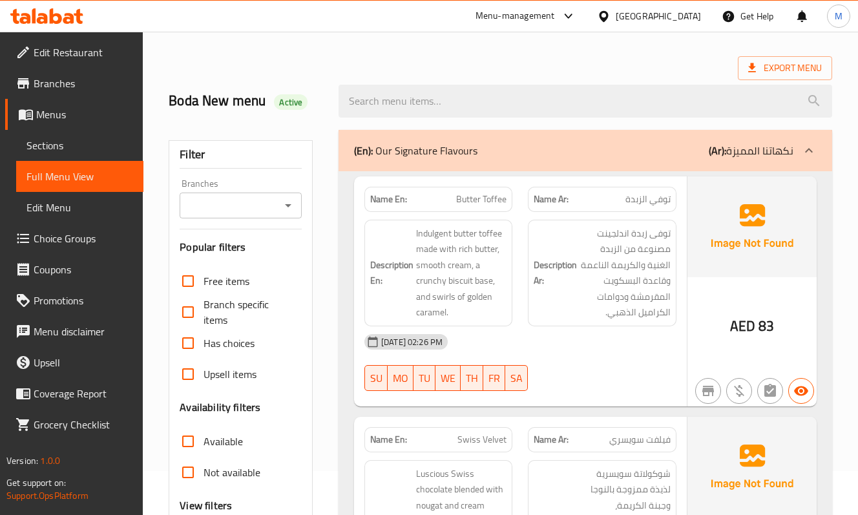
scroll to position [86, 0]
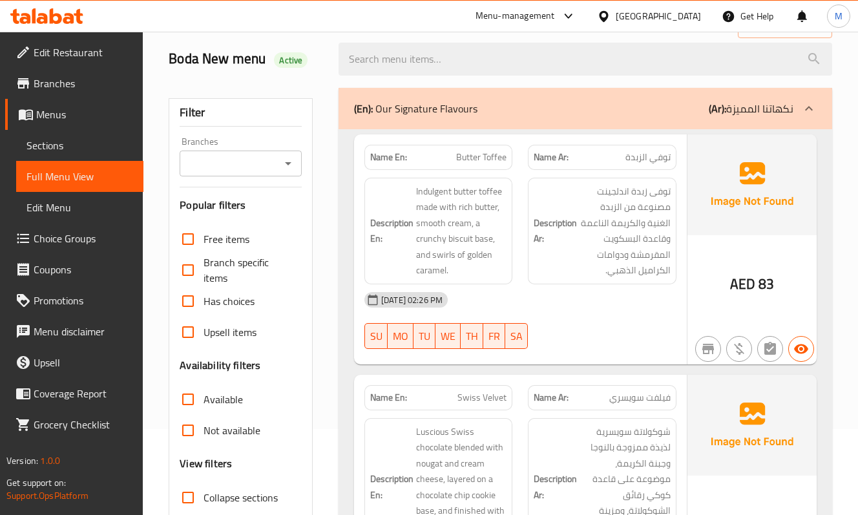
click at [628, 290] on div "[DATE] 02:26 PM" at bounding box center [521, 299] width 328 height 31
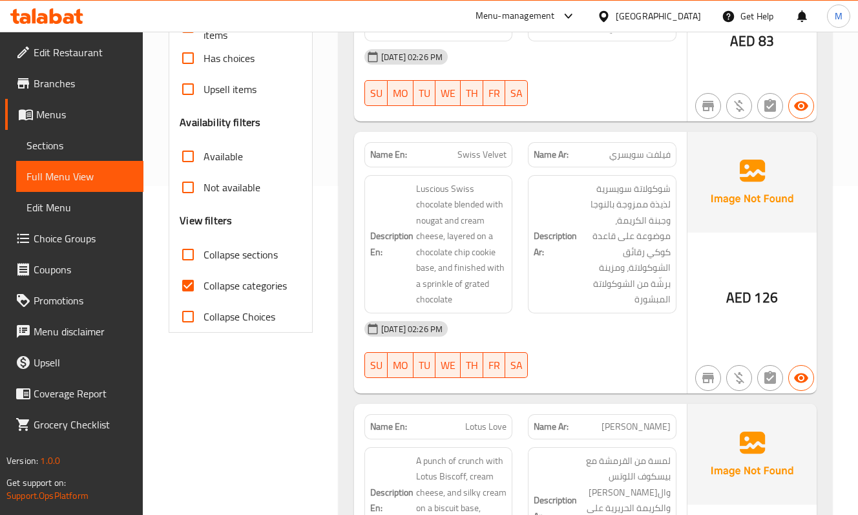
scroll to position [344, 0]
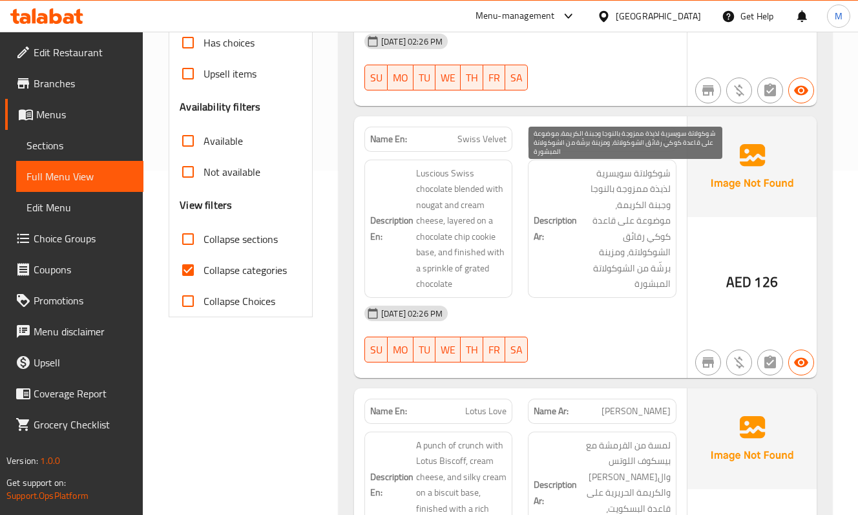
click at [595, 278] on span "شوكولاتة سويسرية لذيذة ممزوجة بالنوجا وجبنة الكريمة، موضوعة على قاعدة كوكي رقائ…" at bounding box center [625, 228] width 90 height 127
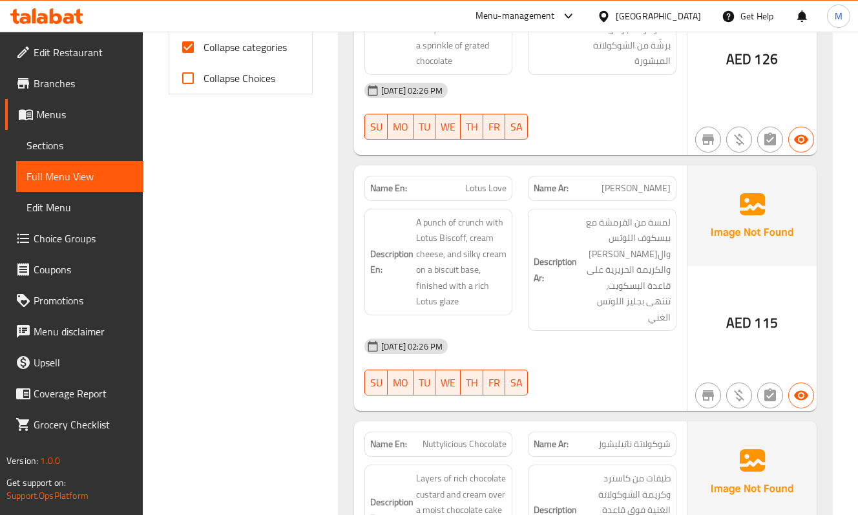
scroll to position [603, 0]
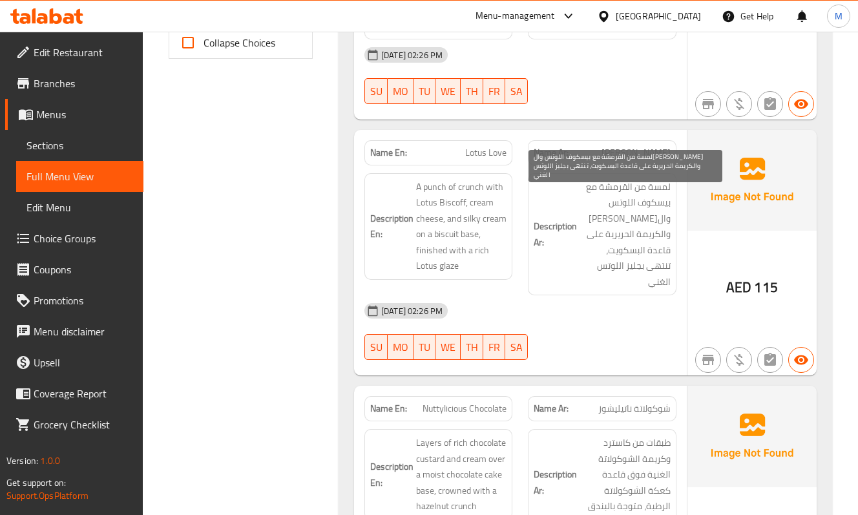
click at [593, 268] on span "لمسة من القرمشة مع بيسكوف اللوتس وال[PERSON_NAME] والكريمة الحريرية على قاعدة ا…" at bounding box center [625, 234] width 90 height 111
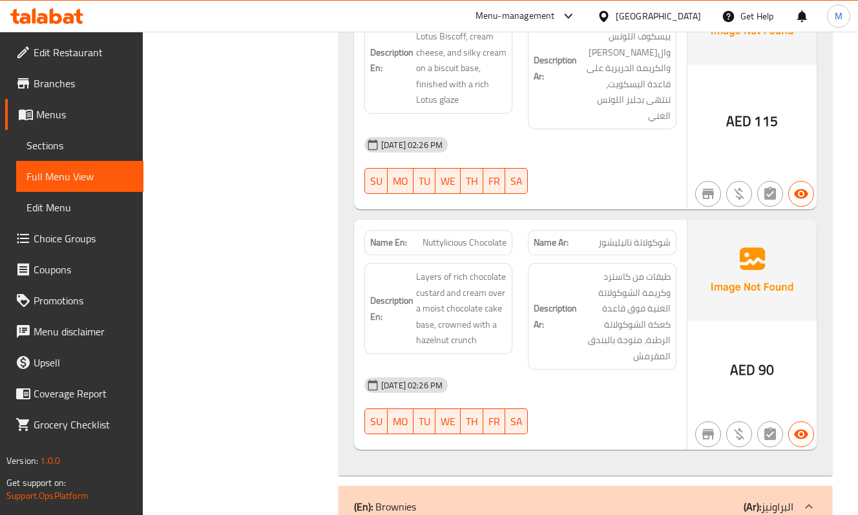
scroll to position [775, 0]
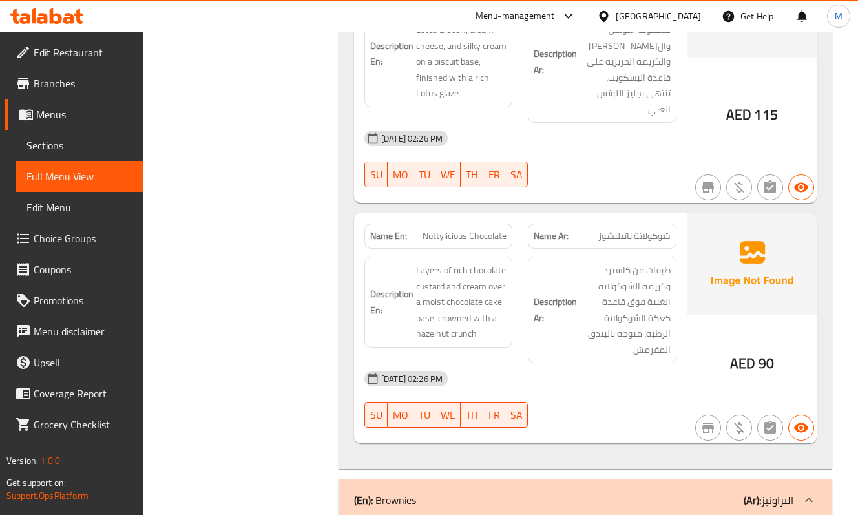
click at [512, 317] on div "Description En: Layers of rich chocolate custard and cream over a moist chocola…" at bounding box center [438, 302] width 148 height 91
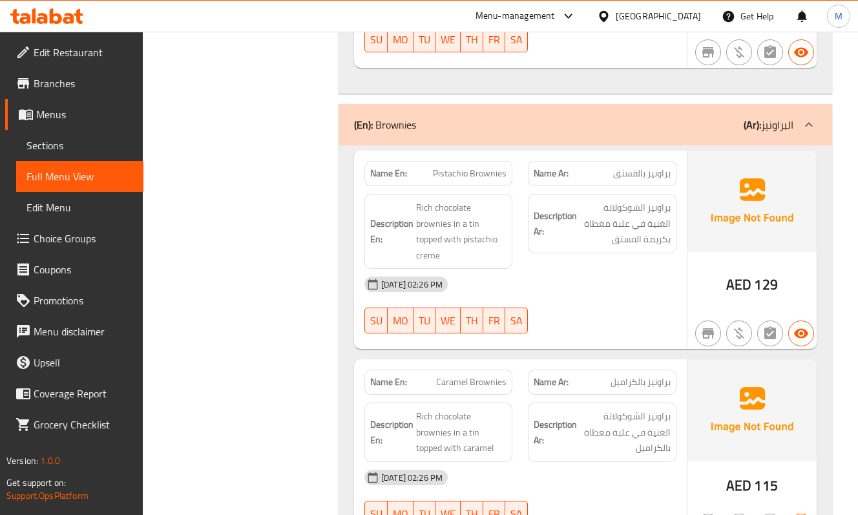
scroll to position [1206, 0]
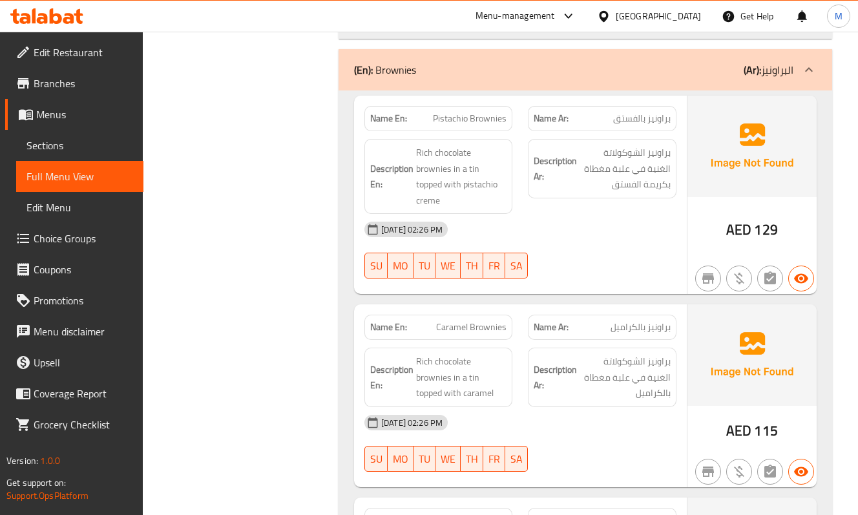
click at [580, 217] on div "[DATE] 02:26 PM" at bounding box center [521, 229] width 328 height 31
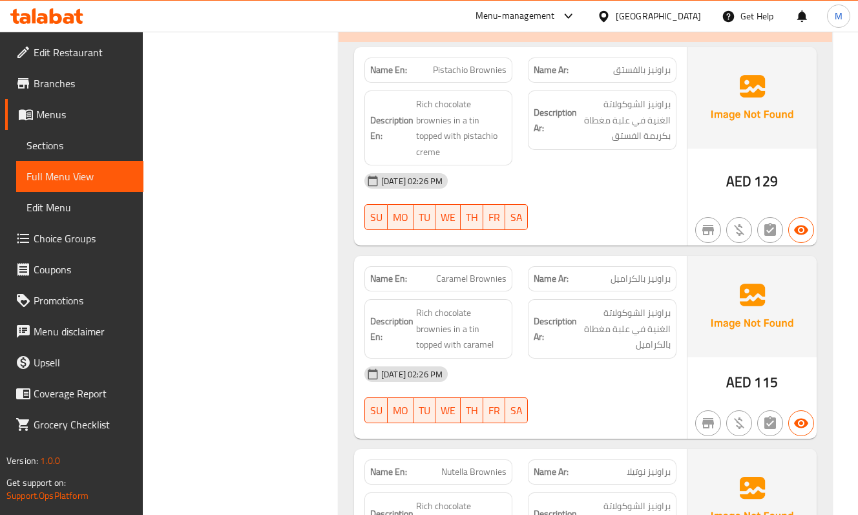
scroll to position [1378, 0]
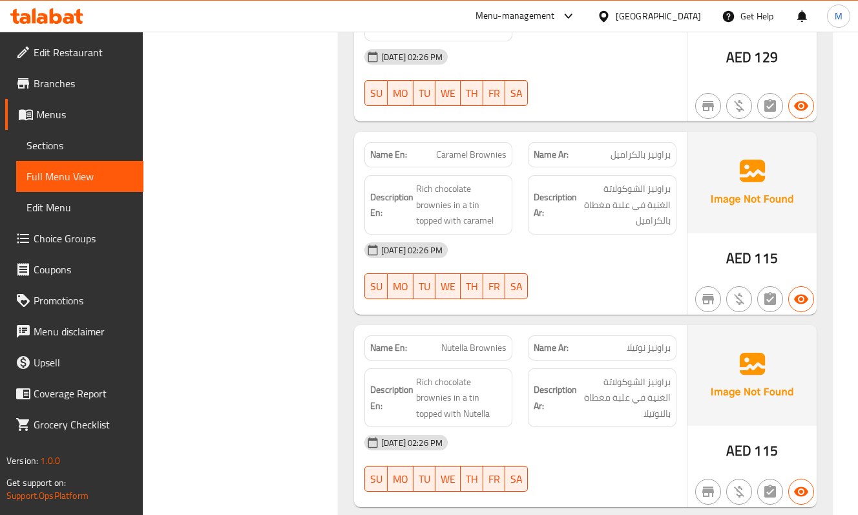
click at [595, 257] on div "17-09-2025 02:26 PM SU MO TU WE TH FR SA" at bounding box center [521, 271] width 328 height 72
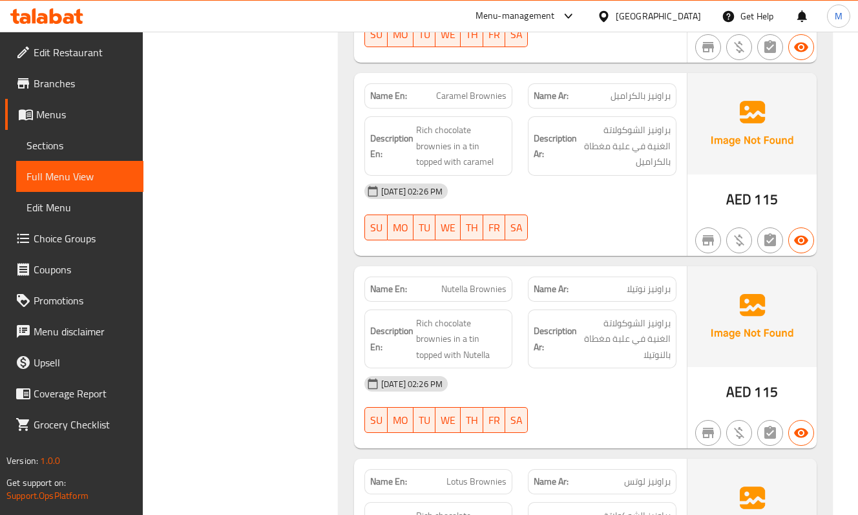
scroll to position [1464, 0]
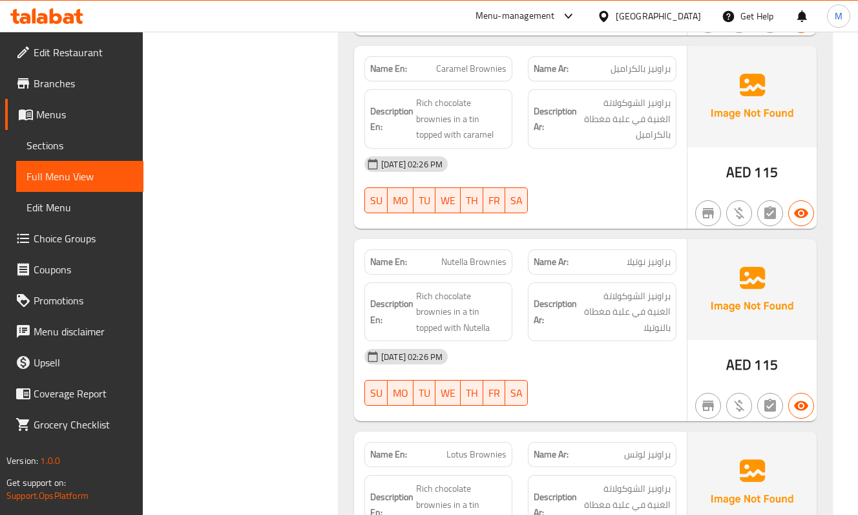
click at [567, 327] on div "Description Ar: براونيز الشوكولاتة الغنية في علبة مغطاة بالنوتيلا" at bounding box center [602, 311] width 148 height 59
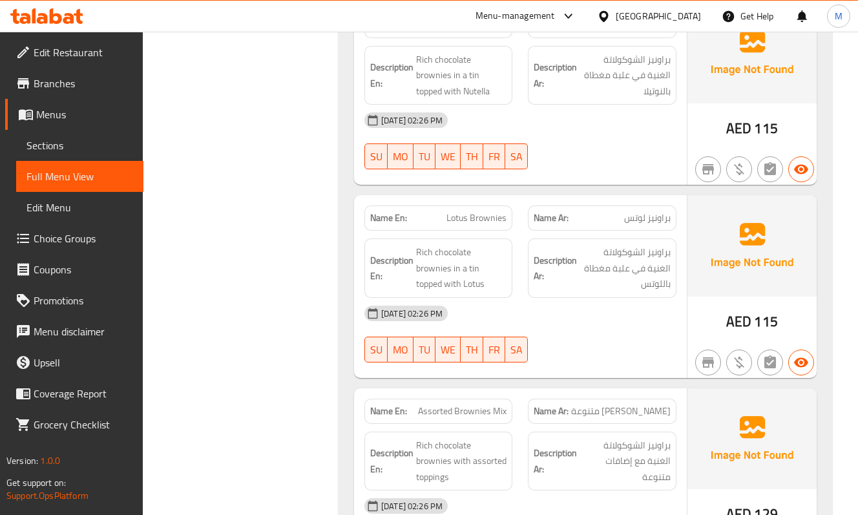
scroll to position [1723, 0]
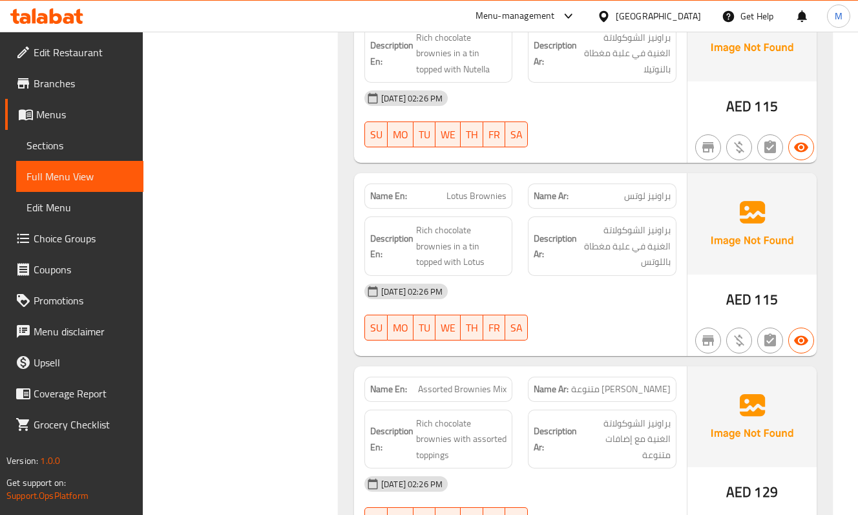
click at [567, 309] on div "17-09-2025 02:26 PM SU MO TU WE TH FR SA" at bounding box center [521, 312] width 328 height 72
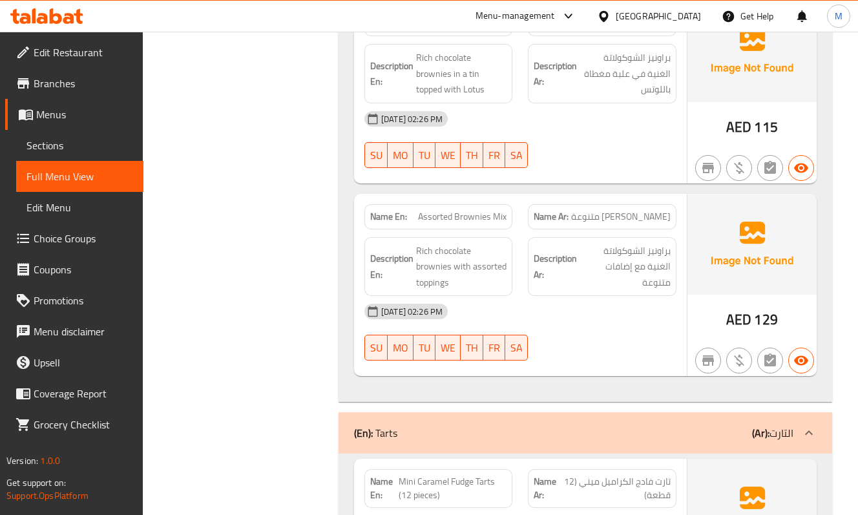
click at [518, 300] on div "[DATE] 02:26 PM" at bounding box center [521, 311] width 328 height 31
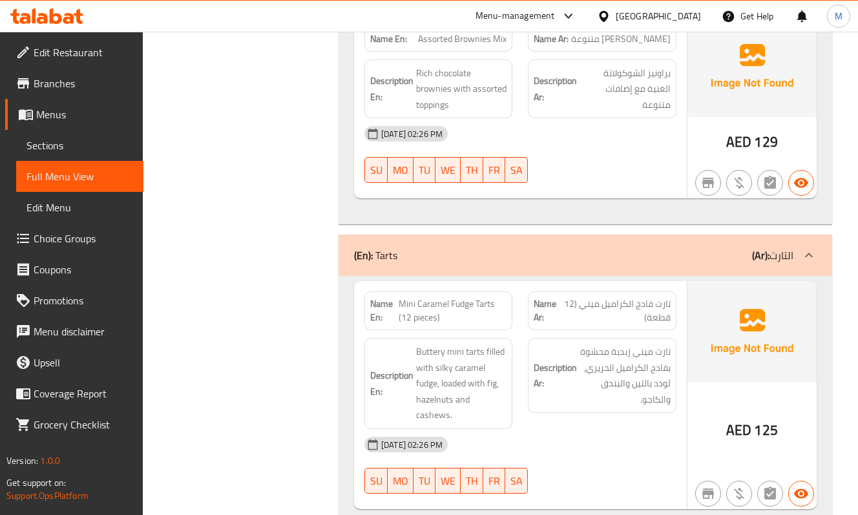
scroll to position [2154, 0]
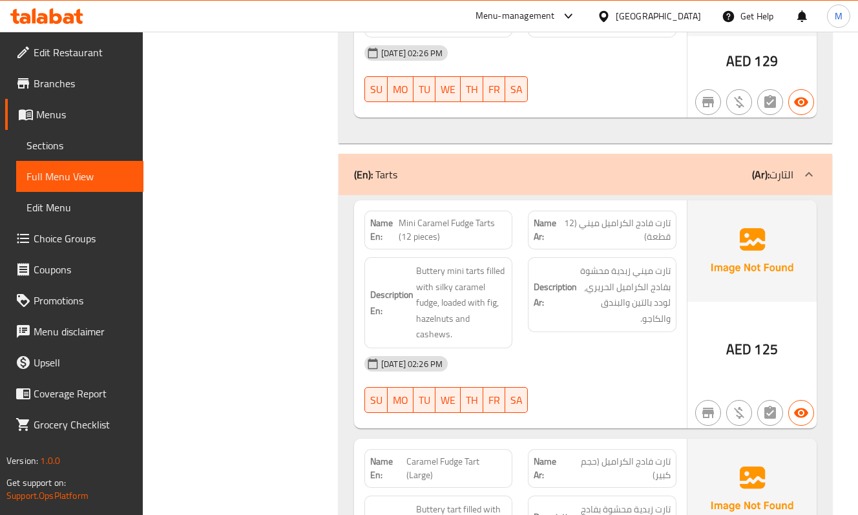
click at [538, 348] on div "[DATE] 02:26 PM" at bounding box center [521, 363] width 328 height 31
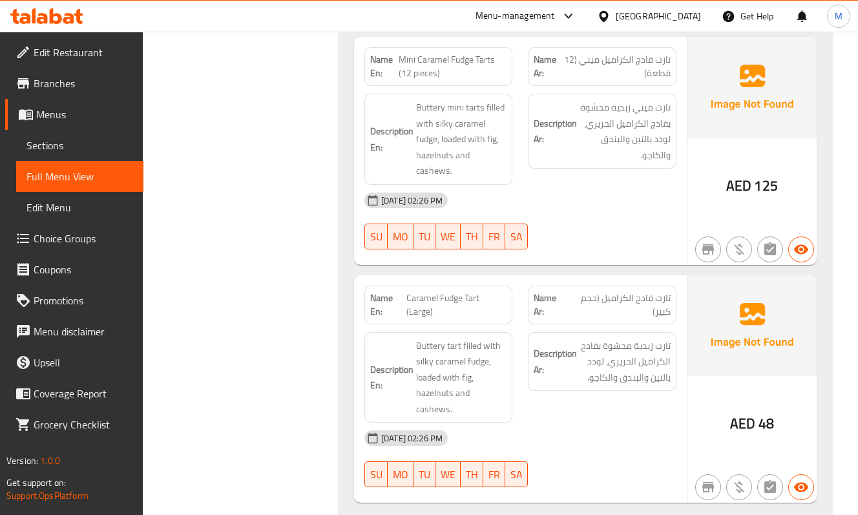
scroll to position [2319, 0]
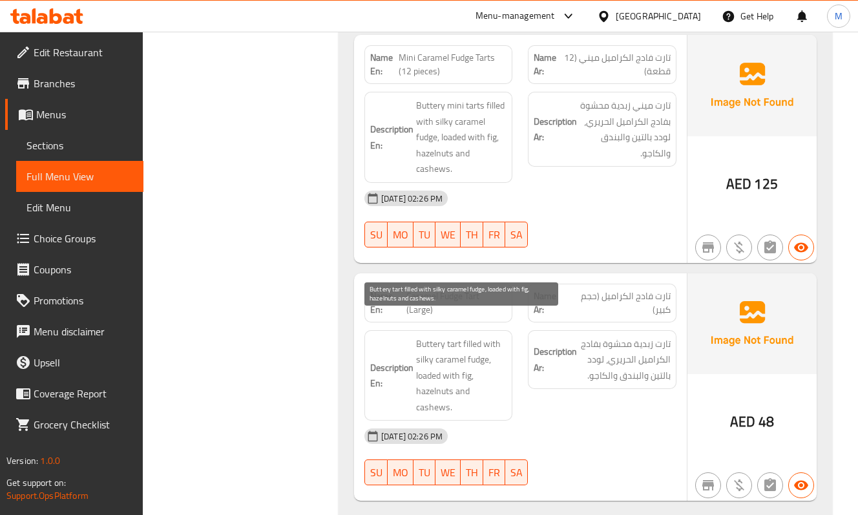
click at [499, 348] on span "Buttery tart filled with silky caramel fudge, loaded with fig, hazelnuts and ca…" at bounding box center [461, 375] width 90 height 79
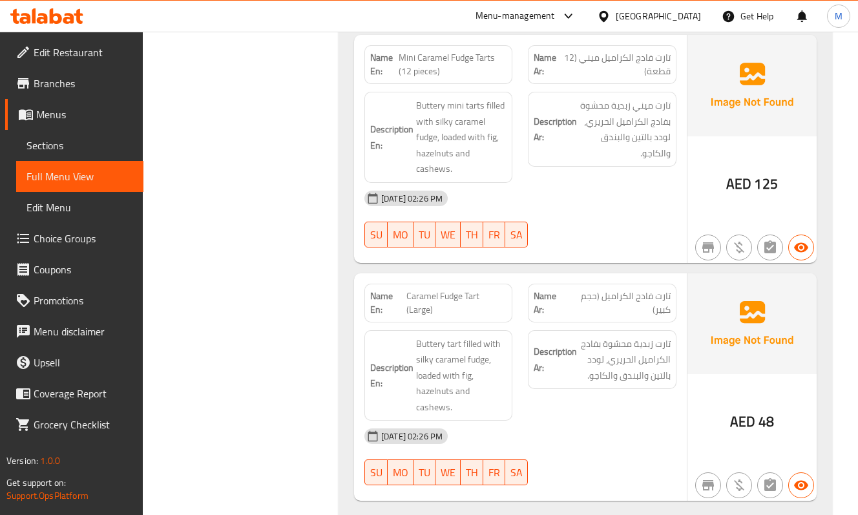
click at [626, 378] on div "Description Ar: تارت زبدية محشوة بفادج الكراميل الحريري، لودد بالتين والبندق وا…" at bounding box center [601, 375] width 163 height 107
click at [624, 421] on div "[DATE] 02:26 PM" at bounding box center [521, 436] width 328 height 31
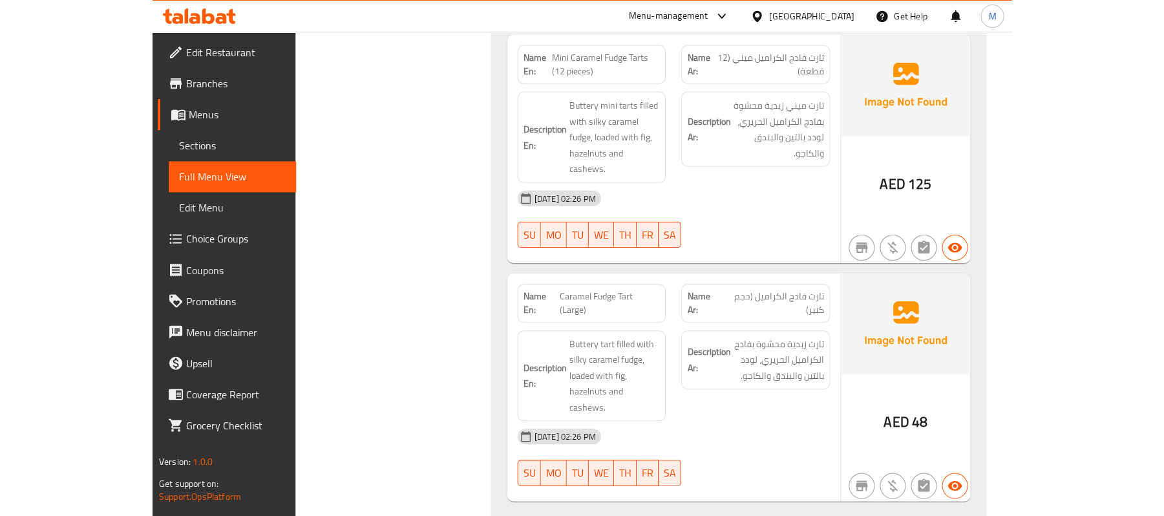
scroll to position [1927, 0]
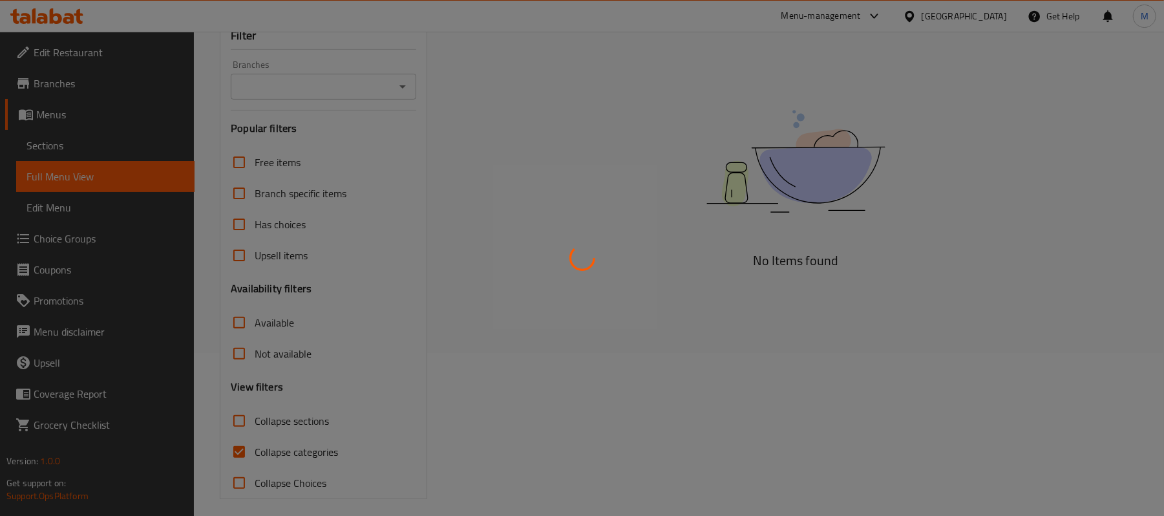
scroll to position [163, 0]
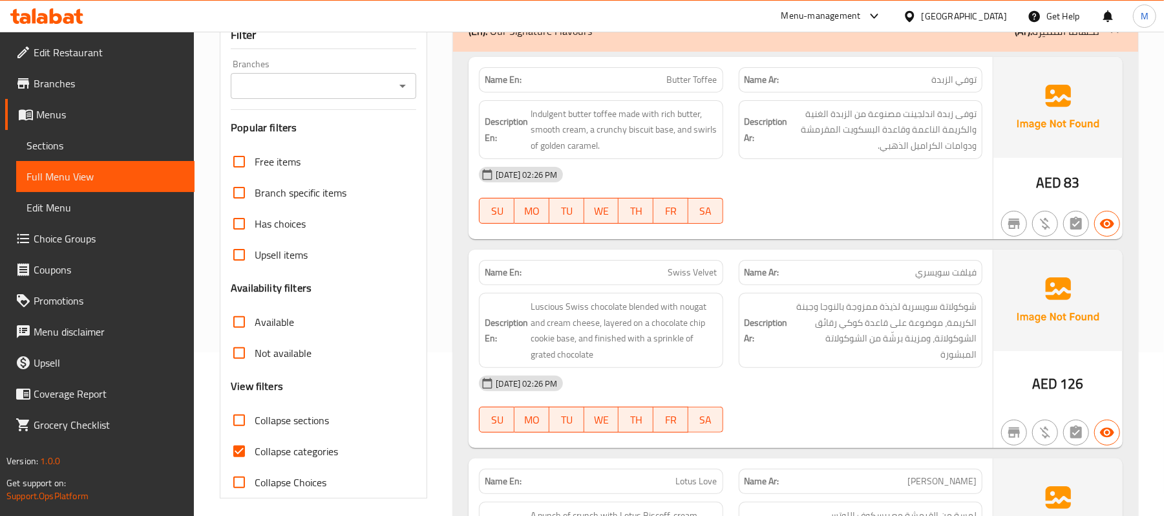
click at [248, 450] on input "Collapse categories" at bounding box center [239, 451] width 31 height 31
checkbox input "false"
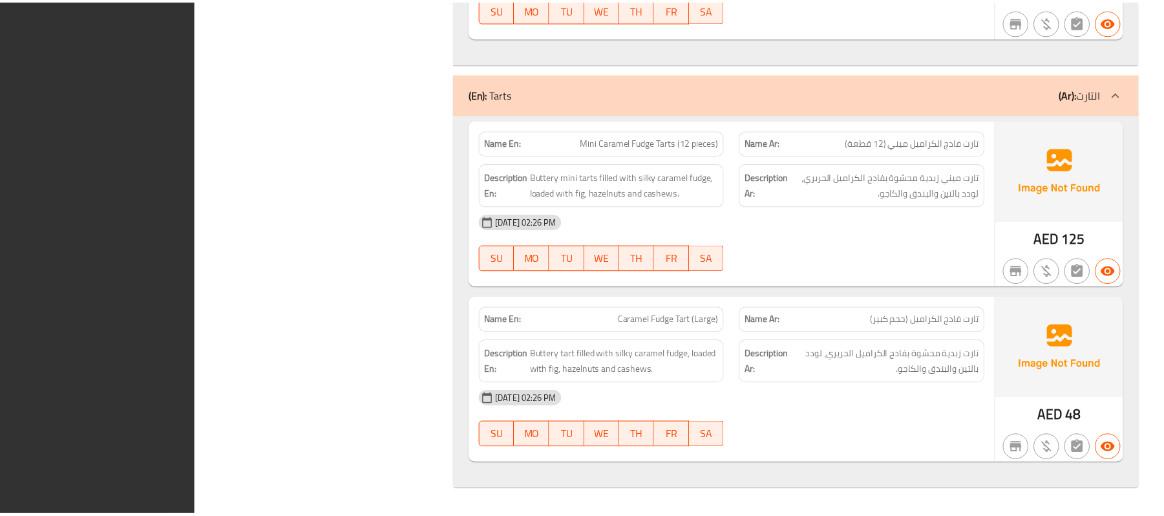
scroll to position [1927, 0]
